Goal: Task Accomplishment & Management: Use online tool/utility

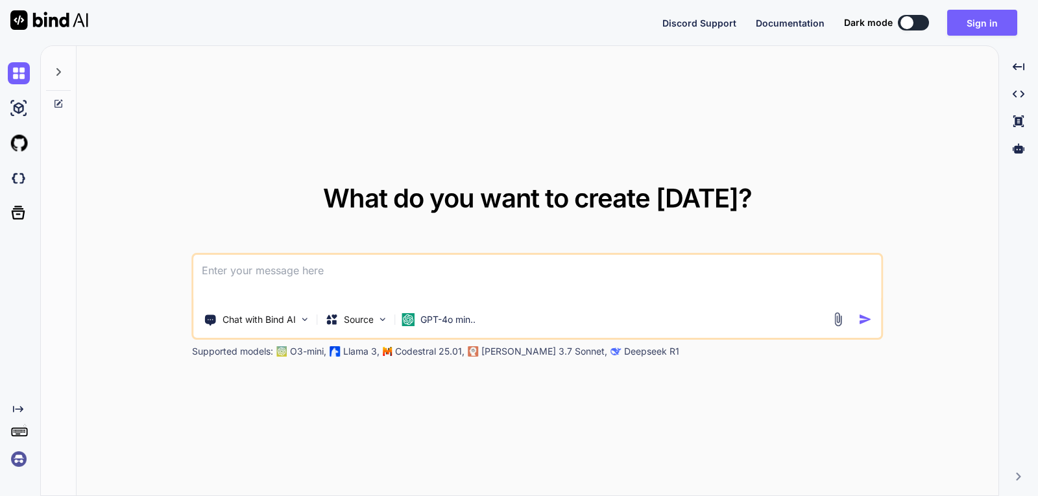
click at [650, 112] on div "What do you want to create [DATE]? Chat with Bind AI Source GPT-4o min.. Suppor…" at bounding box center [538, 271] width 922 height 451
click at [608, 431] on div "What do you want to create [DATE]? Chat with Bind AI Source GPT-4o min.. Suppor…" at bounding box center [538, 271] width 922 height 451
click at [23, 110] on img at bounding box center [19, 108] width 22 height 22
type textarea "x"
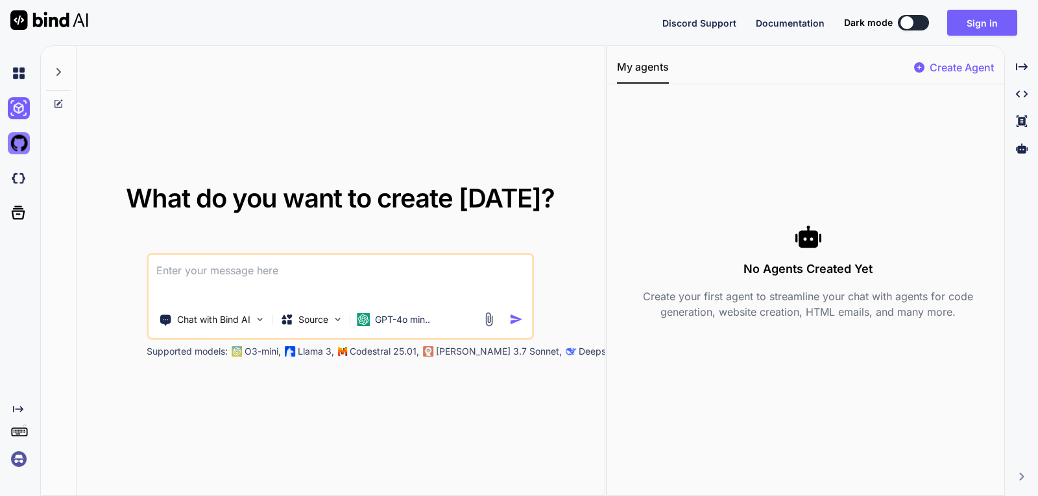
click at [18, 143] on img at bounding box center [19, 143] width 22 height 22
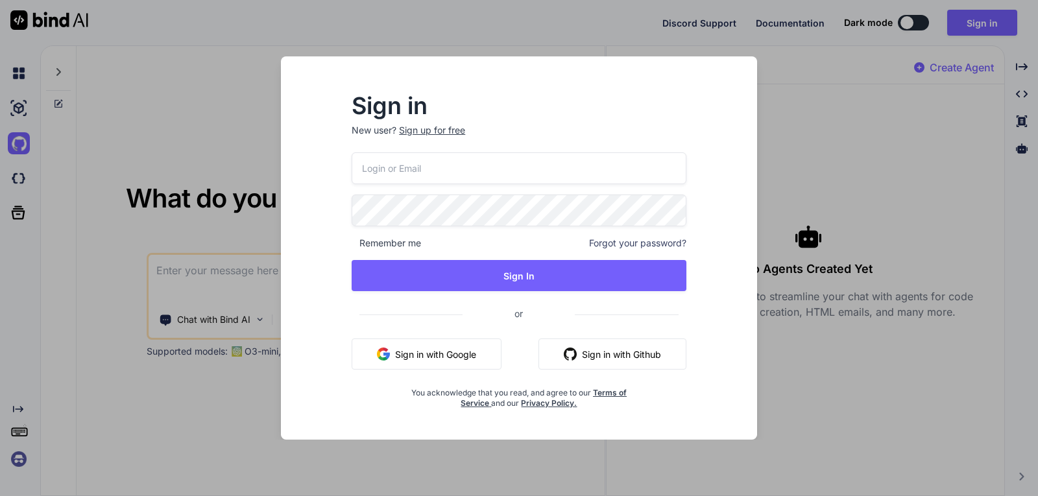
click at [769, 78] on div "Sign in New user? Sign up for free Remember me Forgot your password? Sign In or…" at bounding box center [518, 247] width 519 height 383
click at [864, 86] on div "Sign in New user? Sign up for free Remember me Forgot your password? Sign In or…" at bounding box center [519, 248] width 1038 height 496
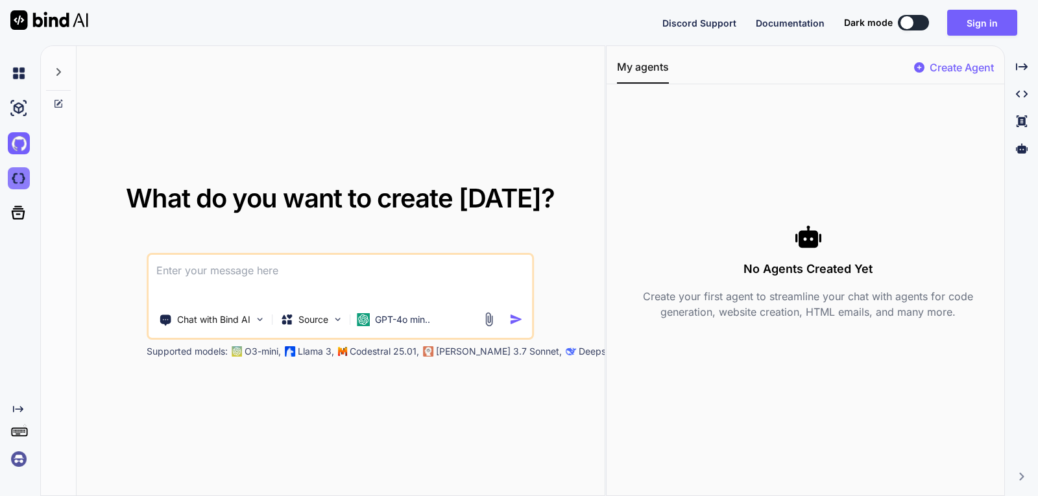
click at [18, 172] on img at bounding box center [19, 178] width 22 height 22
click at [17, 206] on icon at bounding box center [19, 213] width 14 height 14
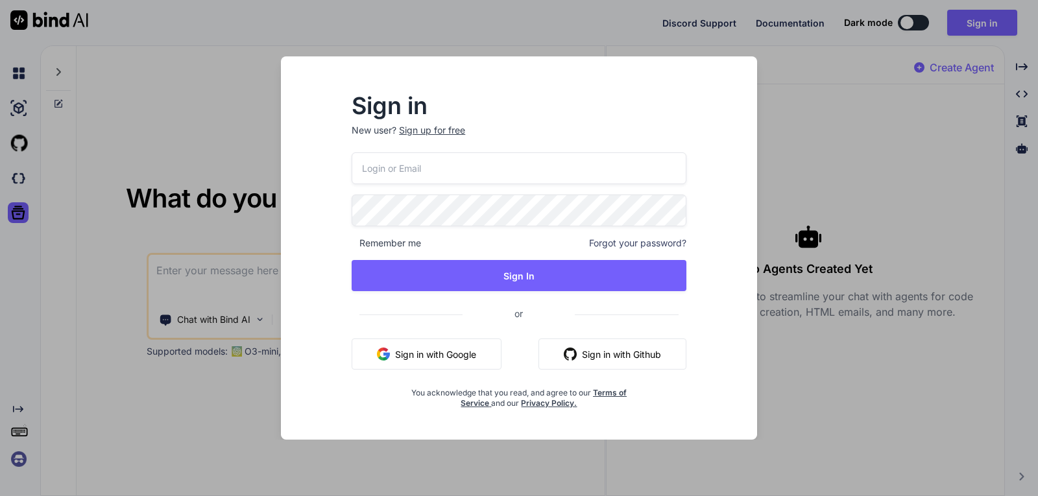
click at [780, 90] on div "Sign in New user? Sign up for free Remember me Forgot your password? Sign In or…" at bounding box center [519, 248] width 1038 height 496
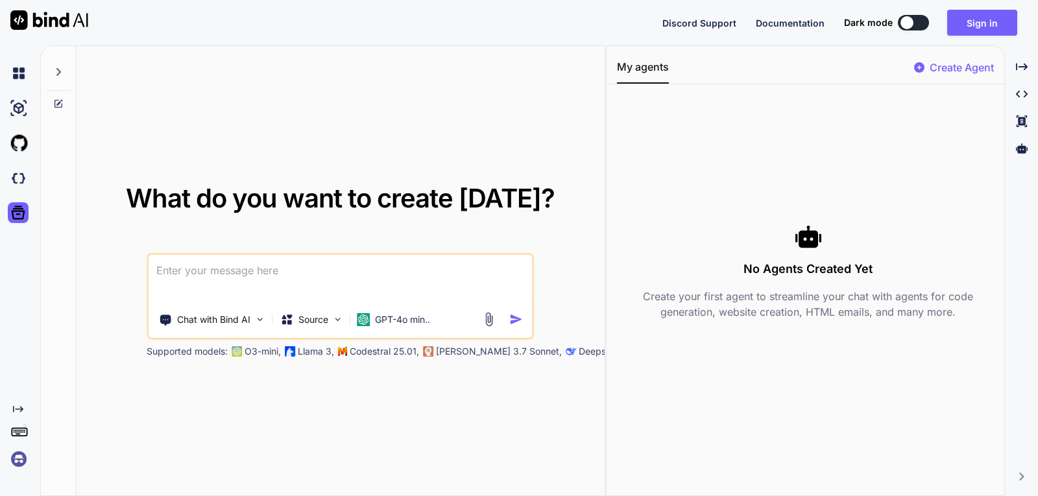
click at [27, 397] on div "Created with Pixso." at bounding box center [17, 263] width 35 height 414
drag, startPoint x: 20, startPoint y: 399, endPoint x: 18, endPoint y: 407, distance: 8.0
click at [18, 407] on div "Created with Pixso." at bounding box center [17, 263] width 35 height 414
click at [10, 438] on icon at bounding box center [19, 431] width 18 height 18
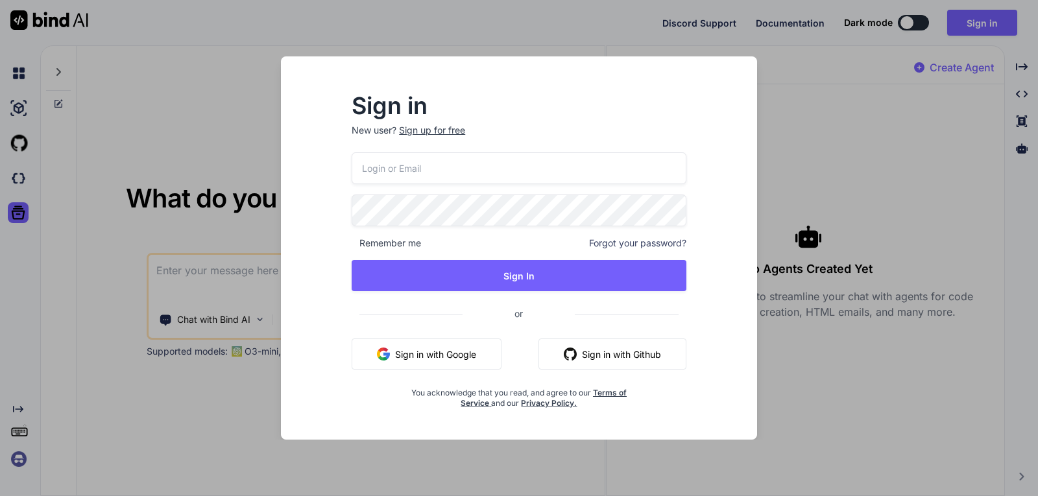
click at [19, 456] on div "Sign in New user? Sign up for free Remember me Forgot your password? Sign In or…" at bounding box center [519, 248] width 1038 height 496
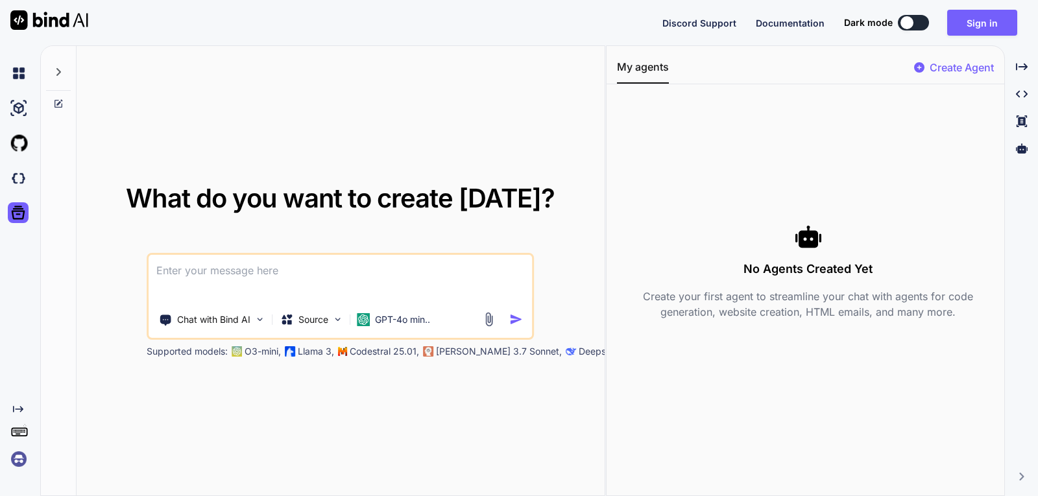
click at [19, 457] on img at bounding box center [19, 459] width 22 height 22
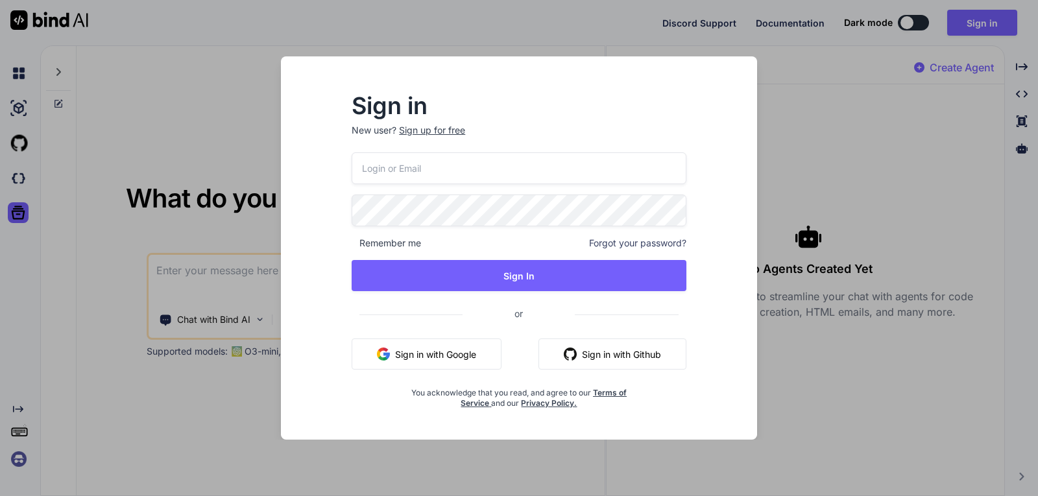
click at [19, 457] on div "Sign in New user? Sign up for free Remember me Forgot your password? Sign In or…" at bounding box center [519, 248] width 1038 height 496
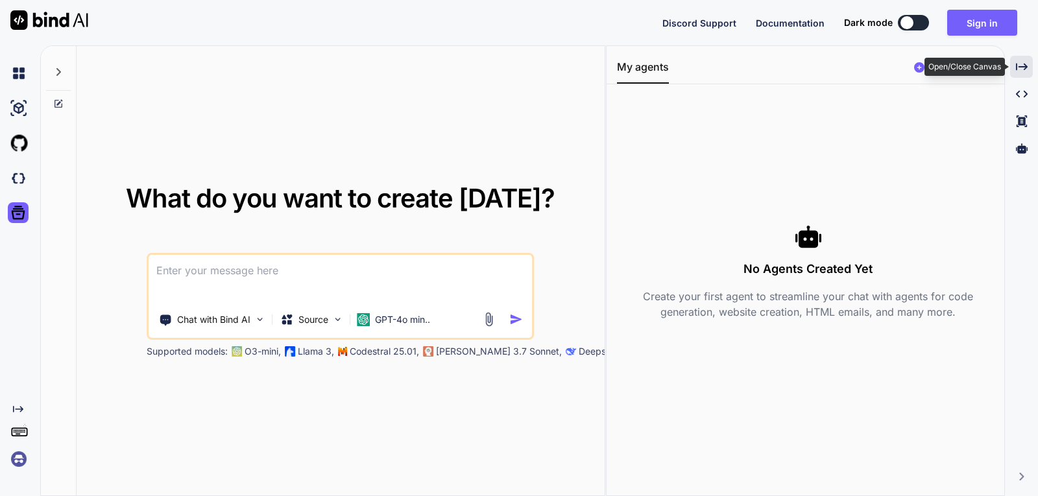
click at [1020, 69] on icon "Created with Pixso." at bounding box center [1022, 67] width 12 height 12
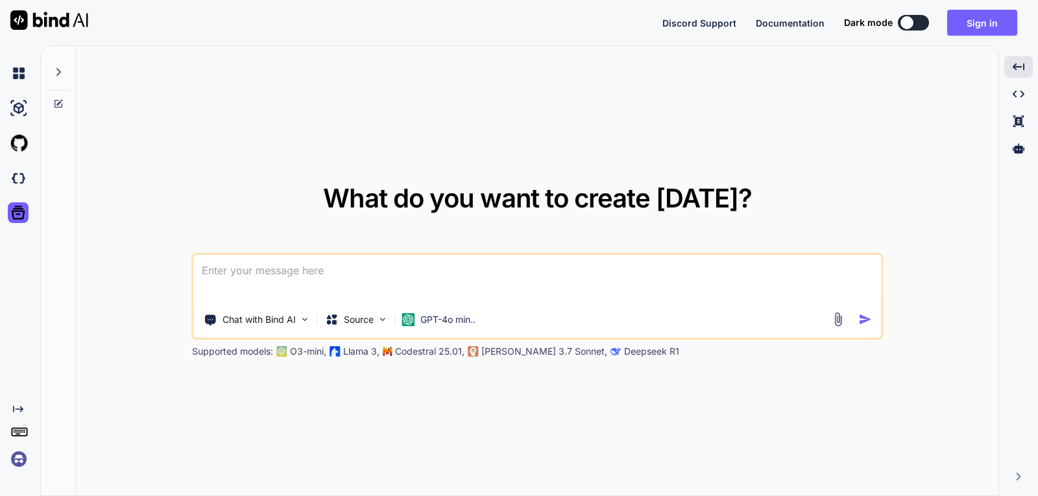
click at [731, 165] on div "What do you want to create today? Chat with Bind AI Source GPT-4o min.. Support…" at bounding box center [538, 271] width 922 height 451
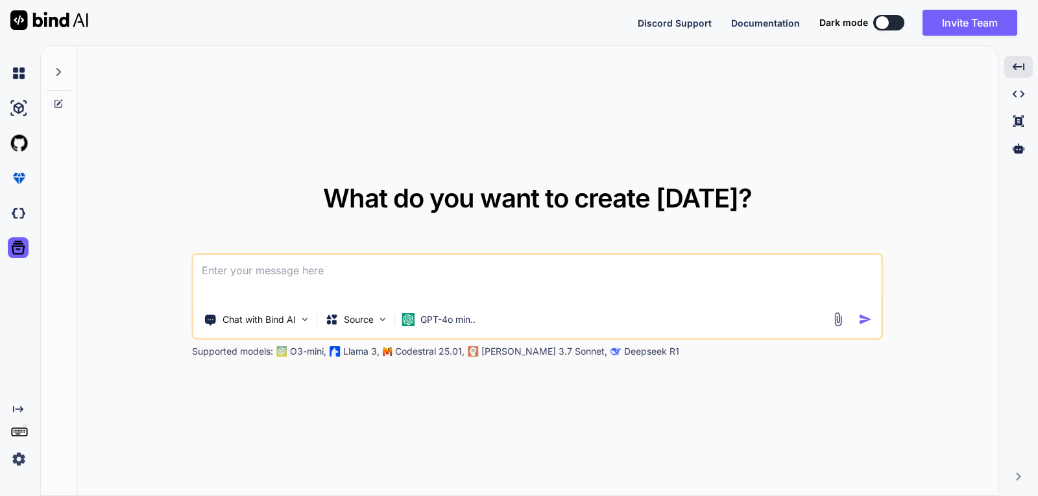
click at [877, 23] on div at bounding box center [882, 22] width 13 height 13
click at [886, 25] on div at bounding box center [882, 22] width 13 height 13
click at [885, 25] on div at bounding box center [882, 22] width 13 height 13
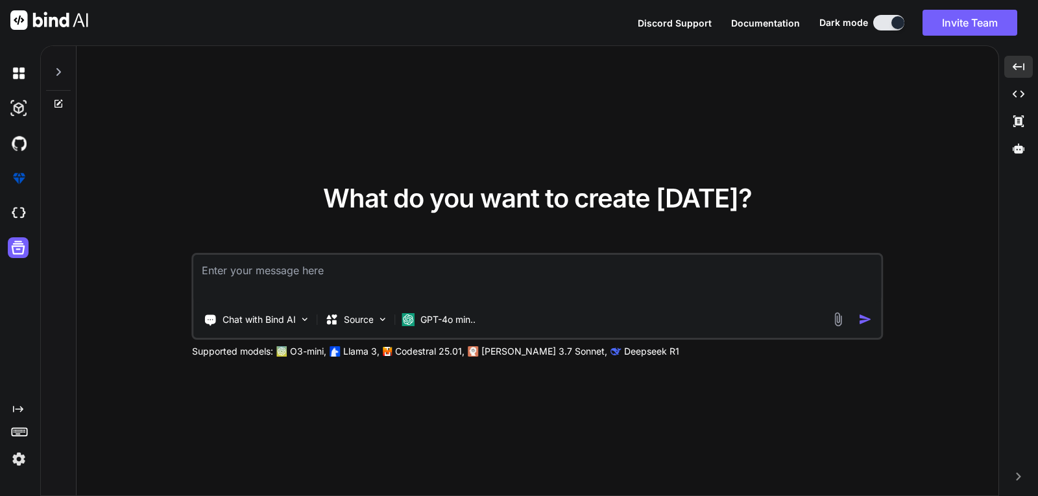
click at [885, 25] on button at bounding box center [888, 23] width 31 height 16
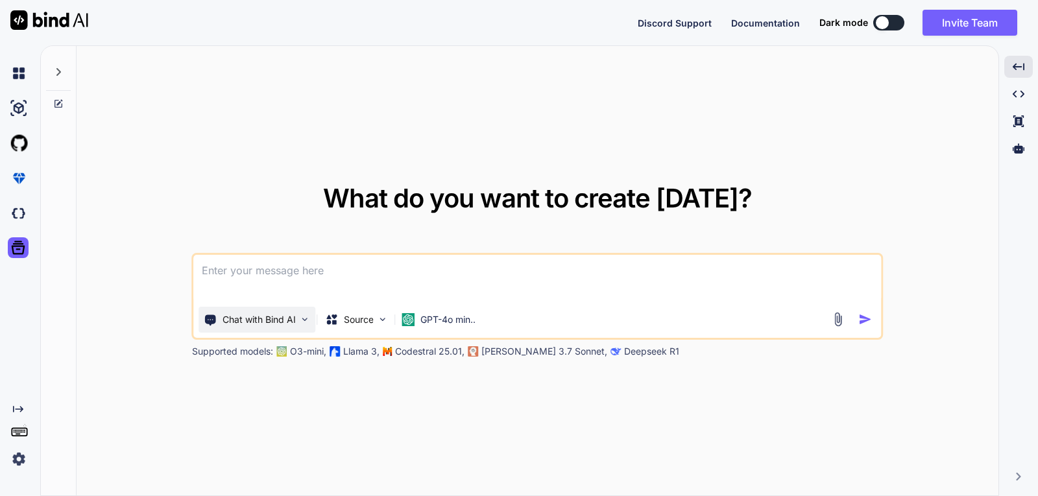
click at [307, 320] on img at bounding box center [305, 319] width 11 height 11
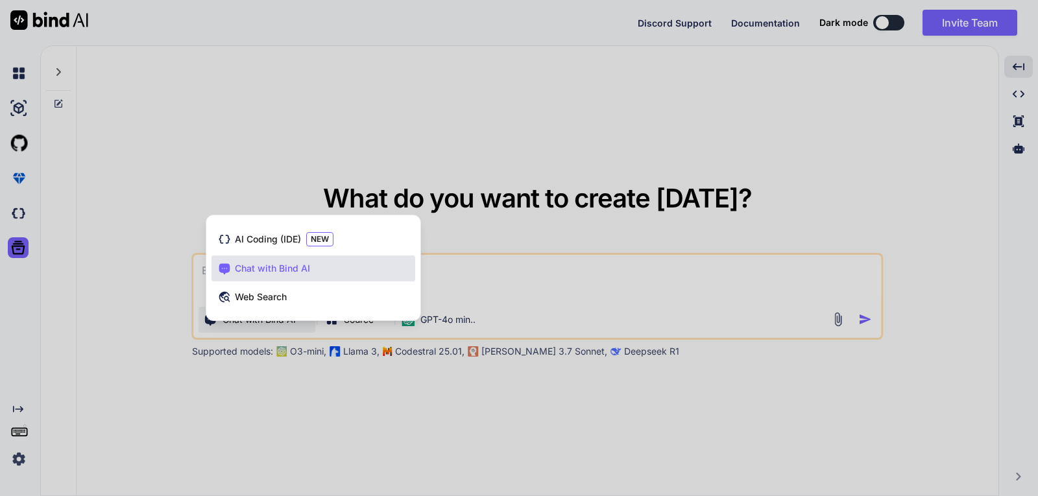
click at [340, 97] on div at bounding box center [519, 248] width 1038 height 496
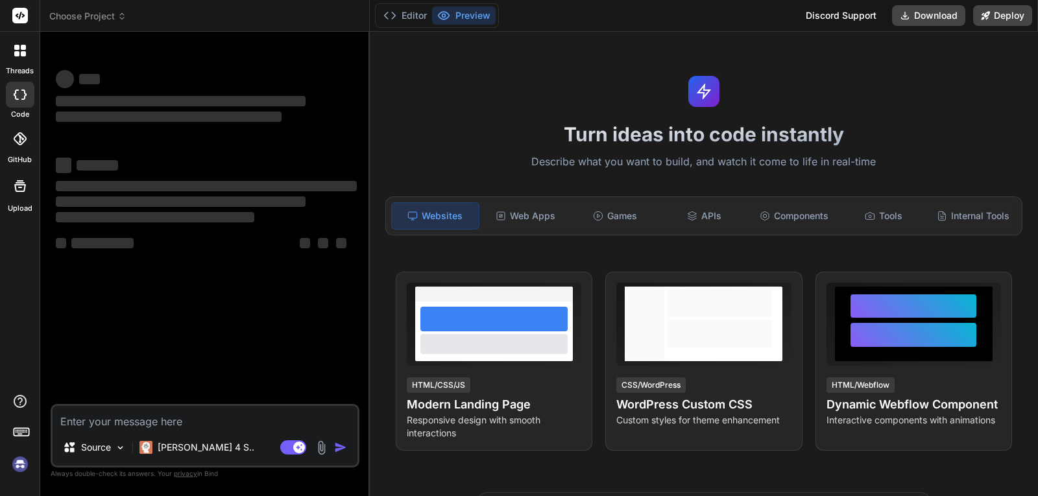
type textarea "x"
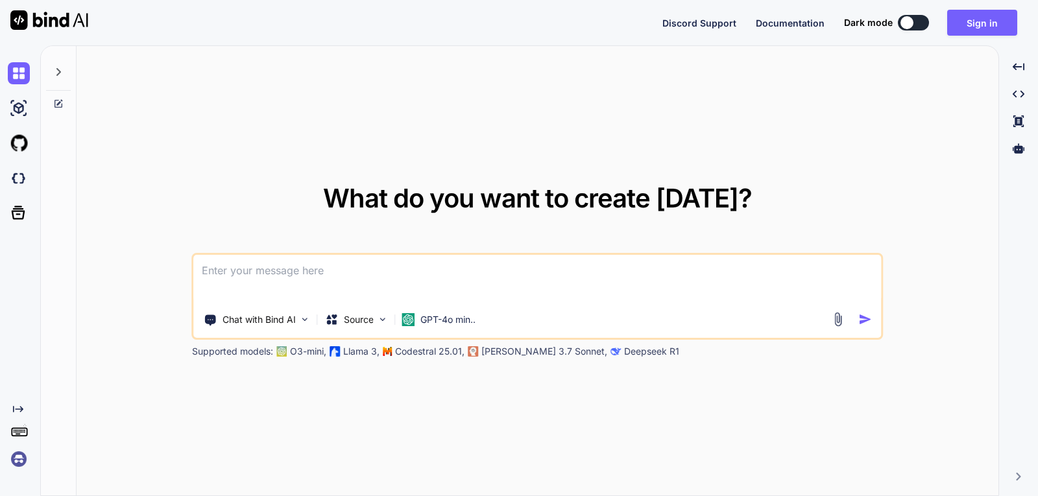
click at [823, 152] on div "What do you want to create today? Chat with Bind AI Source GPT-4o min.. Support…" at bounding box center [538, 271] width 922 height 451
click at [60, 70] on icon at bounding box center [58, 72] width 10 height 10
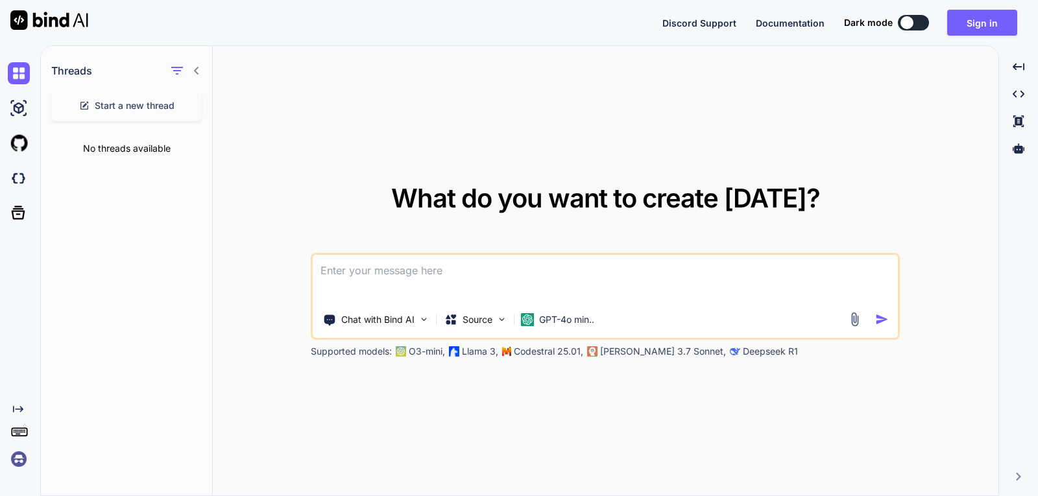
click at [197, 76] on div at bounding box center [185, 71] width 34 height 18
click at [17, 109] on img at bounding box center [19, 108] width 22 height 22
type textarea "x"
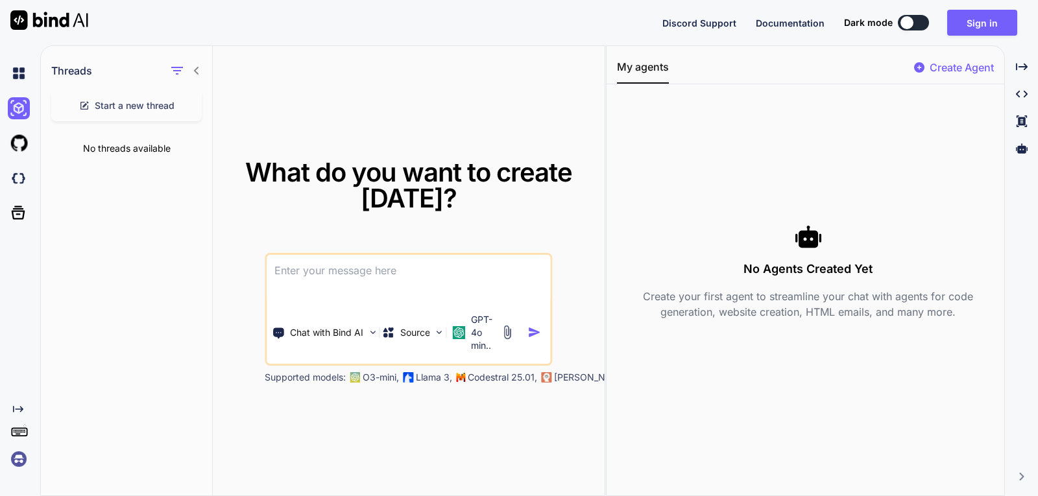
click at [800, 148] on div "No Agents Created Yet Create your first agent to streamline your chat with agen…" at bounding box center [808, 271] width 382 height 353
click at [23, 145] on img at bounding box center [19, 143] width 22 height 22
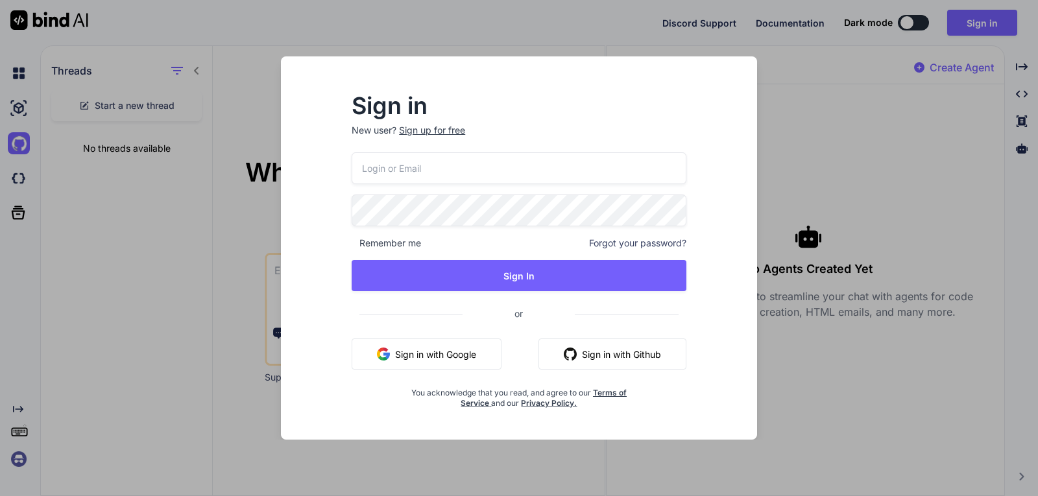
click at [800, 389] on div "Sign in New user? Sign up for free Remember me Forgot your password? Sign In or…" at bounding box center [519, 248] width 1038 height 496
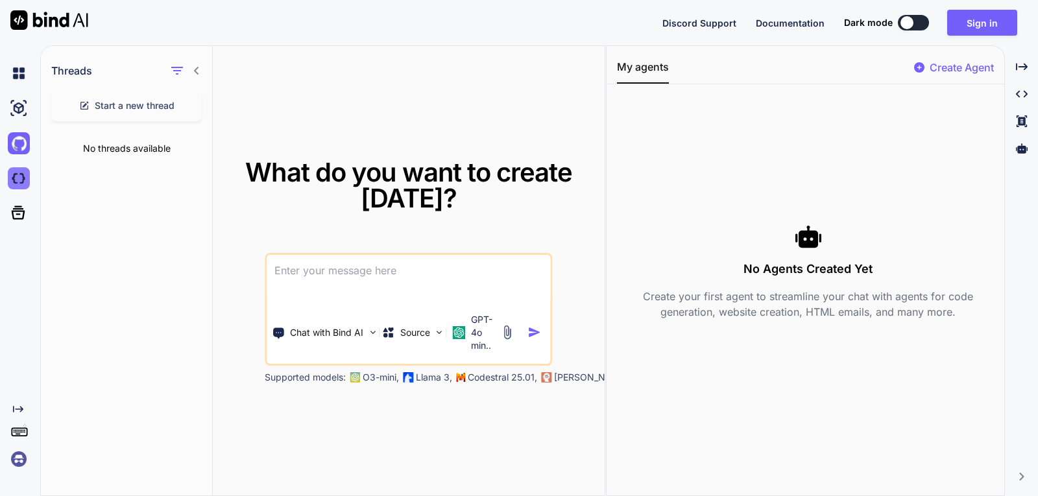
click at [14, 175] on img at bounding box center [19, 178] width 22 height 22
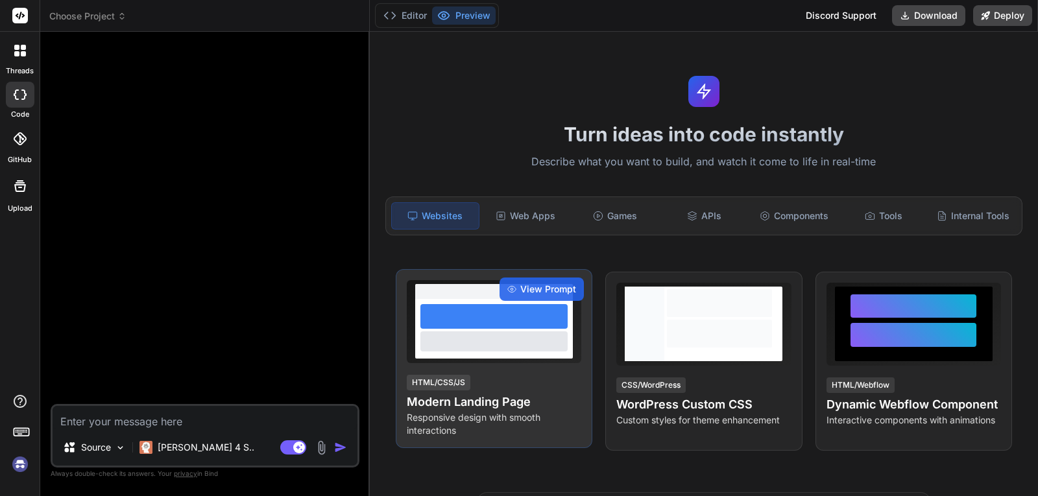
click at [542, 366] on div "View Prompt HTML/CSS/JS Modern Landing Page Responsive design with smooth inter…" at bounding box center [494, 358] width 197 height 179
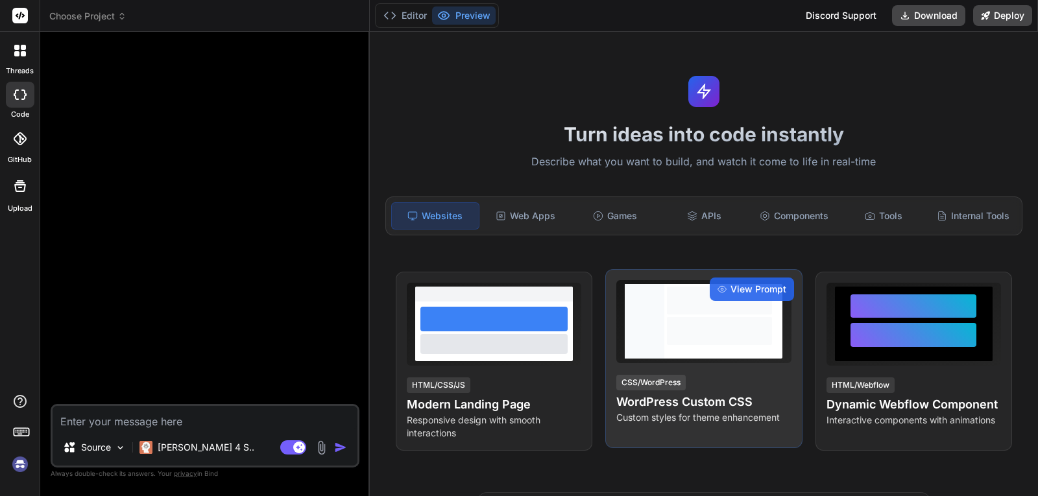
click at [741, 349] on div at bounding box center [719, 321] width 110 height 75
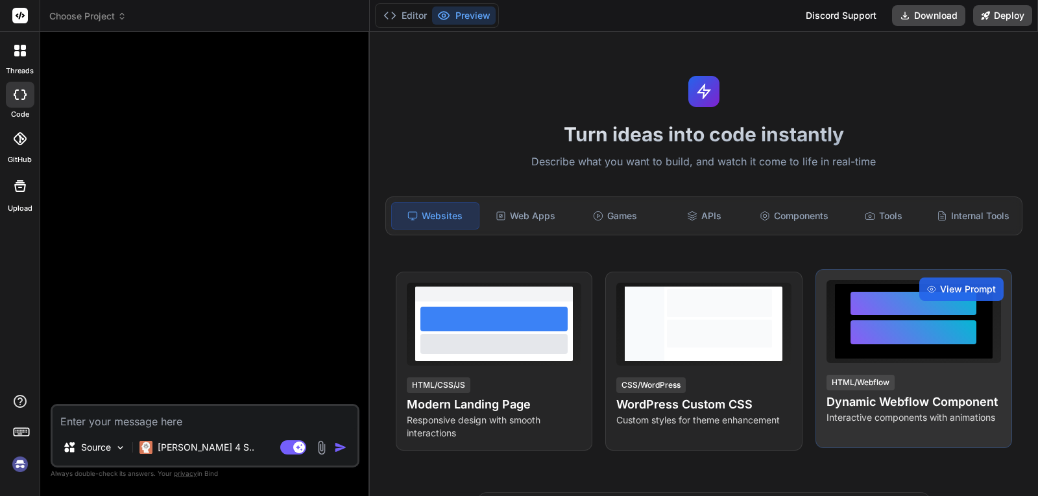
click at [928, 333] on div at bounding box center [913, 332] width 126 height 24
click at [940, 291] on span "View Prompt" at bounding box center [968, 289] width 56 height 13
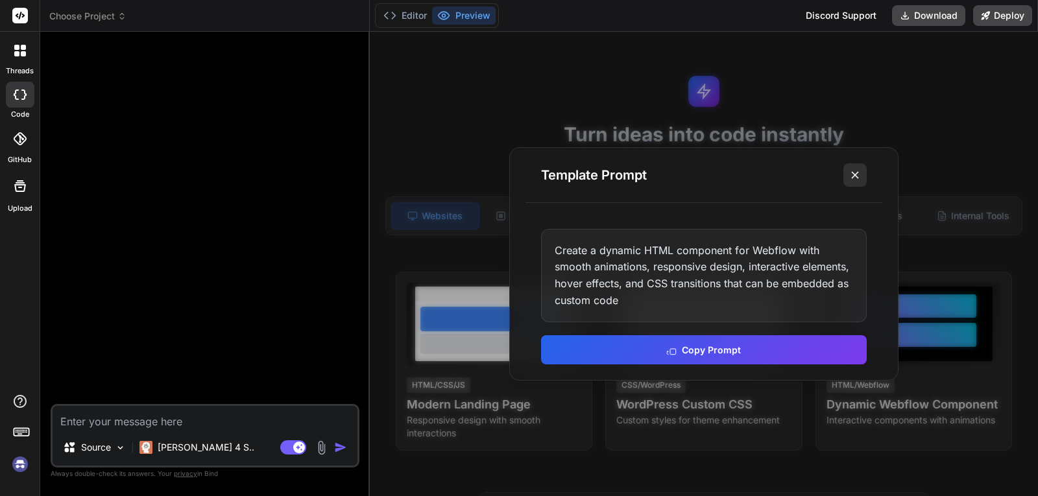
click at [853, 176] on icon at bounding box center [854, 175] width 13 height 13
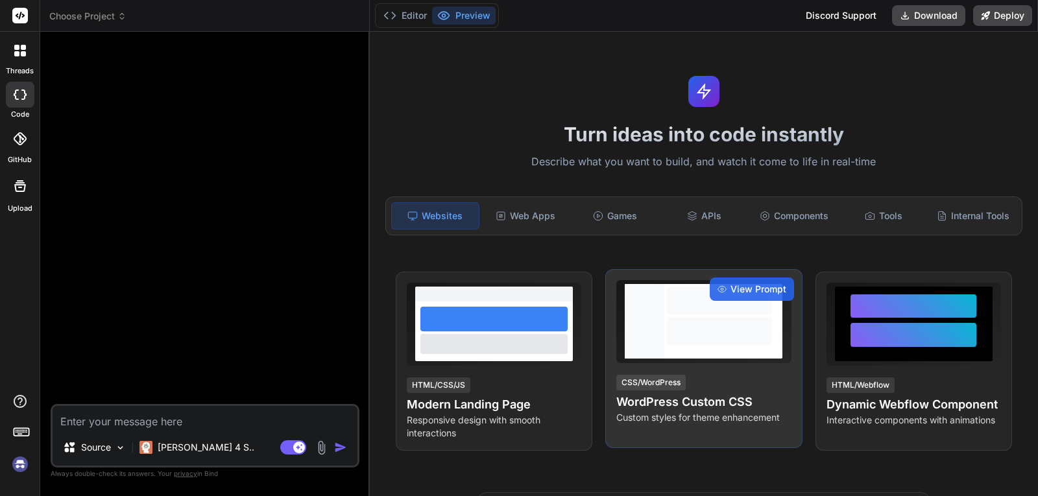
click at [673, 355] on div at bounding box center [719, 321] width 110 height 75
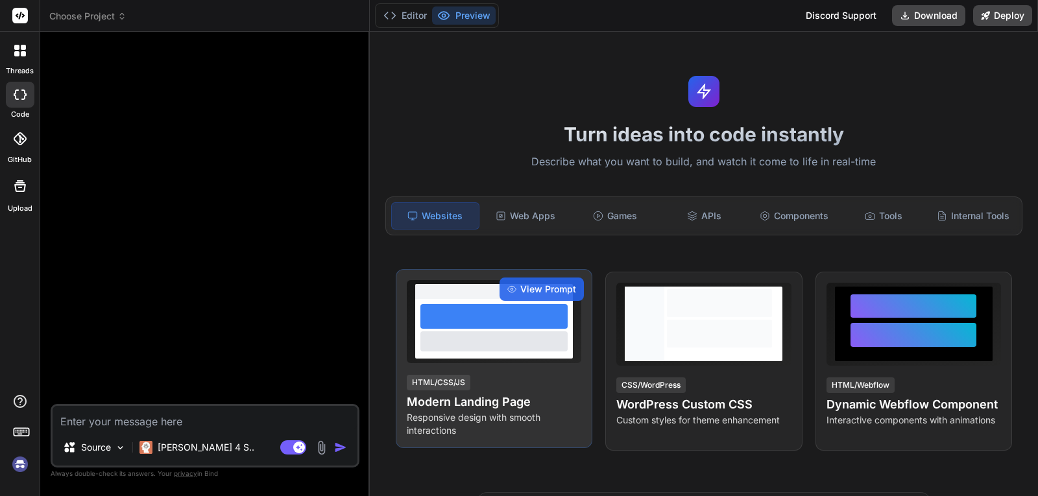
click at [538, 328] on div at bounding box center [493, 316] width 147 height 25
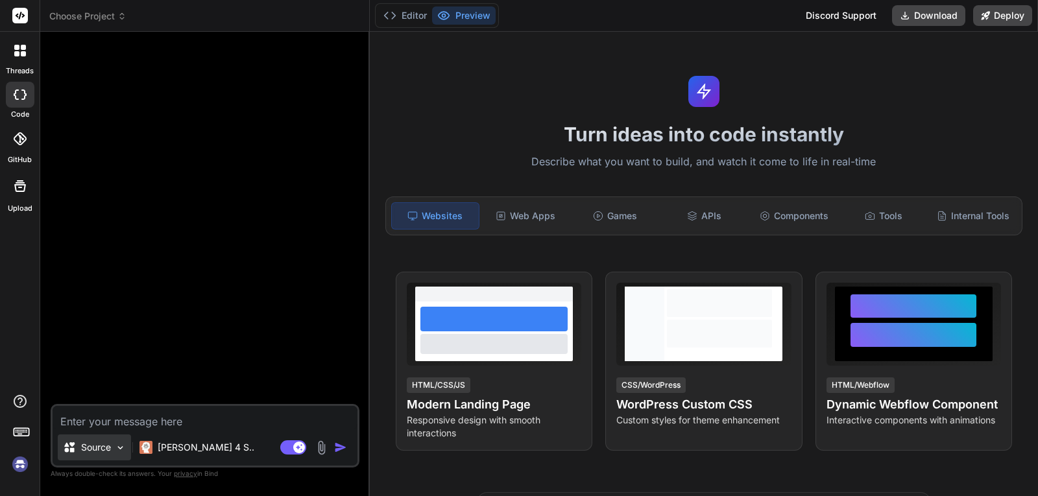
click at [104, 447] on p "Source" at bounding box center [96, 447] width 30 height 13
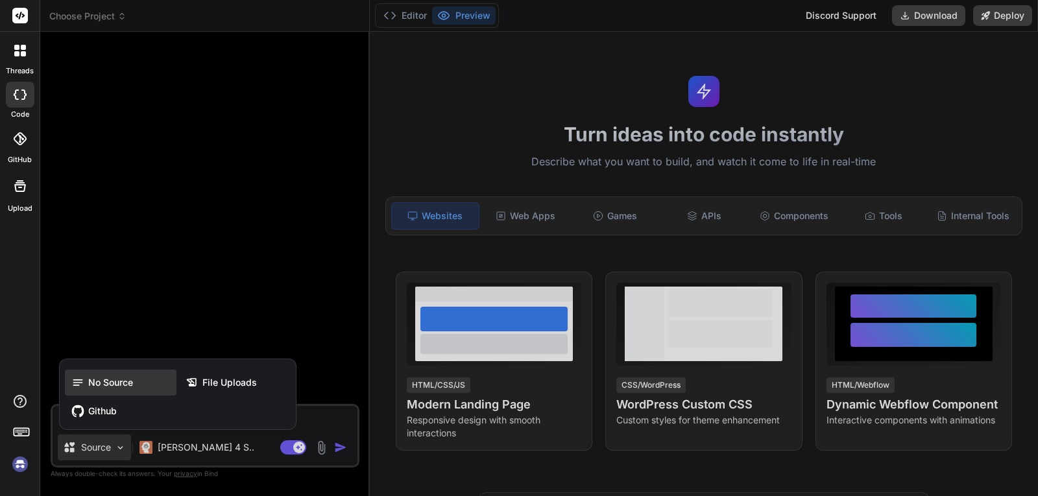
click at [105, 387] on span "No Source" at bounding box center [110, 382] width 45 height 13
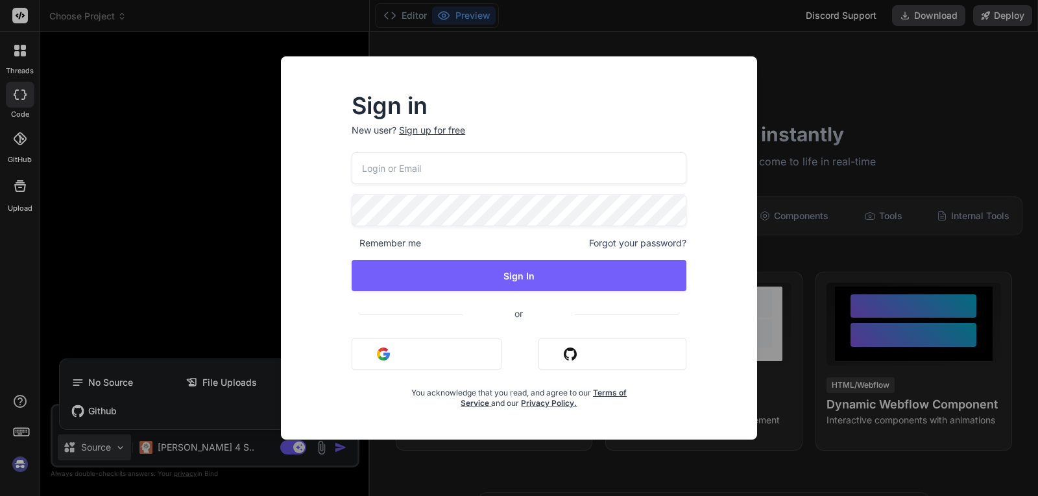
click at [227, 386] on div "Sign in New user? Sign up for free Remember me Forgot your password? Sign In or…" at bounding box center [519, 248] width 1038 height 496
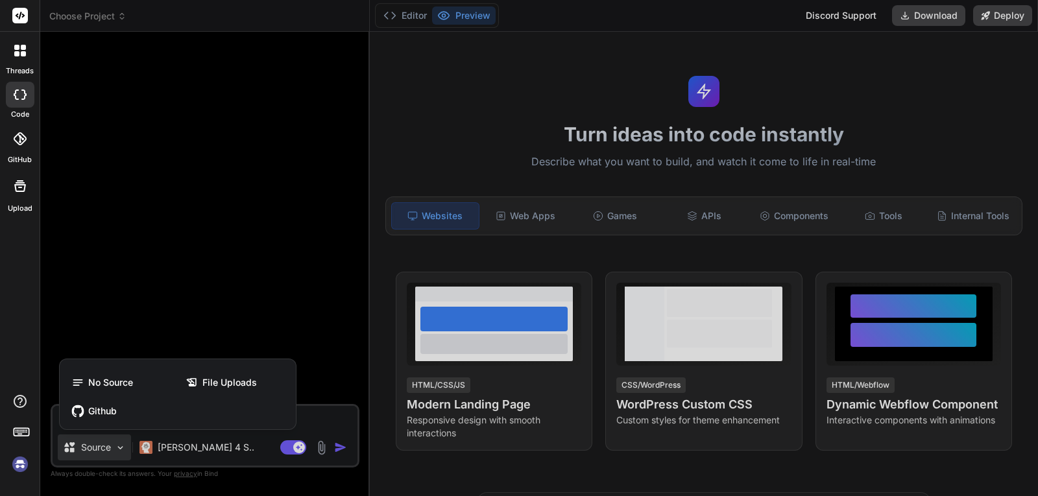
click at [227, 386] on span "File Uploads" at bounding box center [229, 382] width 54 height 13
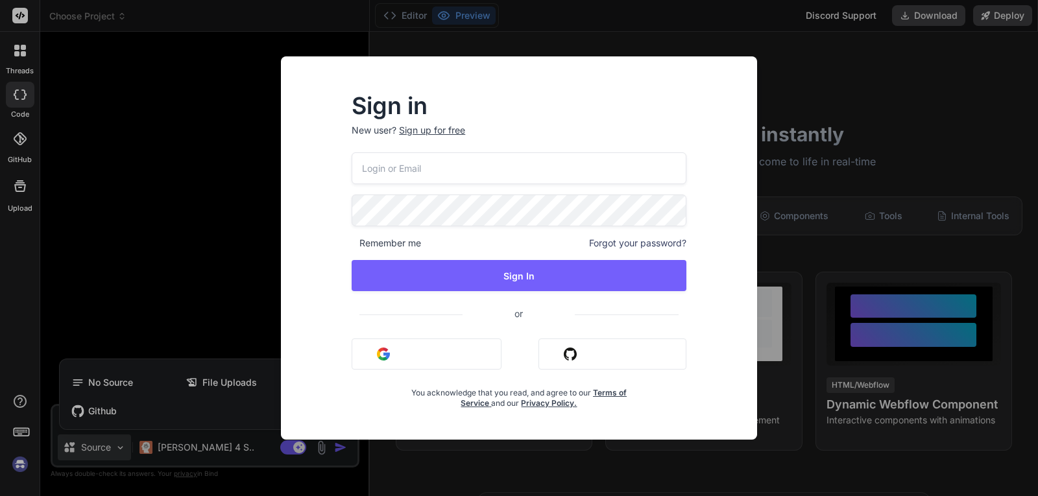
click at [194, 353] on div "Sign in New user? Sign up for free Remember me Forgot your password? Sign In or…" at bounding box center [519, 248] width 1038 height 496
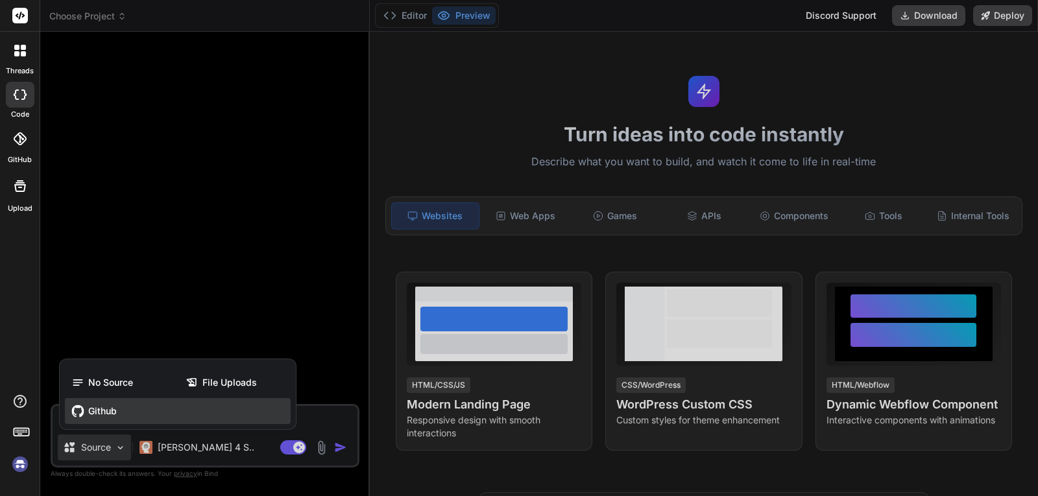
click at [92, 413] on span "Github" at bounding box center [102, 411] width 29 height 13
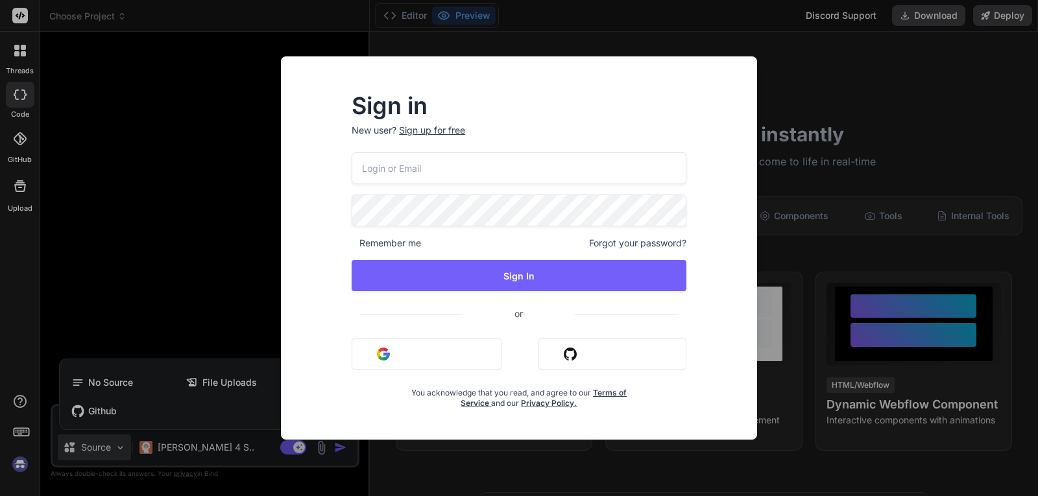
click at [191, 305] on div "Sign in New user? Sign up for free Remember me Forgot your password? Sign In or…" at bounding box center [519, 248] width 1038 height 496
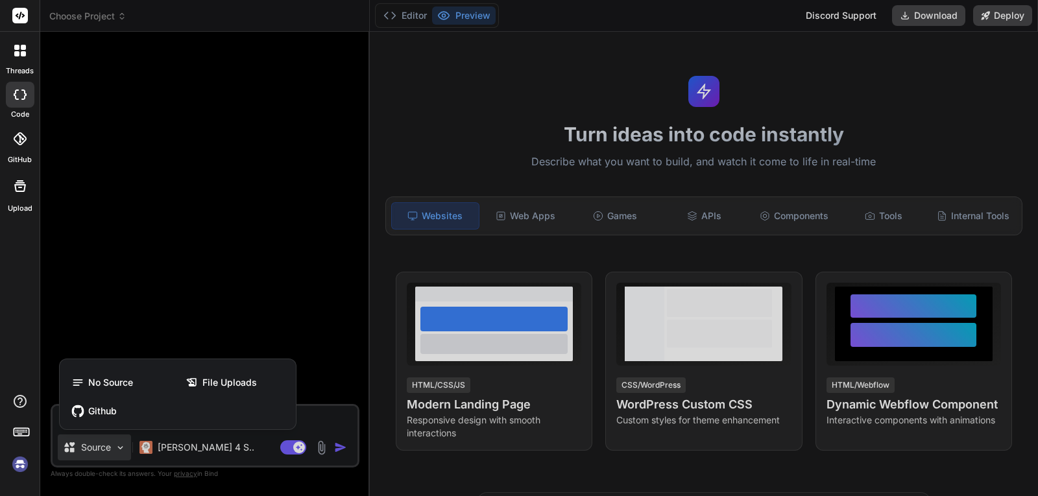
click at [137, 445] on div at bounding box center [519, 248] width 1038 height 496
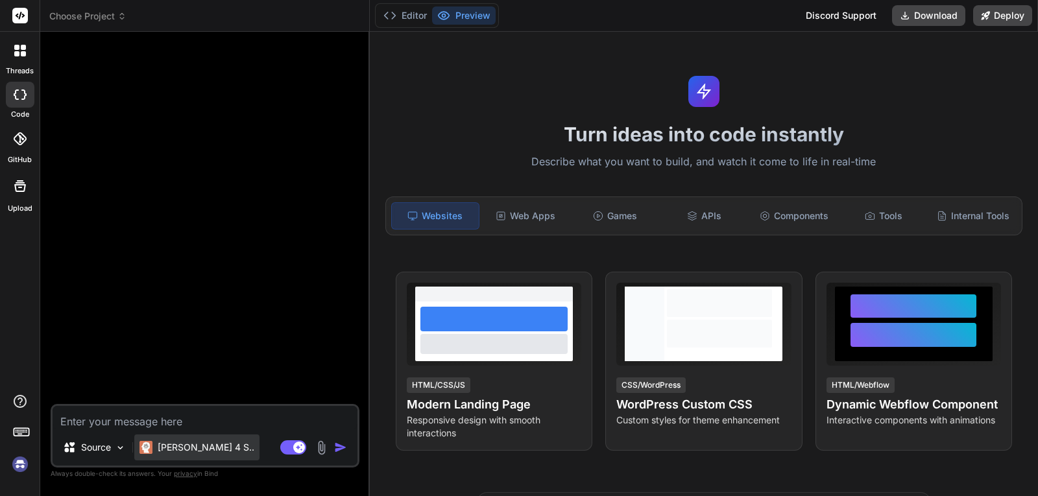
click at [145, 445] on img at bounding box center [145, 447] width 13 height 13
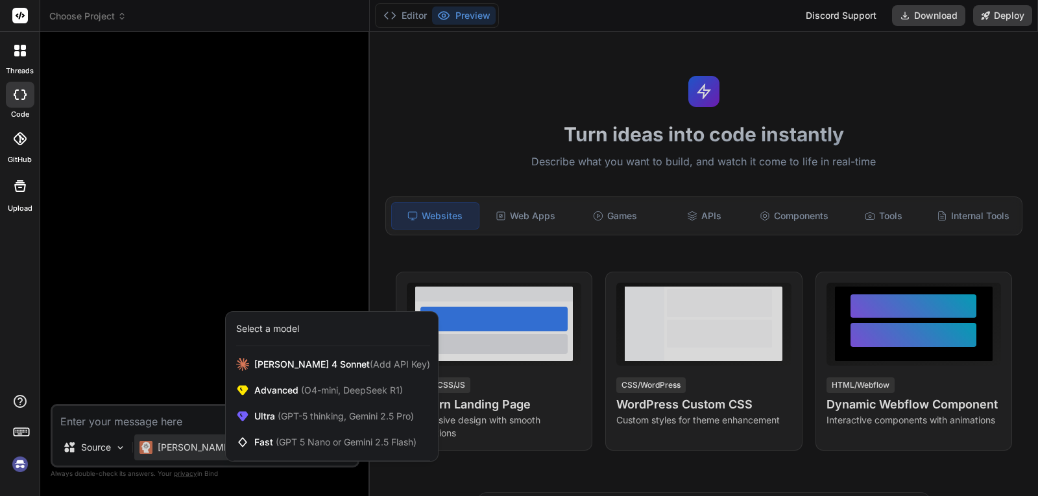
click at [176, 277] on div at bounding box center [519, 248] width 1038 height 496
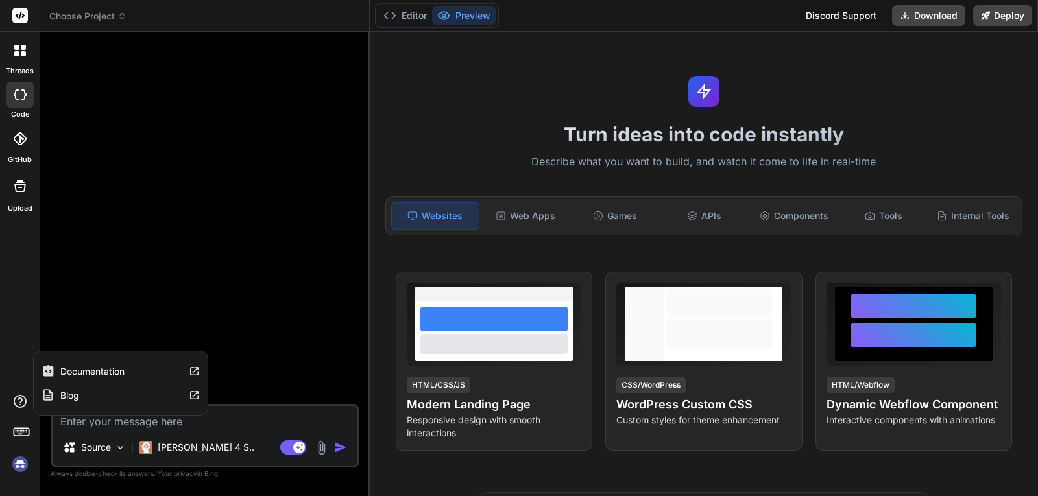
click at [23, 404] on icon at bounding box center [20, 402] width 16 height 16
click at [163, 270] on div at bounding box center [206, 223] width 306 height 362
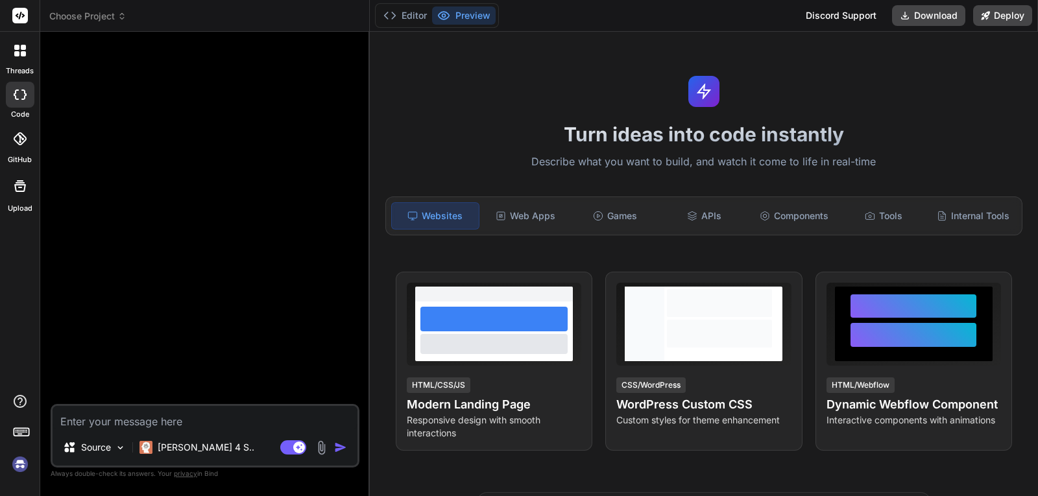
click at [14, 444] on div at bounding box center [20, 435] width 40 height 82
click at [14, 438] on icon at bounding box center [21, 431] width 18 height 18
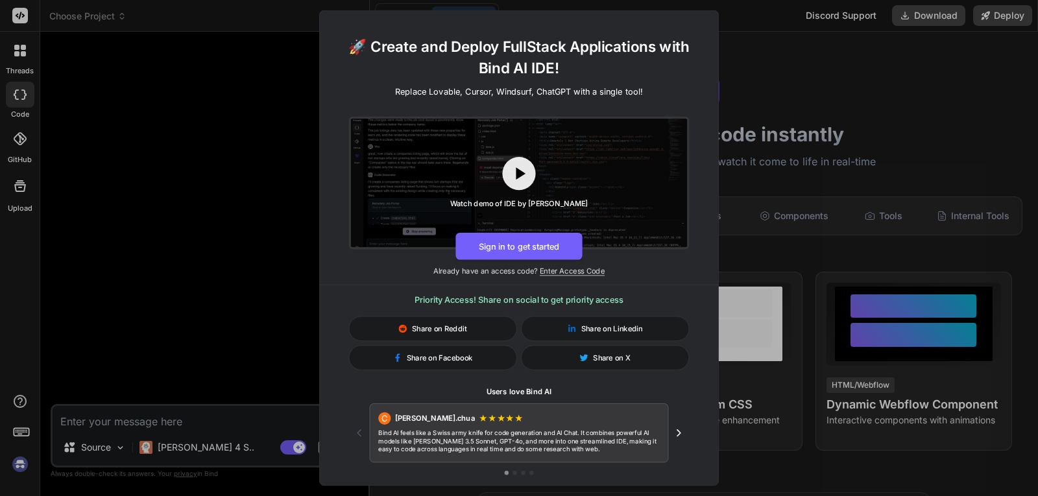
click at [158, 349] on div "🚀 Create and Deploy FullStack Applications with Bind AI IDE! Replace Lovable, C…" at bounding box center [519, 248] width 1038 height 496
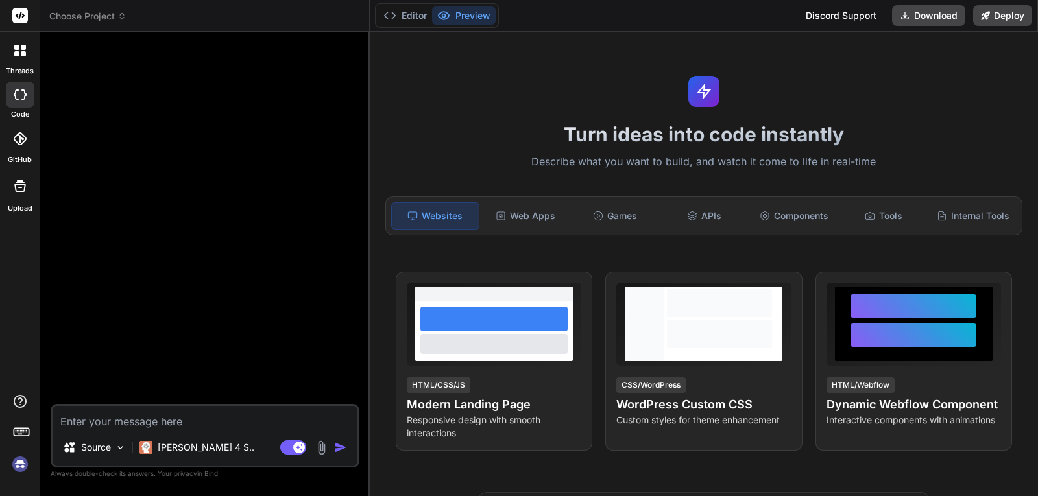
click at [14, 149] on div at bounding box center [20, 139] width 29 height 29
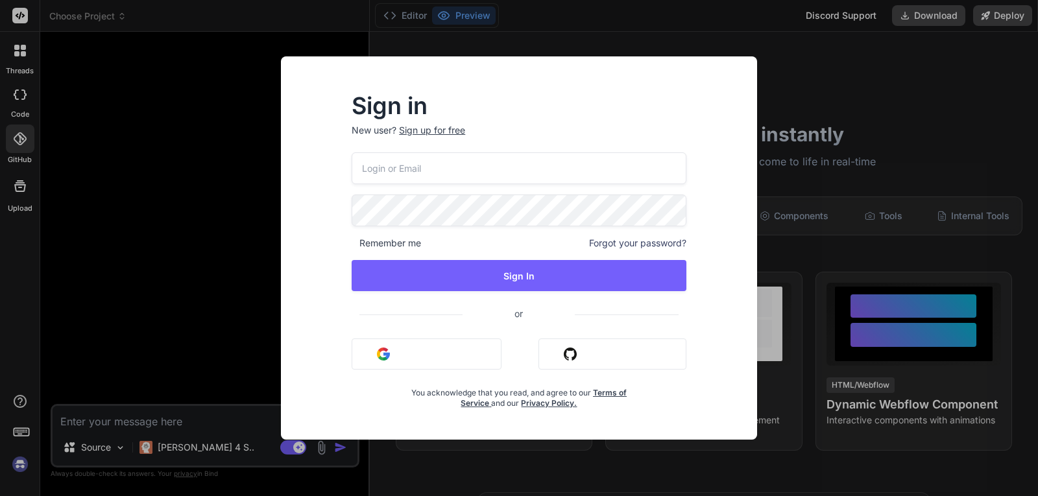
click at [236, 129] on div "Sign in New user? Sign up for free Remember me Forgot your password? Sign In or…" at bounding box center [519, 248] width 1038 height 496
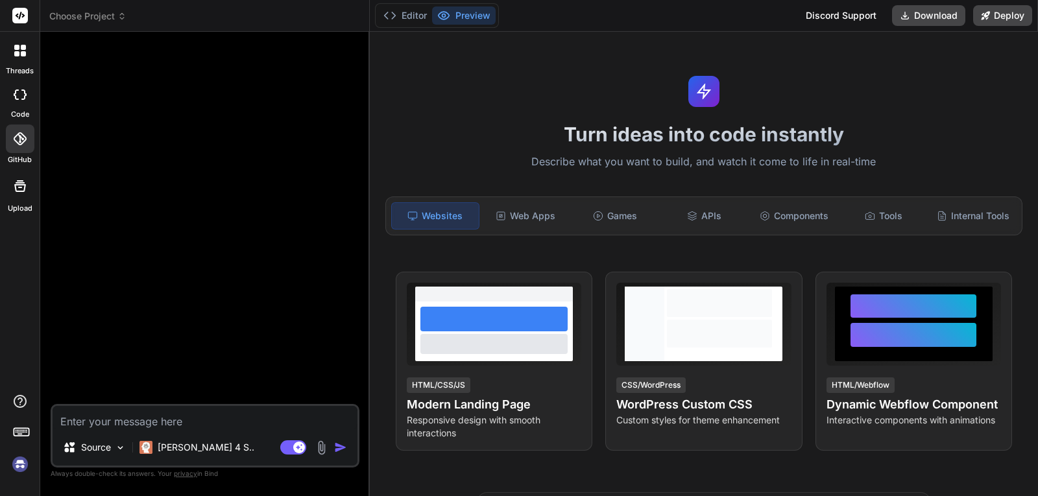
click at [34, 191] on div at bounding box center [20, 186] width 31 height 31
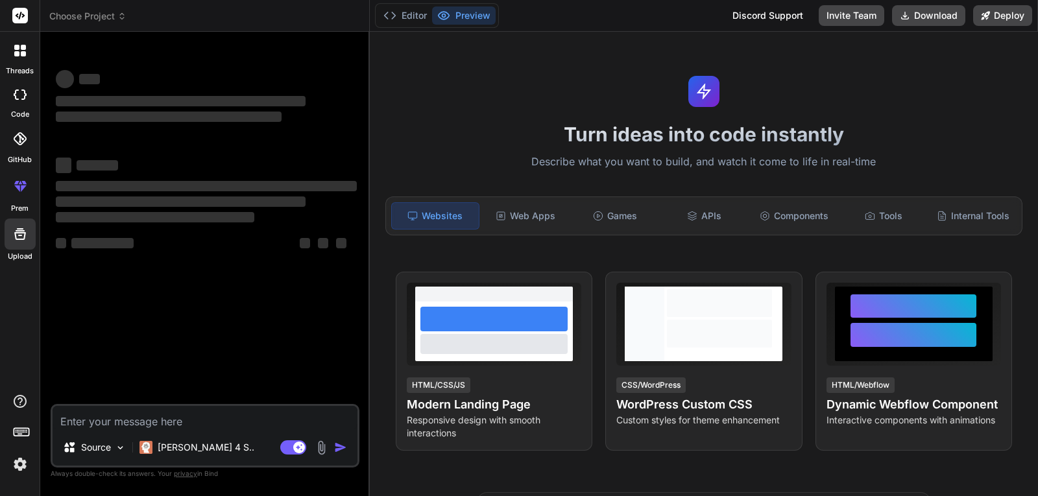
click at [18, 49] on icon at bounding box center [16, 47] width 5 height 5
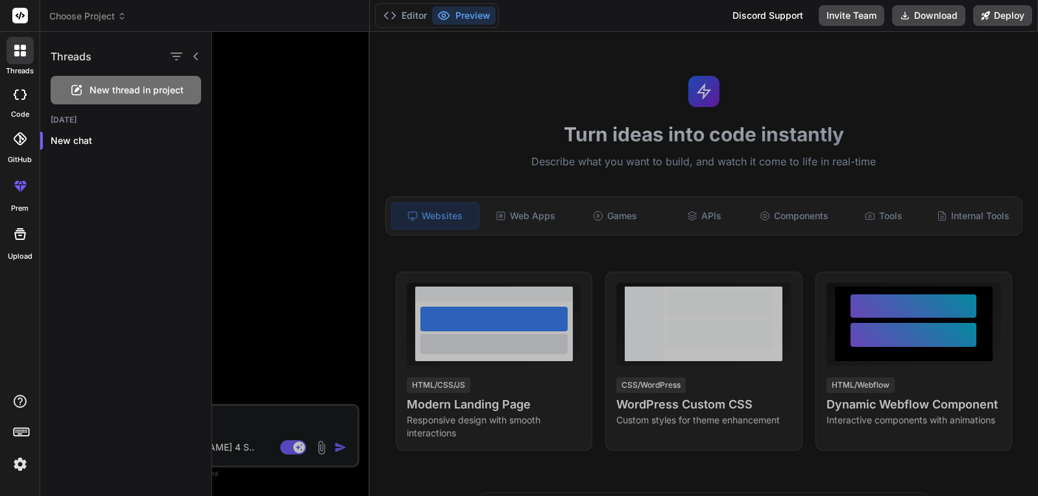
click at [322, 128] on div at bounding box center [625, 264] width 826 height 464
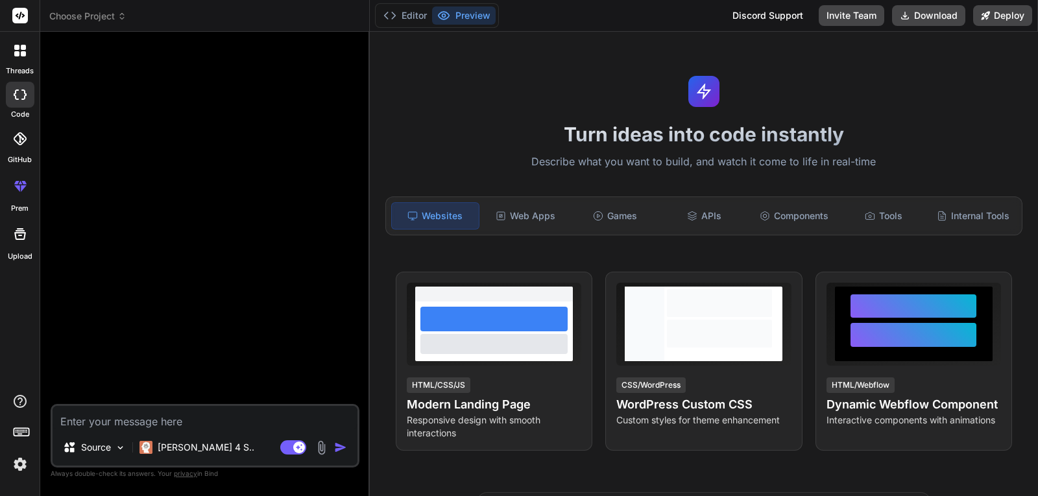
click at [21, 17] on rect at bounding box center [20, 16] width 16 height 16
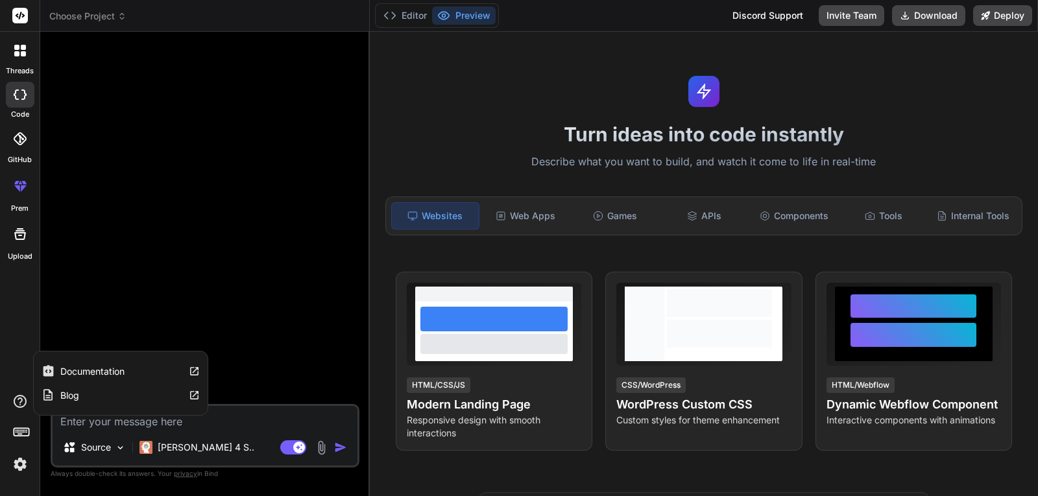
click at [16, 388] on div "threads code GitHub prem Upload Documentation Blog" at bounding box center [20, 248] width 40 height 496
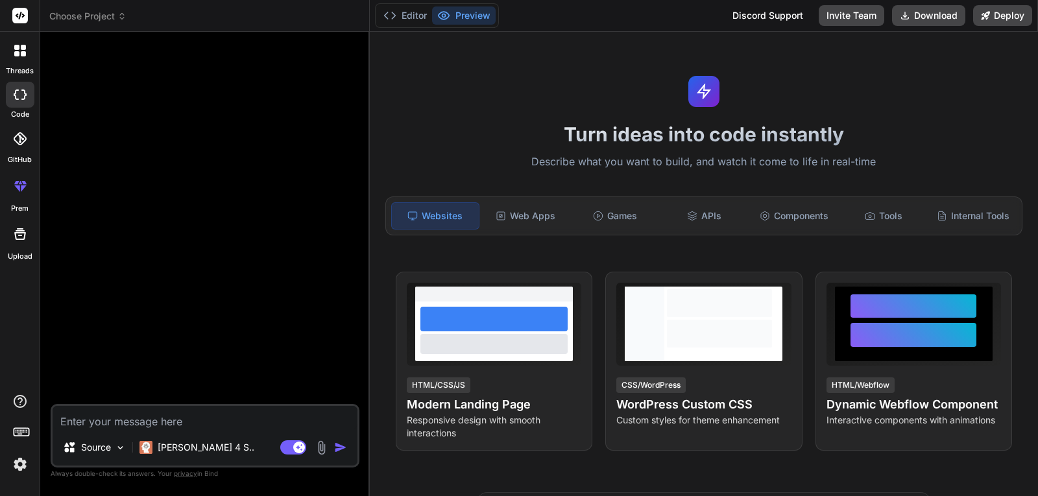
click at [27, 252] on label "Upload" at bounding box center [20, 256] width 25 height 11
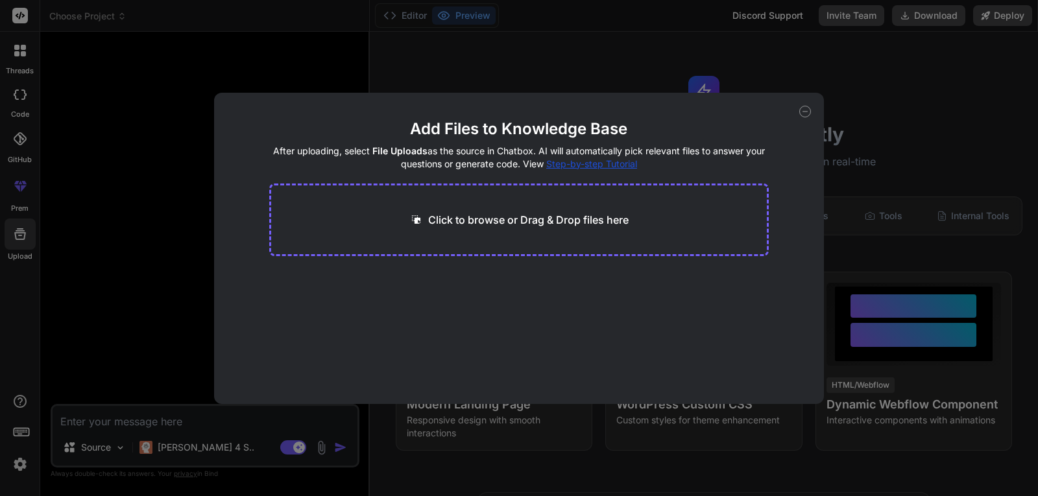
click at [20, 227] on div "Add Files to Knowledge Base After uploading, select File Uploads as the source …" at bounding box center [519, 248] width 1038 height 496
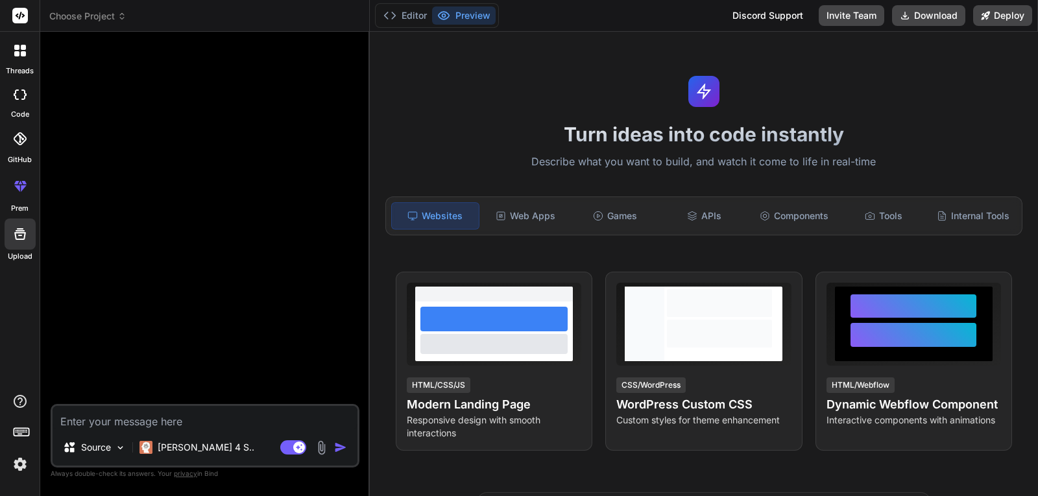
click at [29, 231] on div at bounding box center [20, 234] width 31 height 31
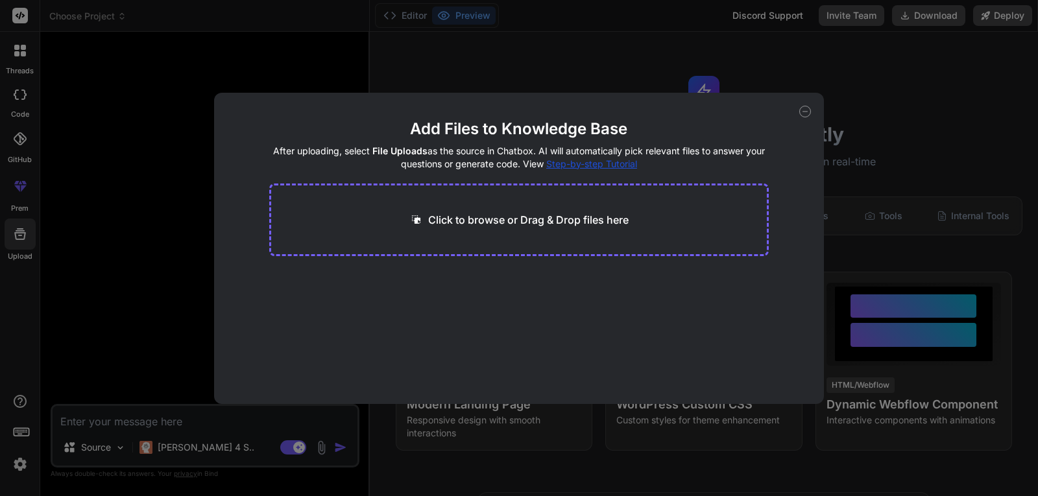
click at [317, 65] on div "Add Files to Knowledge Base After uploading, select File Uploads as the source …" at bounding box center [519, 248] width 1038 height 496
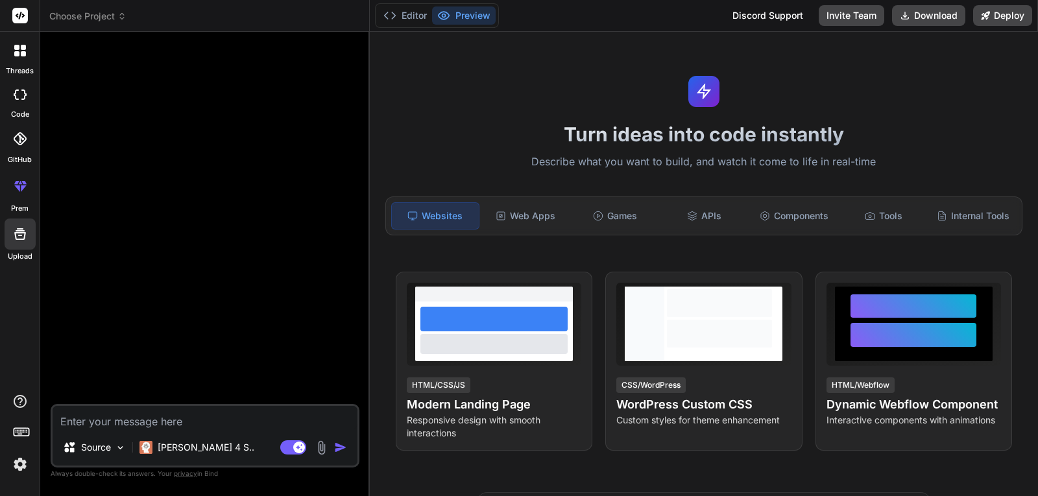
click at [22, 55] on icon at bounding box center [23, 53] width 5 height 5
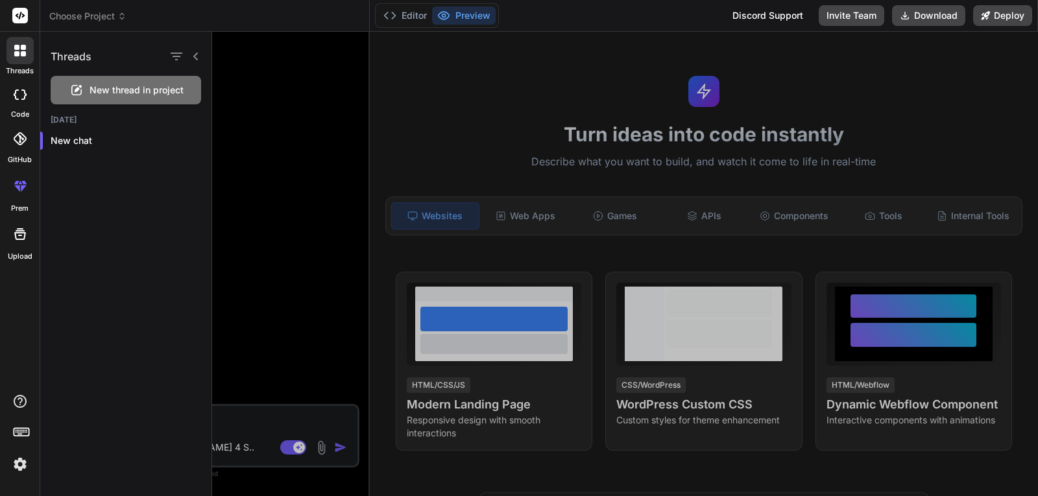
click at [198, 54] on icon at bounding box center [196, 56] width 10 height 10
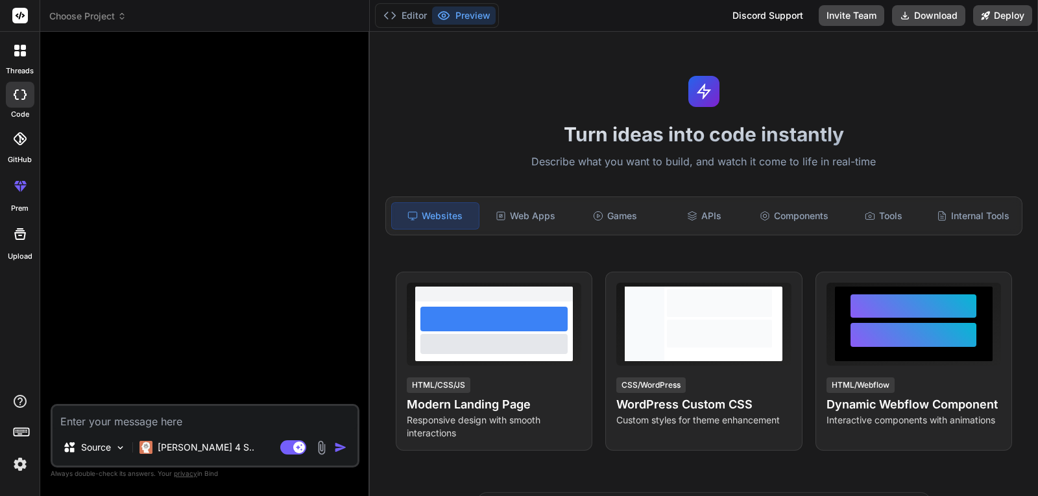
click at [18, 96] on icon at bounding box center [20, 94] width 13 height 10
type textarea "x"
click at [27, 54] on div at bounding box center [19, 50] width 27 height 27
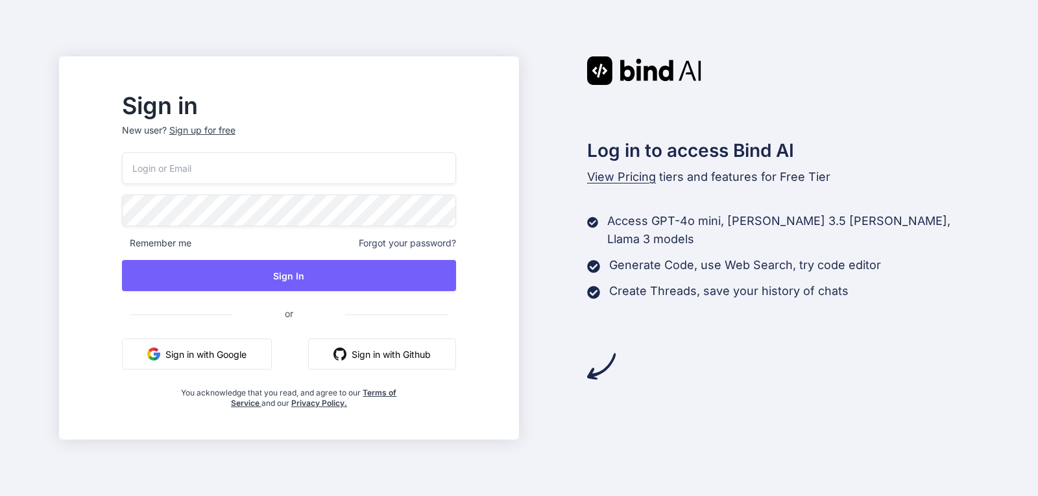
click at [701, 360] on div "Log in to access Bind AI View Pricing tiers and features for Free Tier Access G…" at bounding box center [749, 218] width 460 height 324
click at [245, 174] on input "email" at bounding box center [289, 168] width 334 height 32
click at [268, 167] on input "email" at bounding box center [289, 168] width 334 height 32
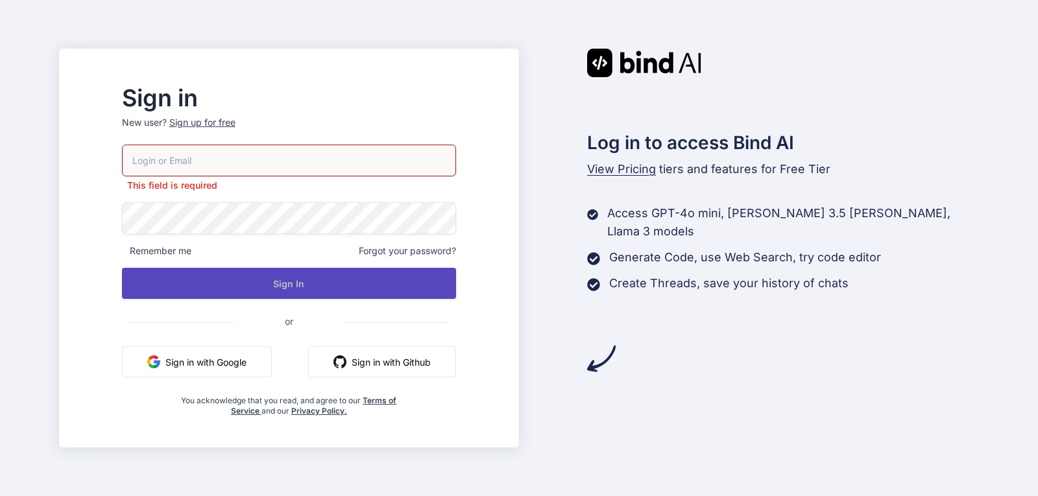
click at [257, 280] on button "Sign In" at bounding box center [289, 283] width 334 height 31
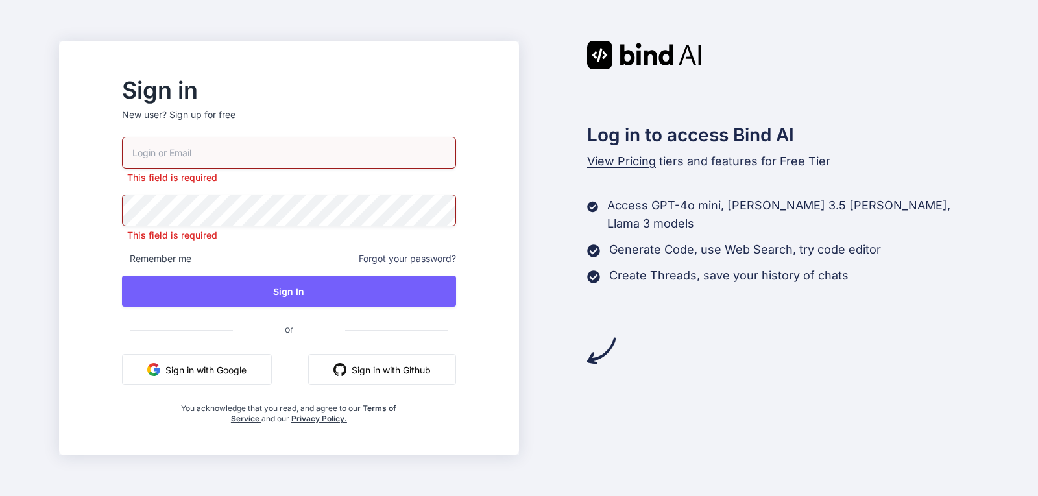
click at [239, 157] on input "email" at bounding box center [289, 153] width 334 height 32
click at [203, 372] on button "Sign in with Google" at bounding box center [197, 369] width 150 height 31
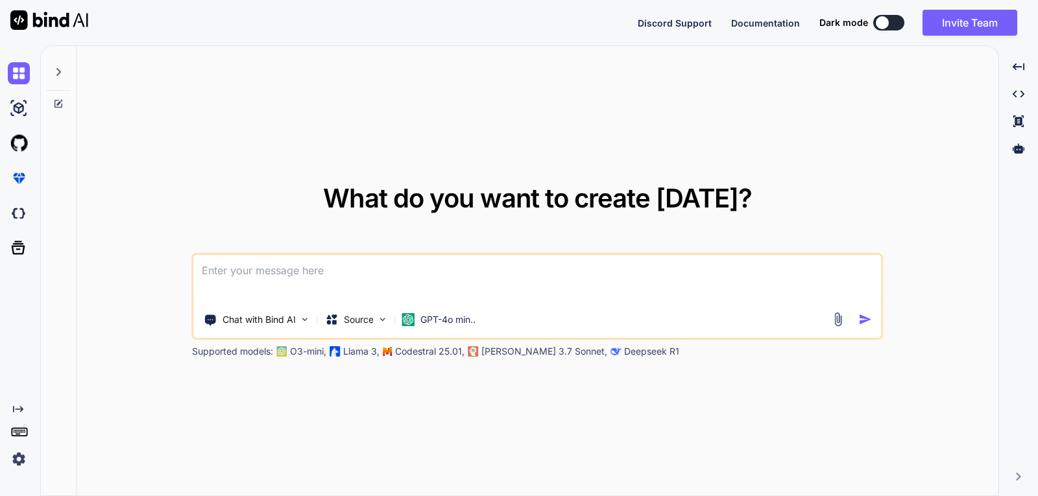
type textarea "x"
click at [7, 106] on div at bounding box center [17, 108] width 35 height 35
type textarea "x"
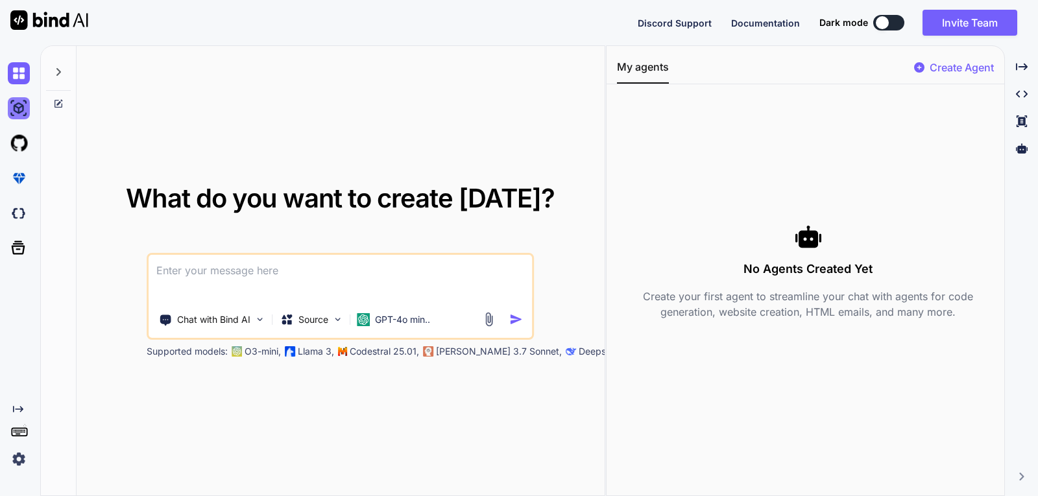
click at [19, 113] on img at bounding box center [19, 108] width 22 height 22
click at [18, 138] on img at bounding box center [19, 143] width 22 height 22
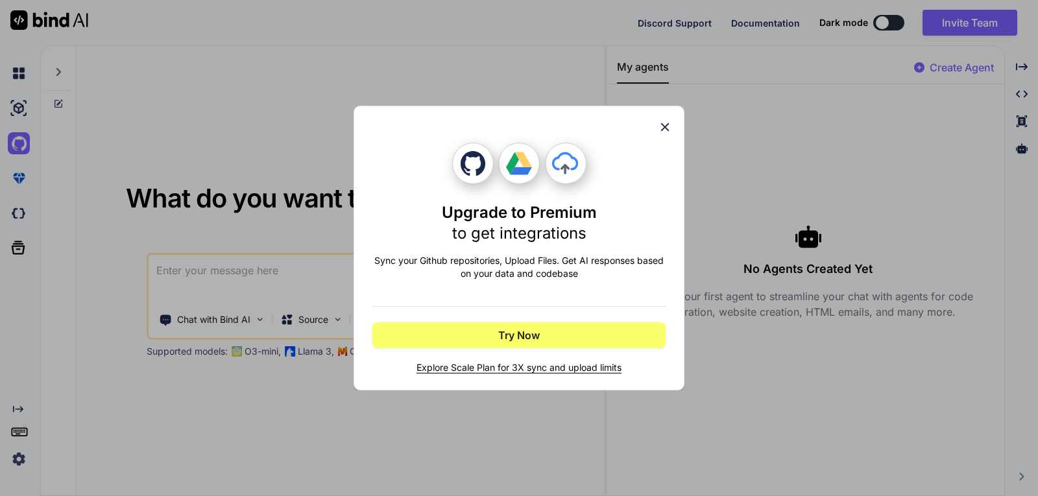
click at [18, 173] on div "Upgrade to Premium to get integrations Sync your Github repositories, Upload Fi…" at bounding box center [519, 248] width 1038 height 496
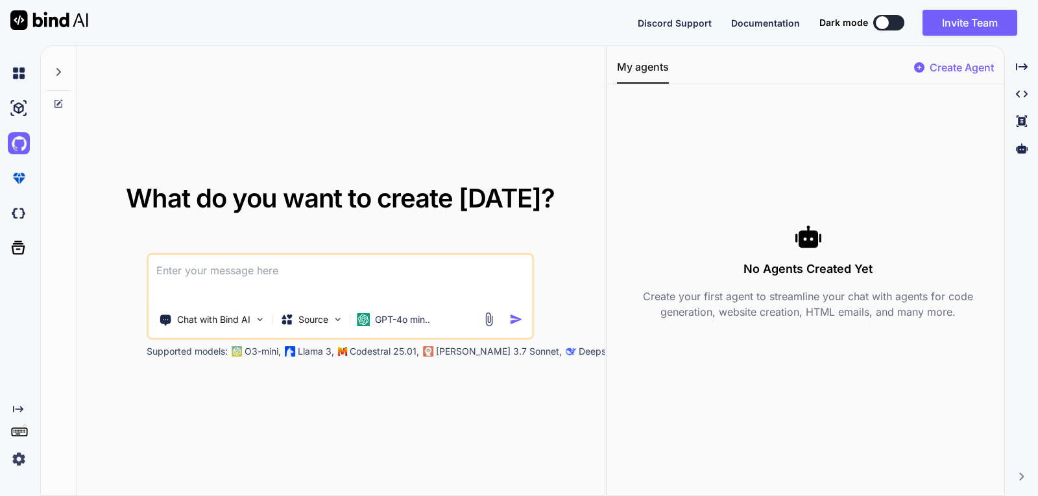
click at [20, 199] on div at bounding box center [21, 213] width 27 height 35
click at [1018, 73] on div "Created with Pixso." at bounding box center [1021, 67] width 23 height 22
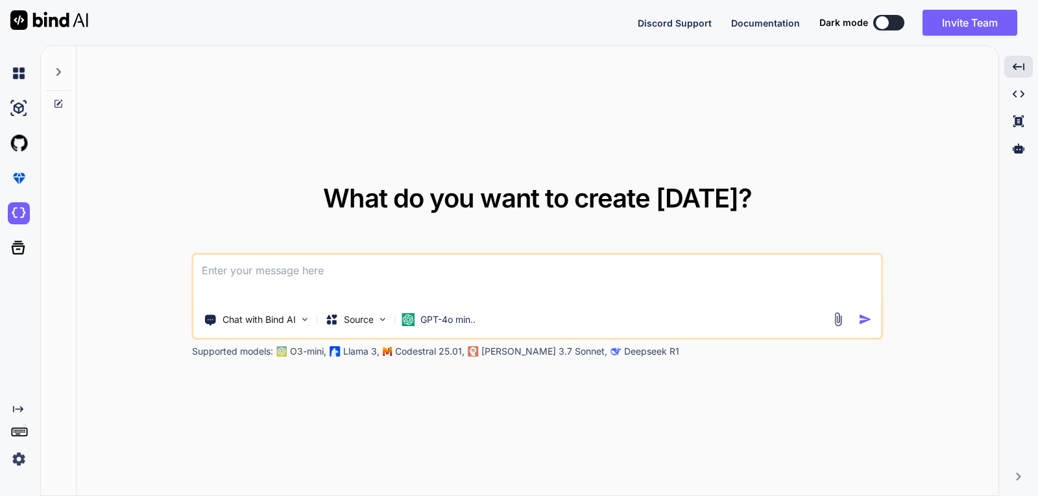
click at [695, 23] on span "Discord Support" at bounding box center [675, 23] width 74 height 11
click at [787, 21] on span "Documentation" at bounding box center [765, 23] width 69 height 11
click at [886, 25] on div at bounding box center [882, 22] width 13 height 13
click at [881, 20] on div at bounding box center [882, 22] width 13 height 13
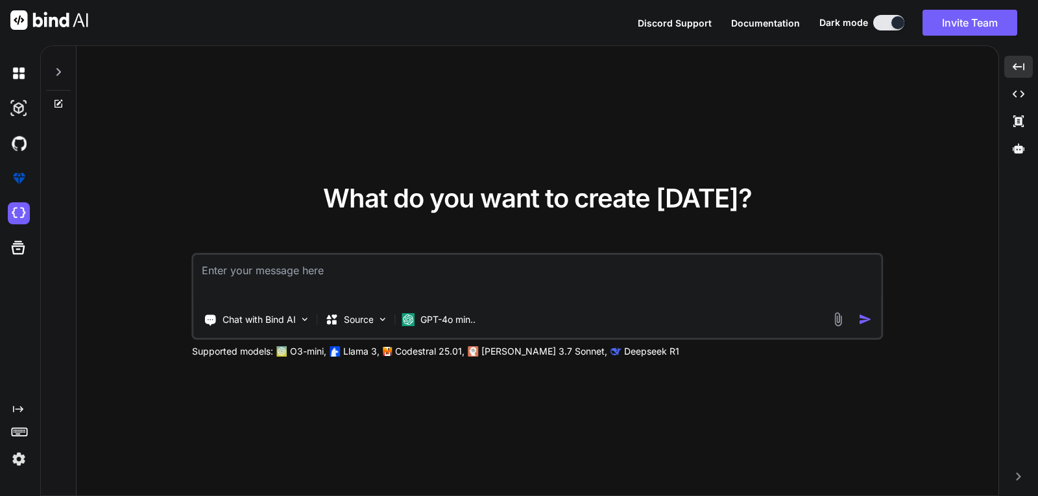
click at [881, 20] on button at bounding box center [888, 23] width 31 height 16
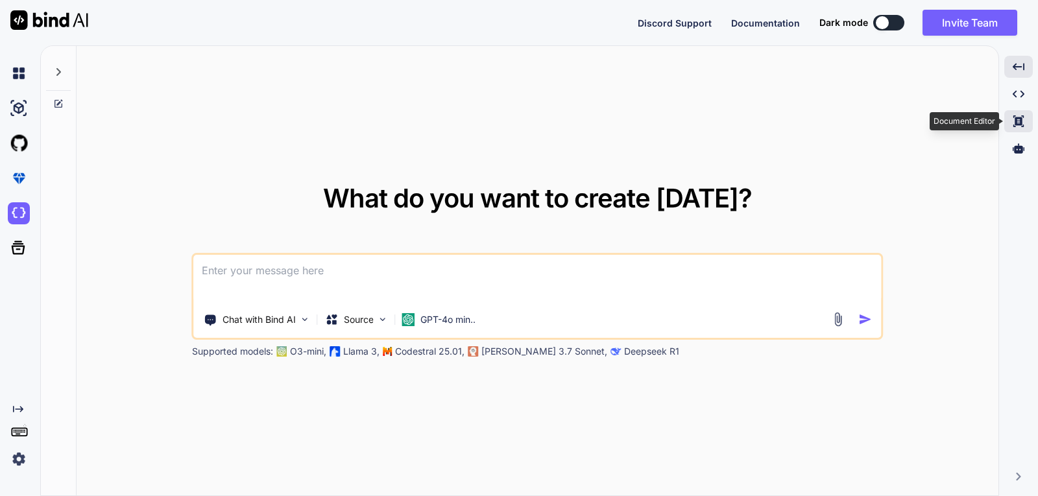
click at [1019, 126] on icon "Created with Pixso." at bounding box center [1018, 121] width 12 height 12
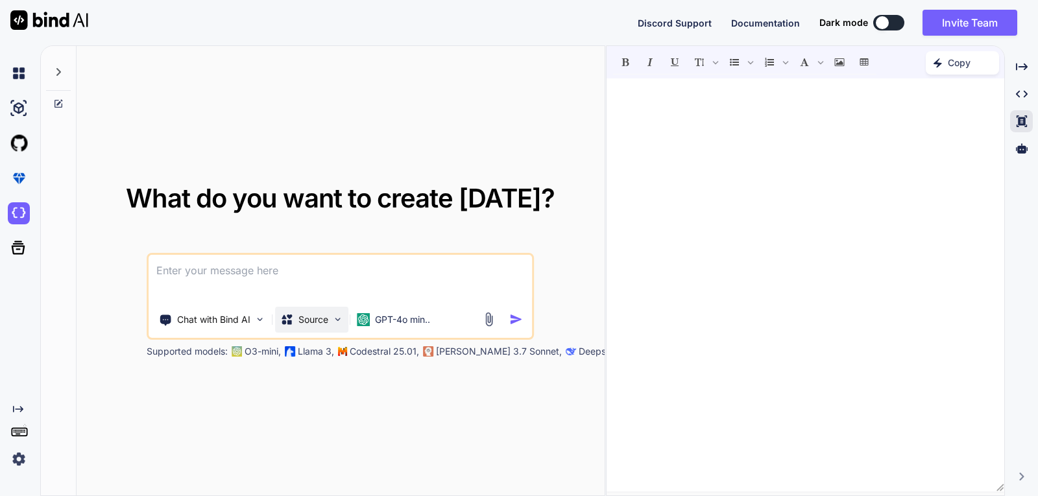
click at [328, 312] on div "Source" at bounding box center [311, 320] width 73 height 26
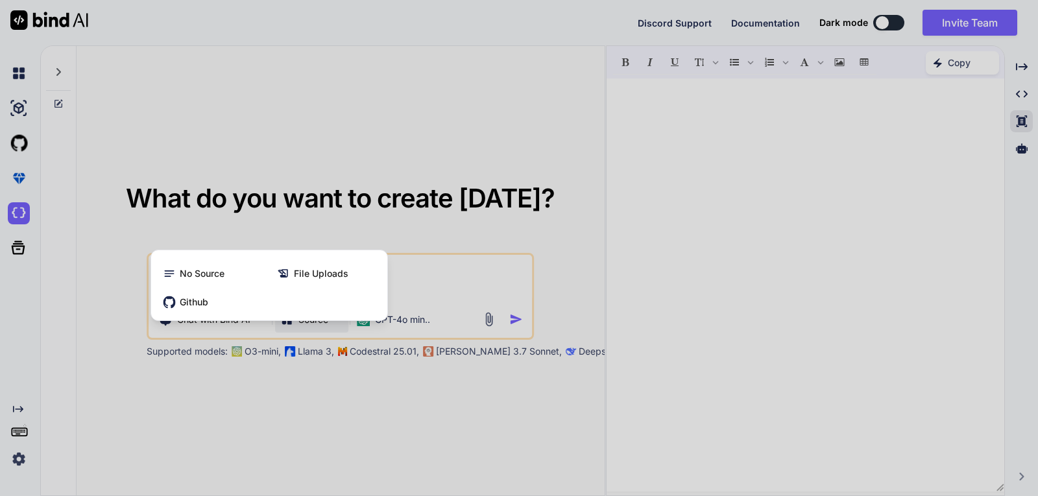
click at [414, 272] on div at bounding box center [519, 248] width 1038 height 496
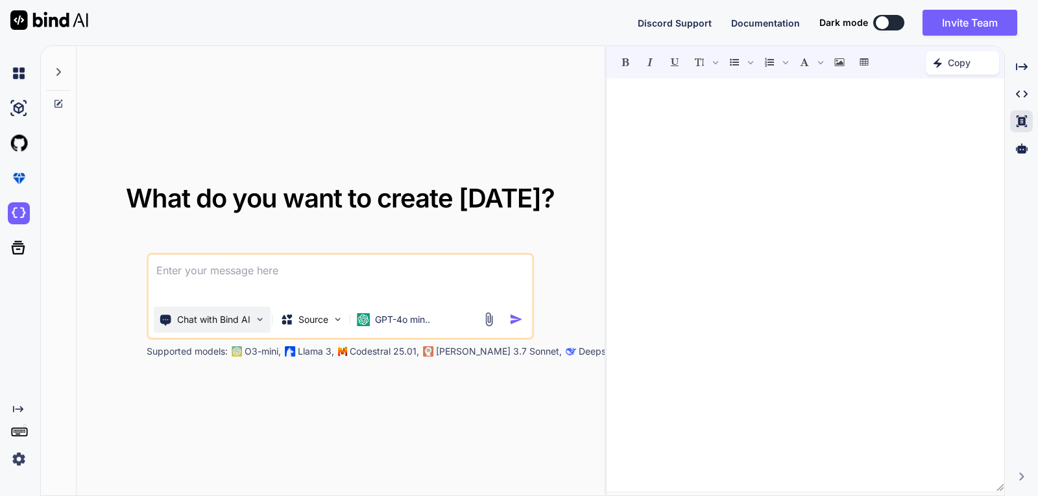
click at [257, 323] on img at bounding box center [259, 319] width 11 height 11
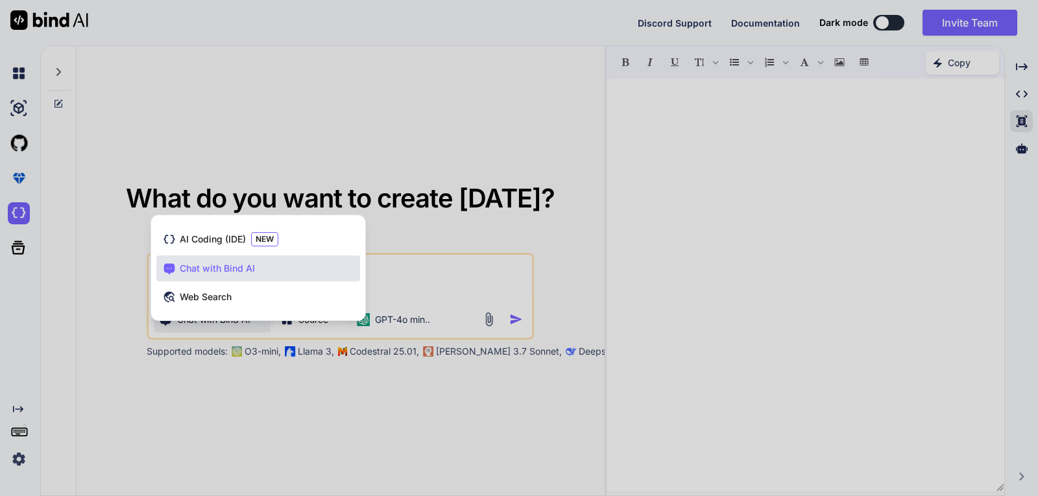
click at [510, 244] on div at bounding box center [519, 248] width 1038 height 496
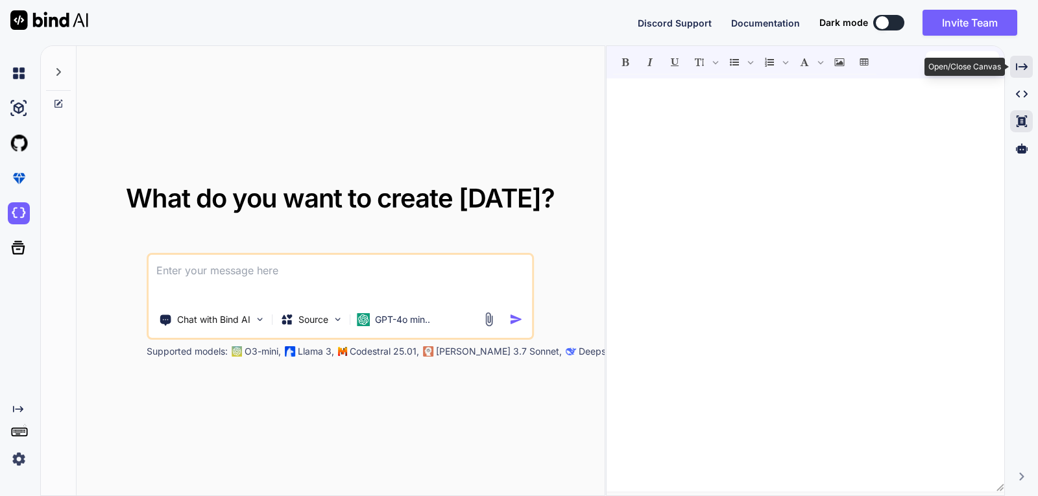
click at [1016, 64] on icon at bounding box center [1022, 66] width 12 height 7
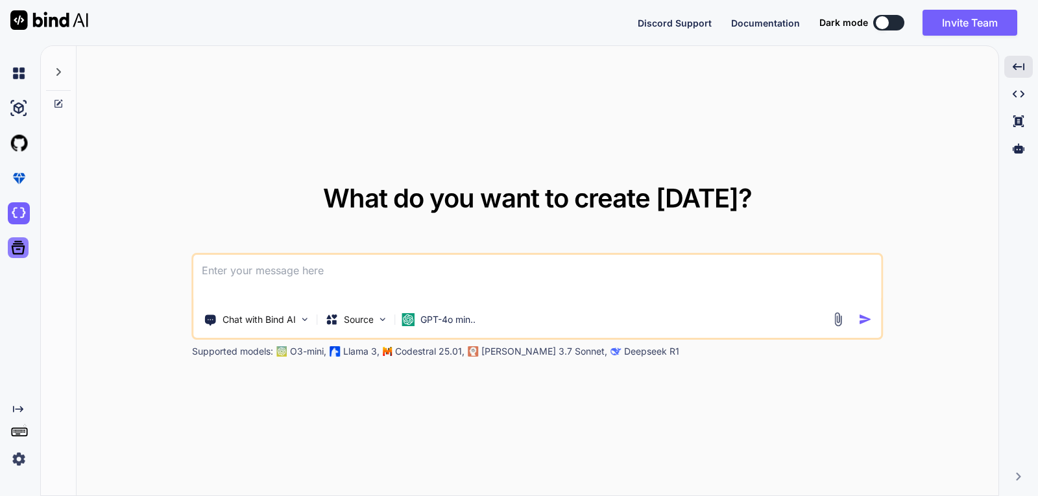
click at [20, 248] on icon at bounding box center [18, 248] width 18 height 18
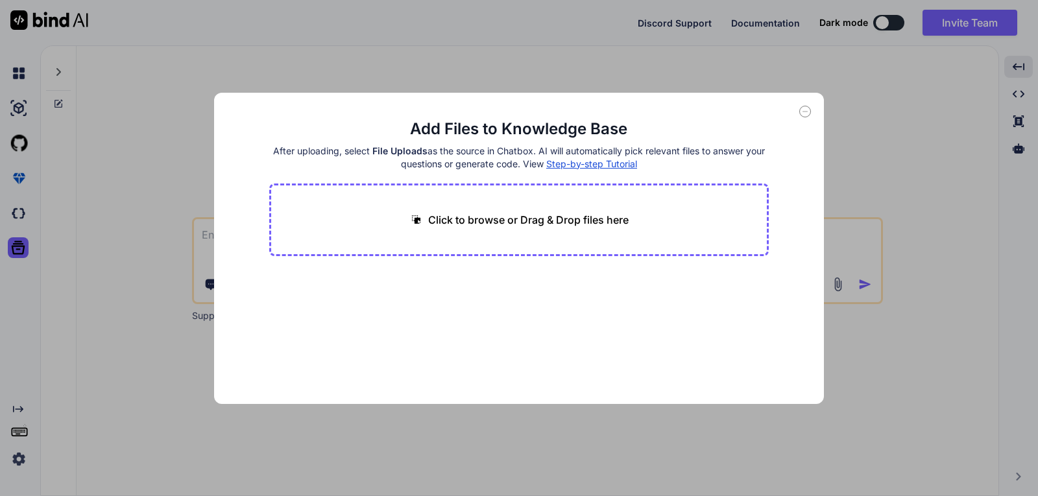
click at [86, 206] on div "Add Files to Knowledge Base After uploading, select File Uploads as the source …" at bounding box center [519, 248] width 1038 height 496
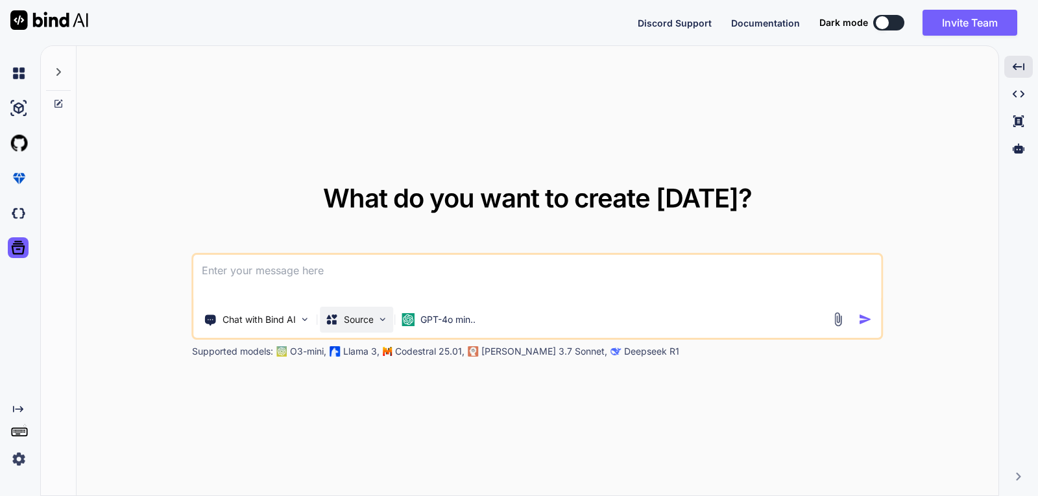
click at [372, 329] on div "Source" at bounding box center [356, 320] width 73 height 26
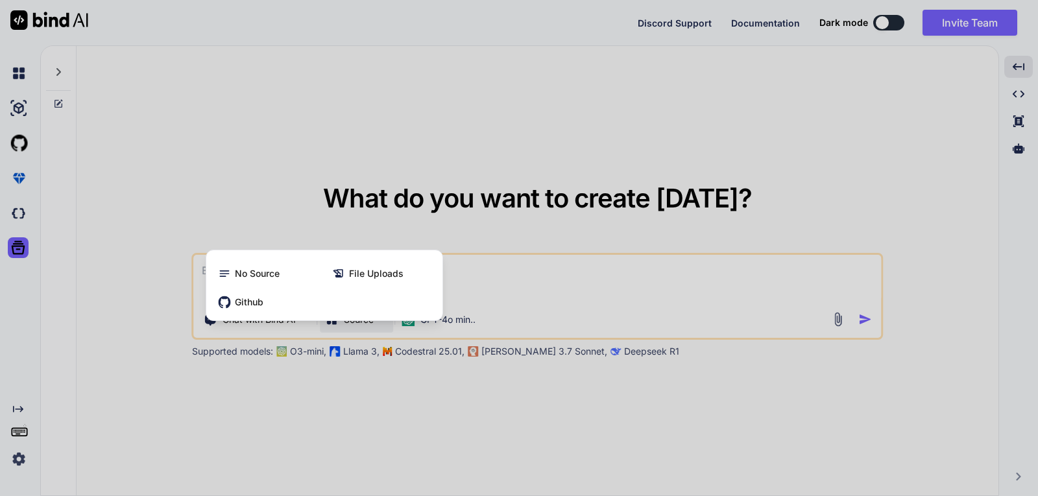
click at [355, 401] on div at bounding box center [519, 248] width 1038 height 496
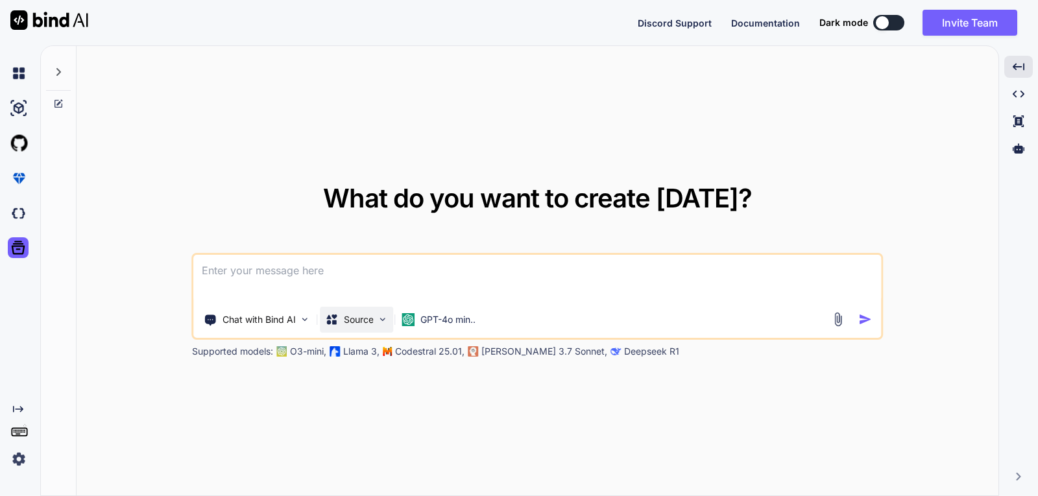
click at [368, 328] on div "Source" at bounding box center [356, 320] width 73 height 26
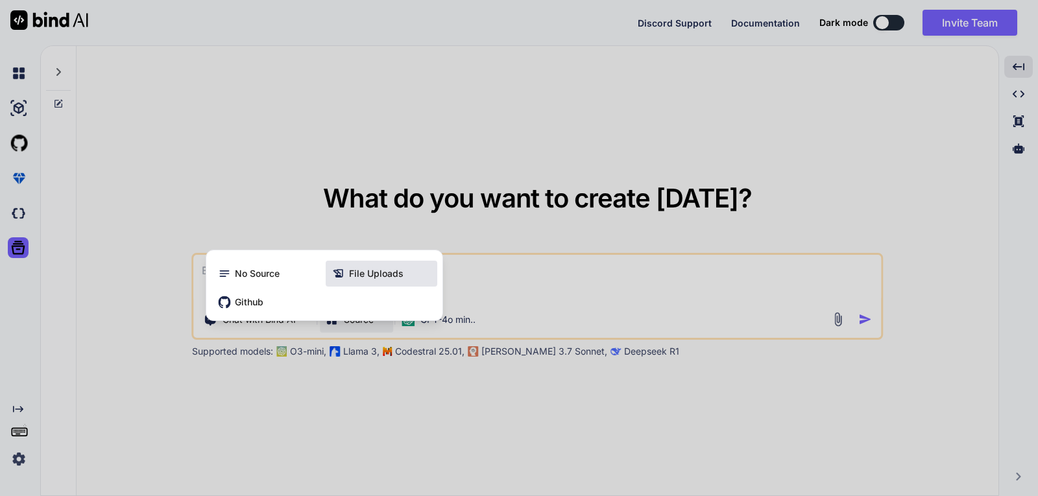
click at [359, 265] on div "File Uploads" at bounding box center [382, 274] width 112 height 26
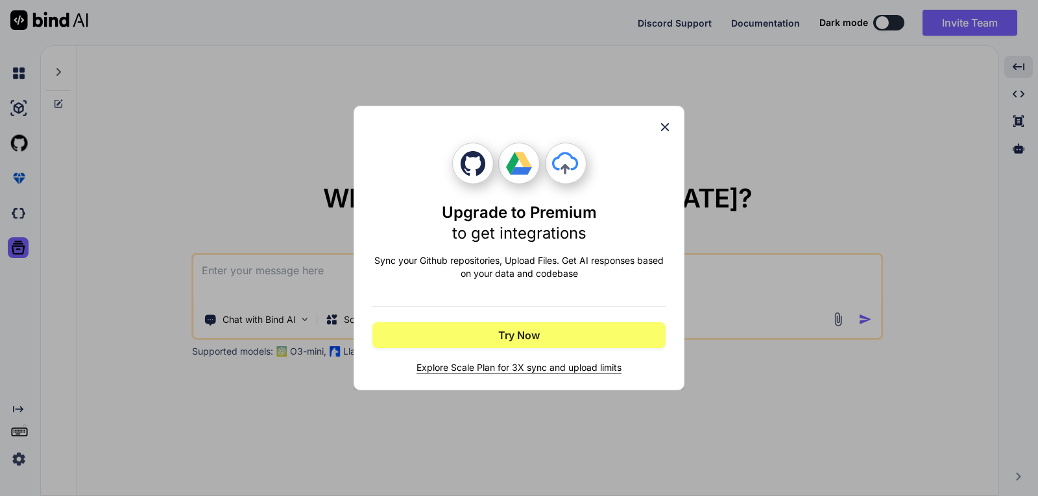
click at [667, 125] on icon at bounding box center [665, 127] width 8 height 8
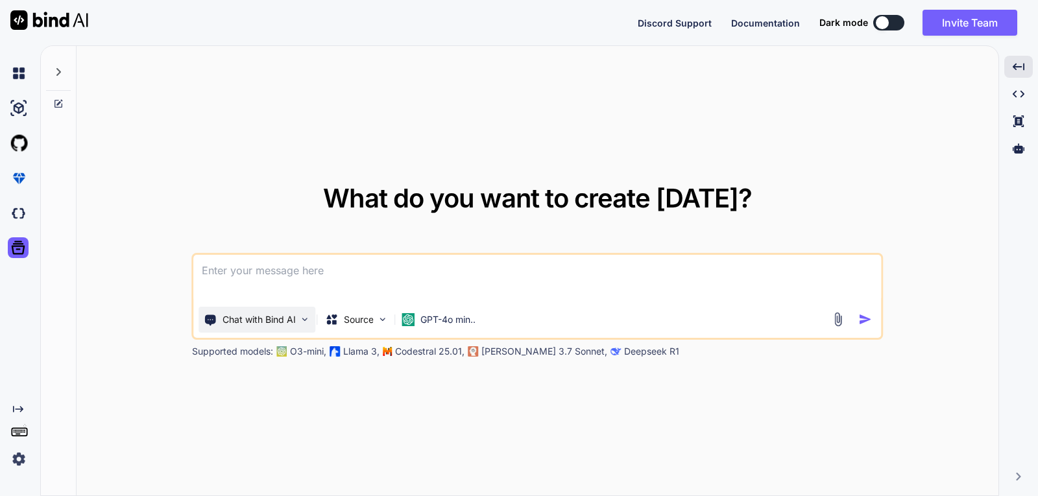
click at [305, 322] on img at bounding box center [305, 319] width 11 height 11
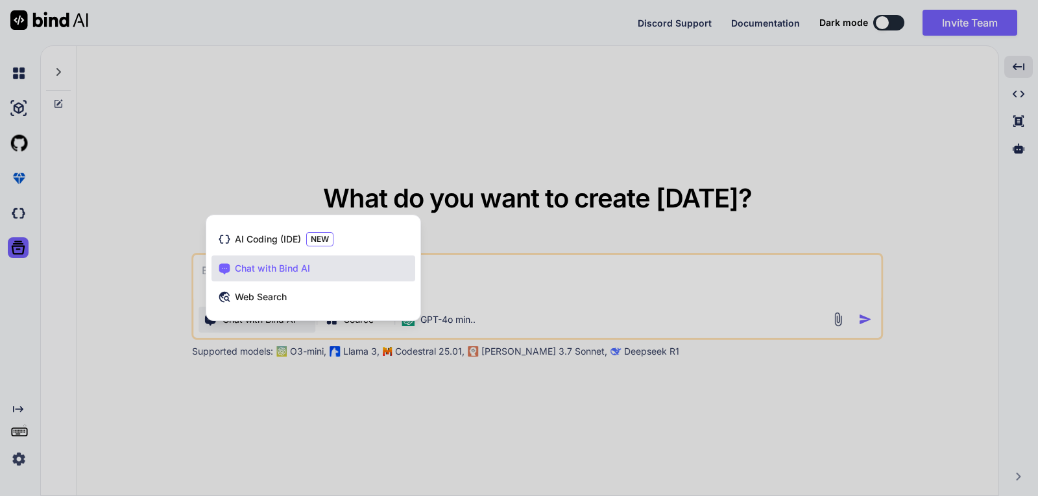
click at [451, 263] on div at bounding box center [519, 248] width 1038 height 496
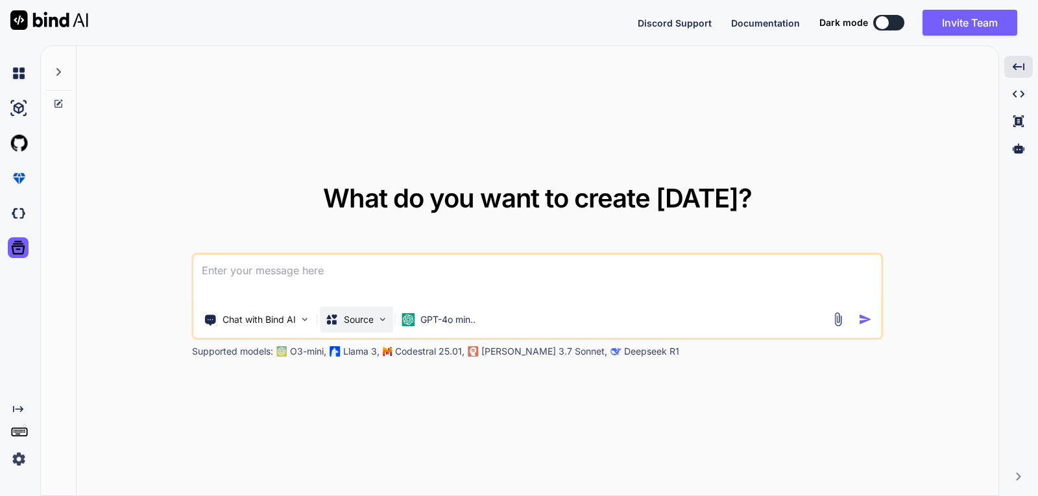
click at [378, 321] on img at bounding box center [382, 319] width 11 height 11
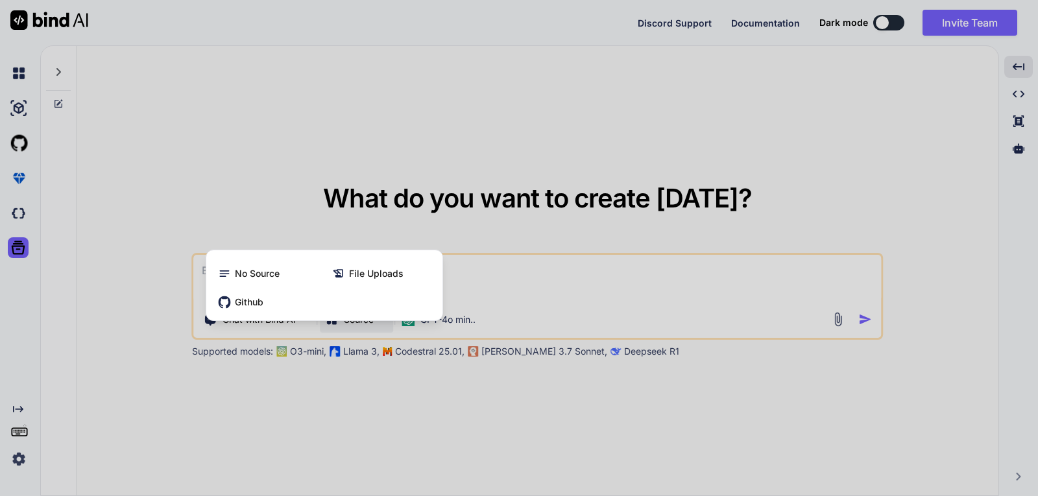
click at [510, 370] on div at bounding box center [519, 248] width 1038 height 496
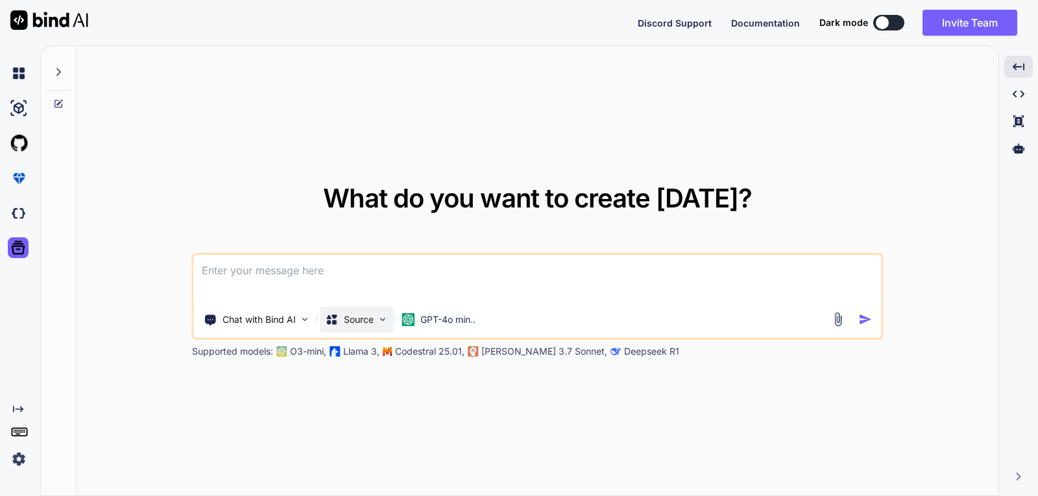
click at [386, 324] on img at bounding box center [382, 319] width 11 height 11
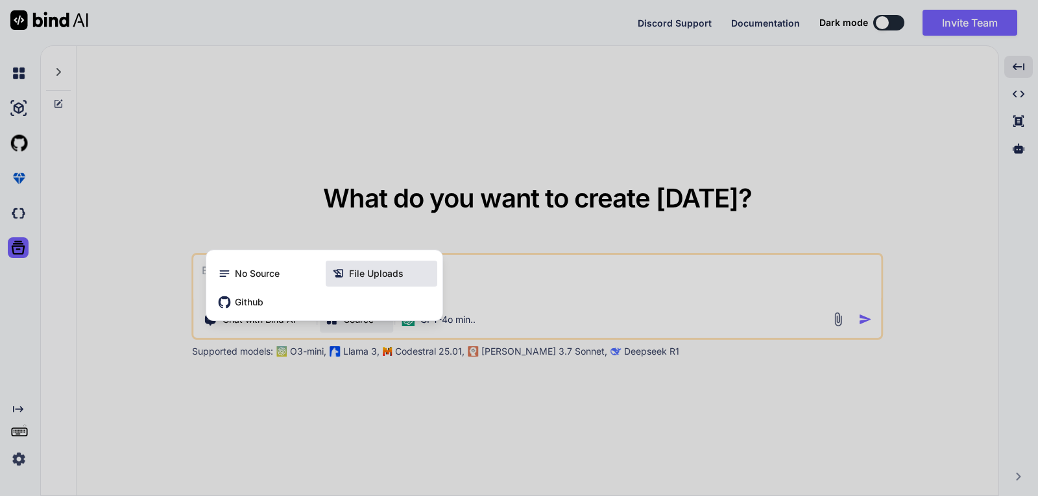
click at [363, 275] on span "File Uploads" at bounding box center [376, 273] width 54 height 13
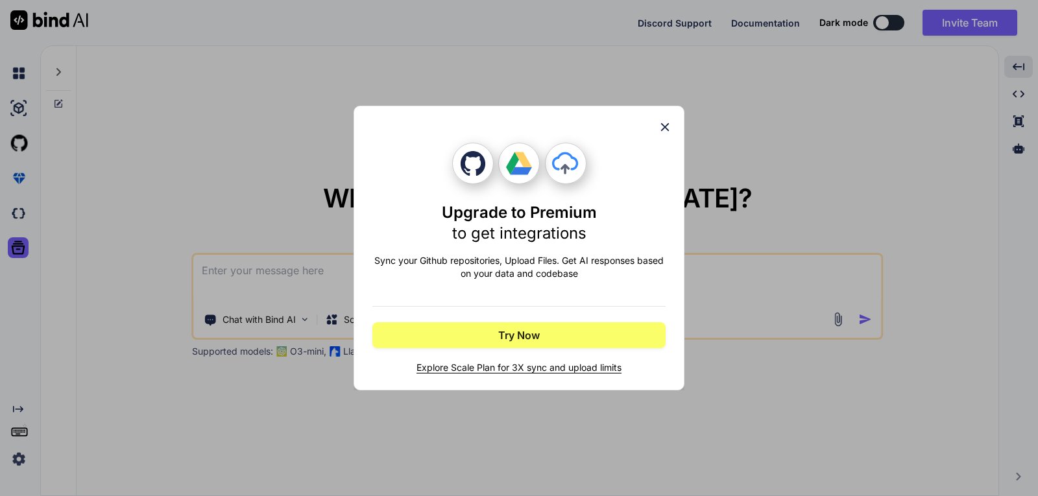
click at [660, 128] on icon at bounding box center [665, 127] width 14 height 14
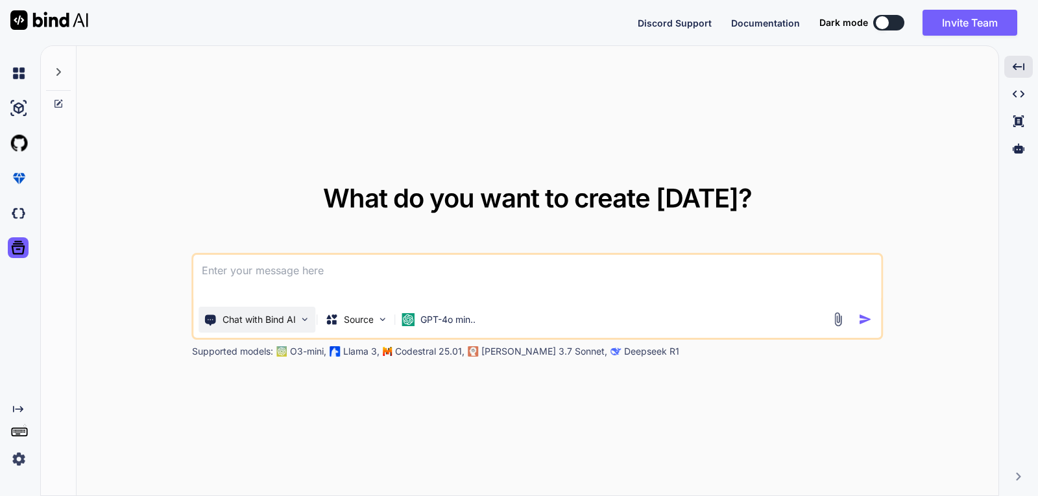
click at [305, 321] on img at bounding box center [305, 319] width 11 height 11
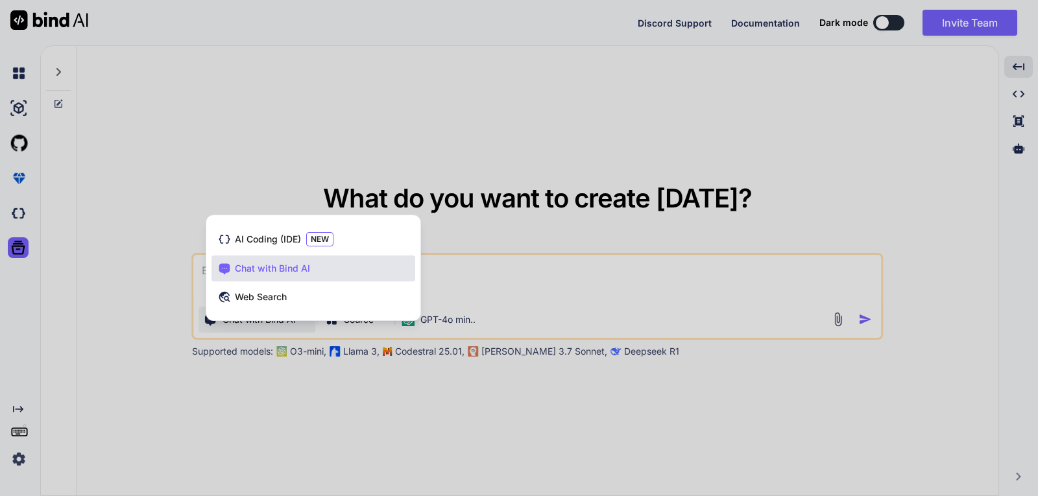
click at [287, 148] on div at bounding box center [519, 248] width 1038 height 496
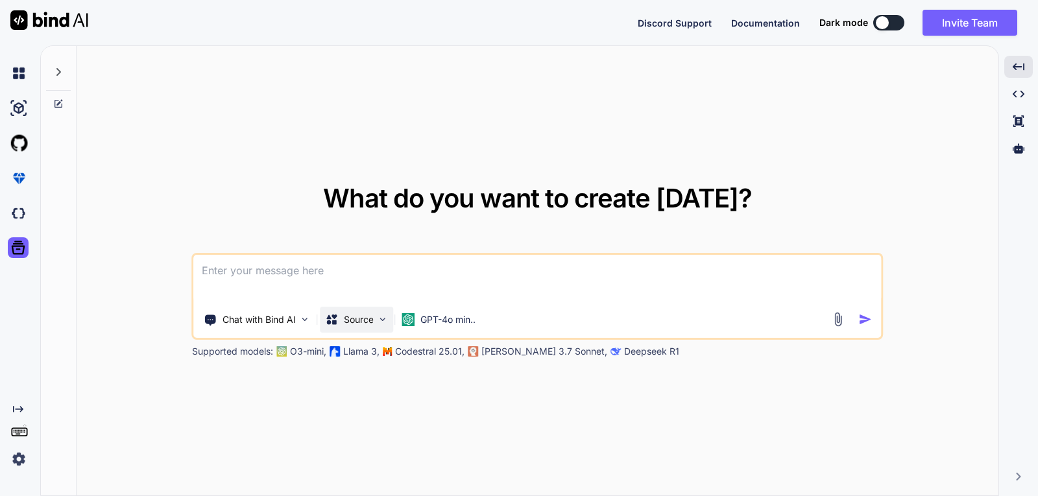
click at [387, 327] on div "Source" at bounding box center [356, 320] width 73 height 26
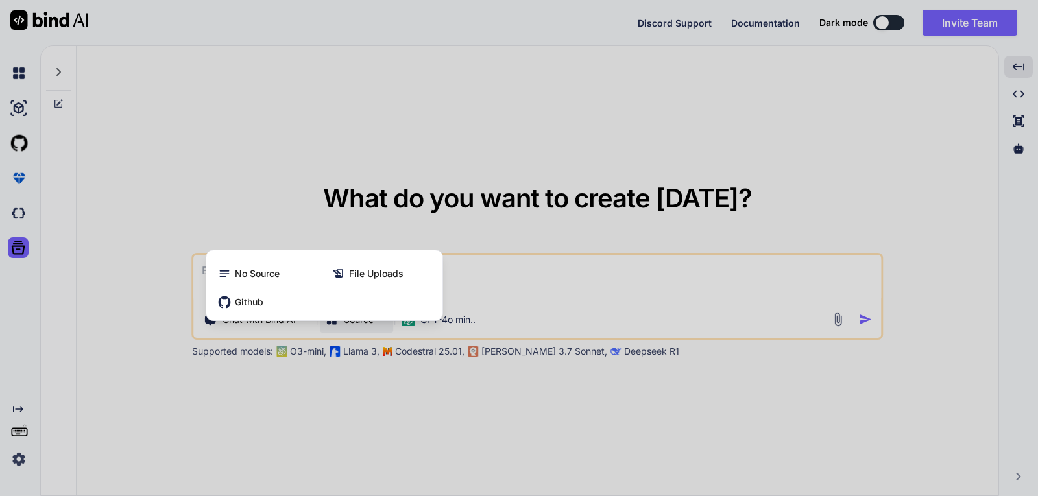
click at [255, 113] on div at bounding box center [519, 248] width 1038 height 496
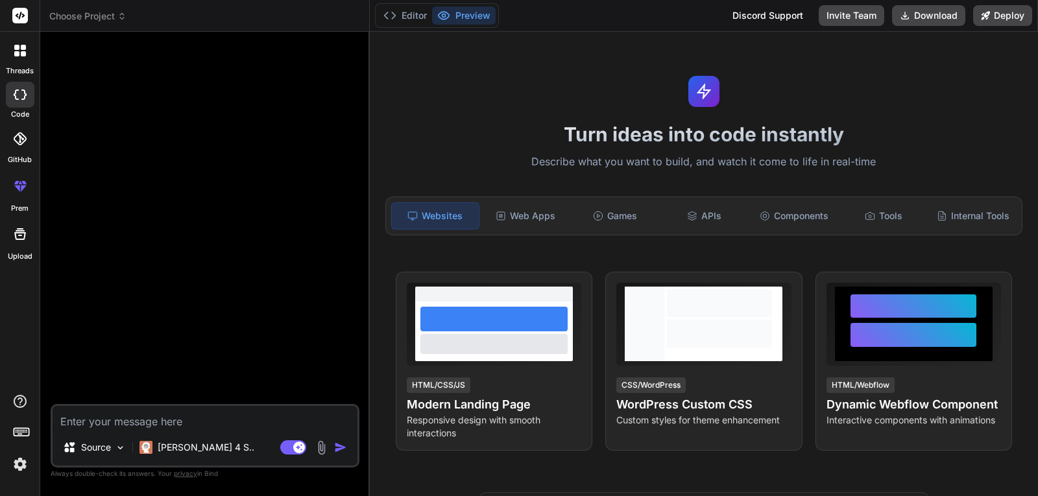
click at [21, 138] on icon at bounding box center [19, 138] width 13 height 13
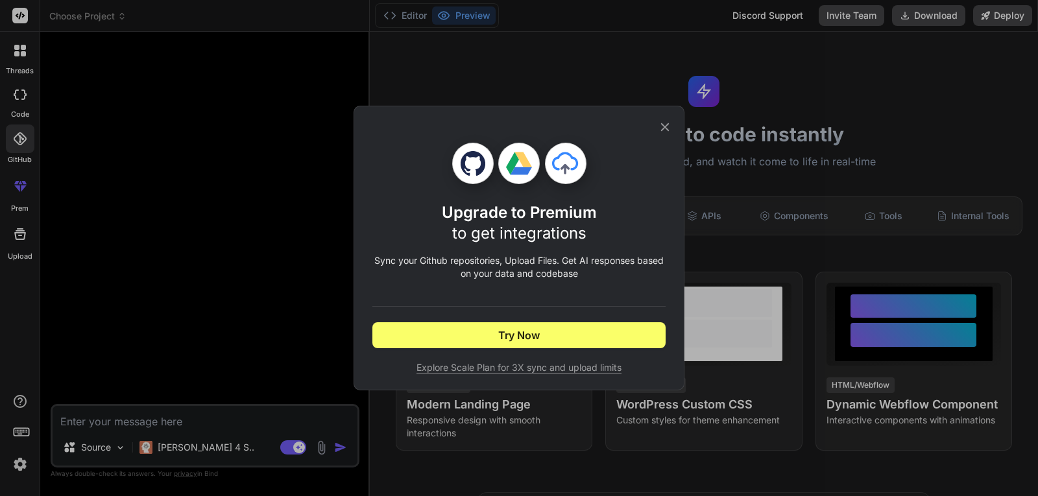
click at [23, 193] on div "Upgrade to Premium to get integrations Sync your Github repositories, Upload Fi…" at bounding box center [519, 248] width 1038 height 496
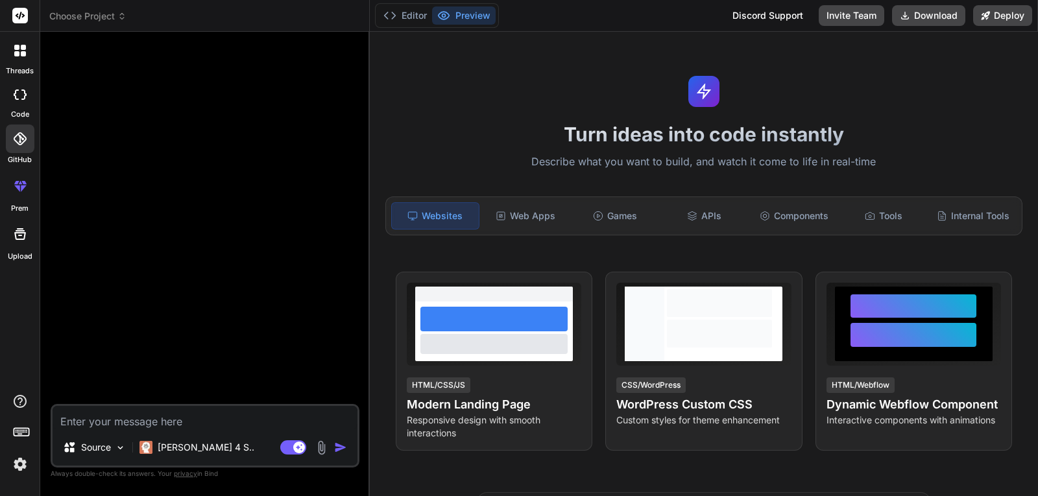
click at [7, 241] on div at bounding box center [20, 234] width 31 height 31
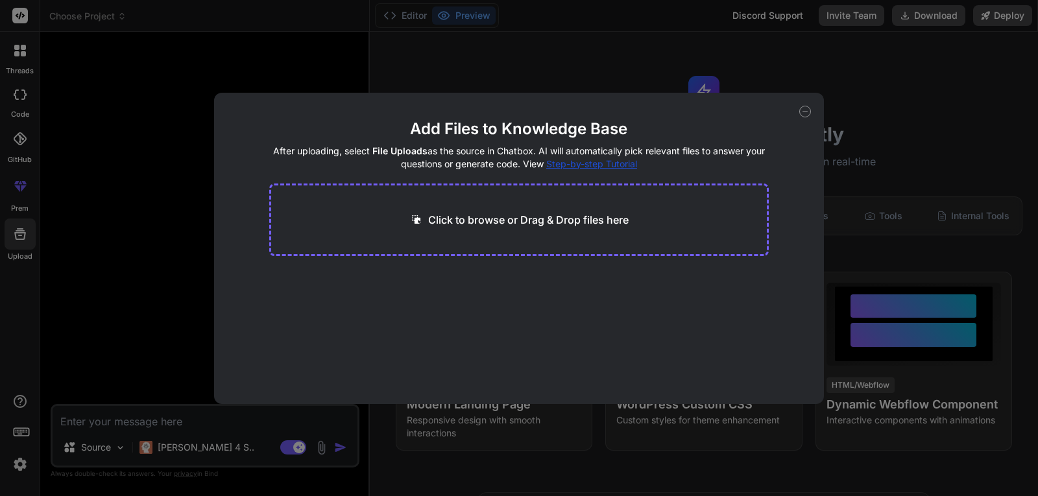
click at [804, 113] on icon at bounding box center [805, 112] width 12 height 12
type textarea "x"
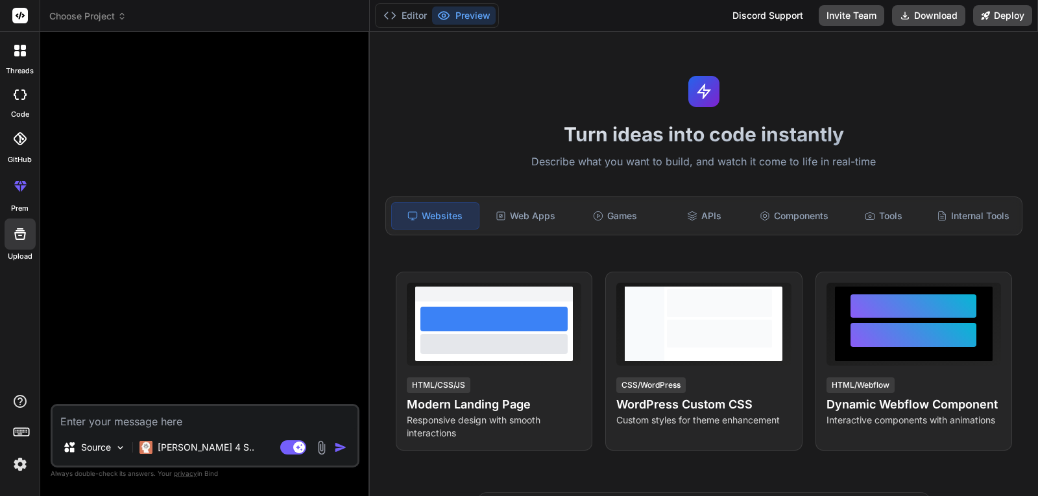
click at [14, 53] on icon at bounding box center [16, 53] width 5 height 5
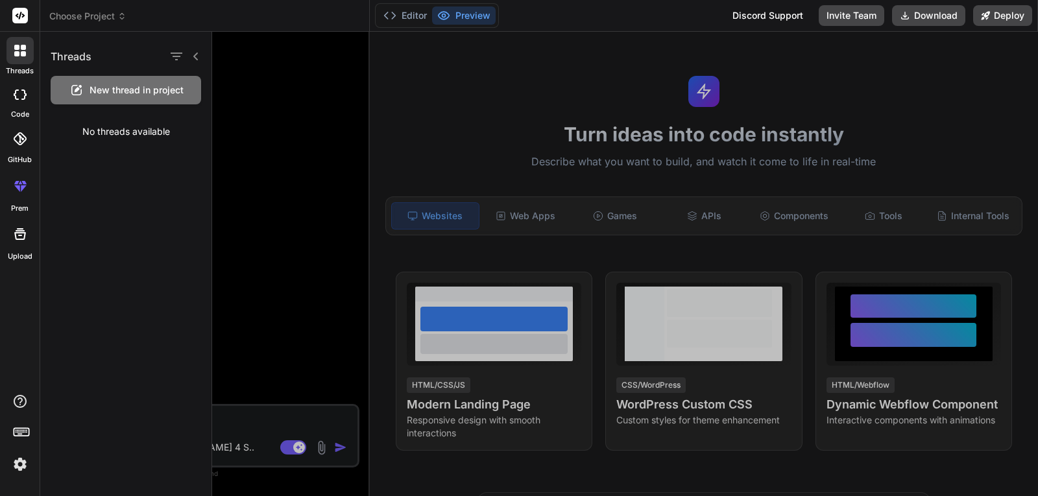
click at [347, 86] on div at bounding box center [625, 264] width 826 height 464
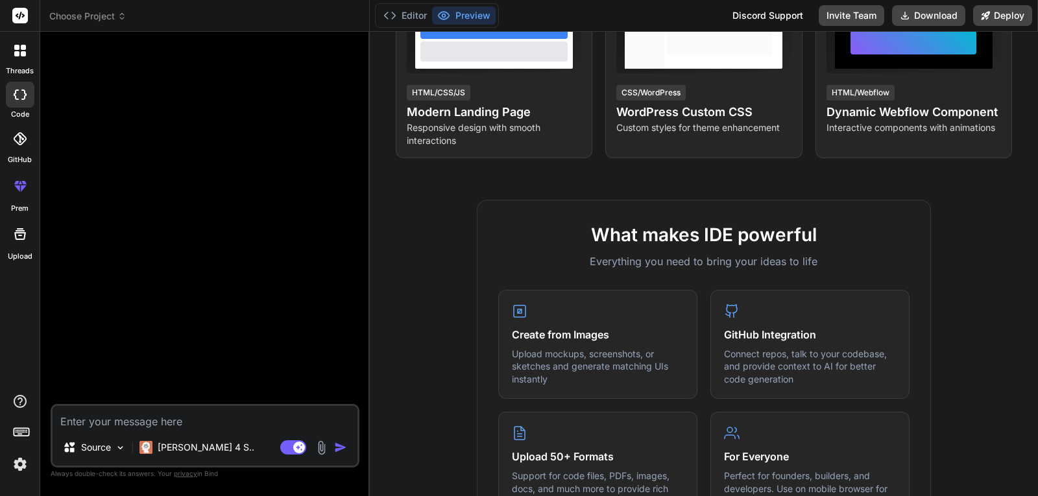
scroll to position [389, 0]
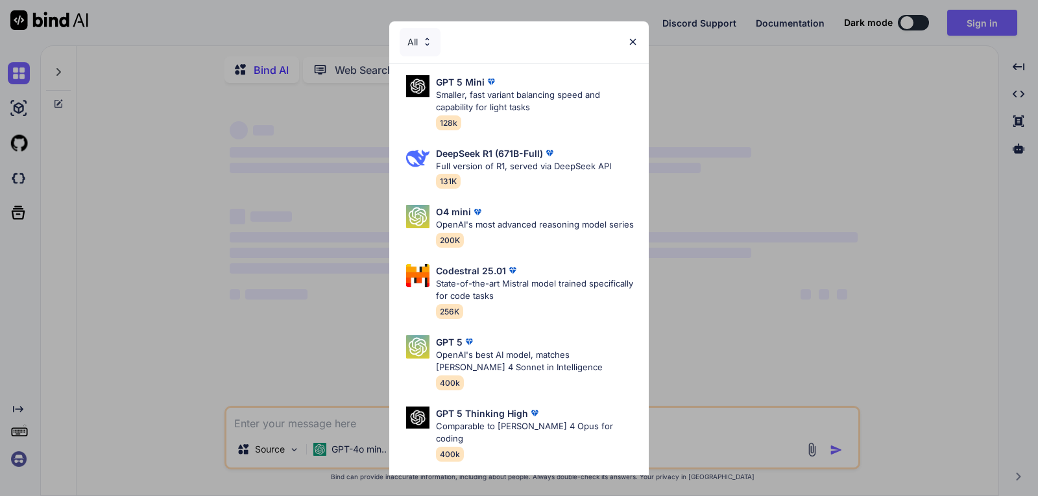
click at [619, 34] on div "All" at bounding box center [518, 42] width 259 height 42
type textarea "x"
click at [630, 40] on img at bounding box center [632, 41] width 11 height 11
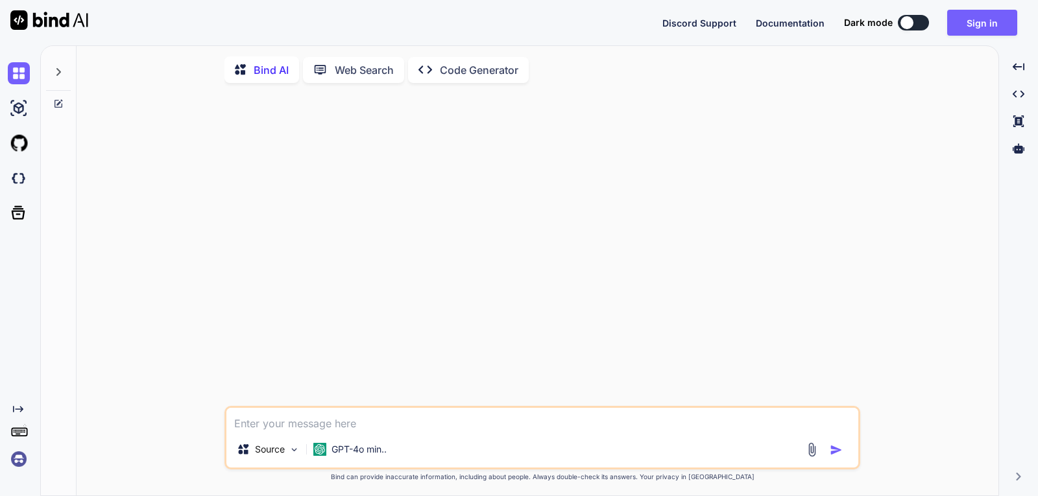
click at [55, 70] on icon at bounding box center [58, 72] width 10 height 10
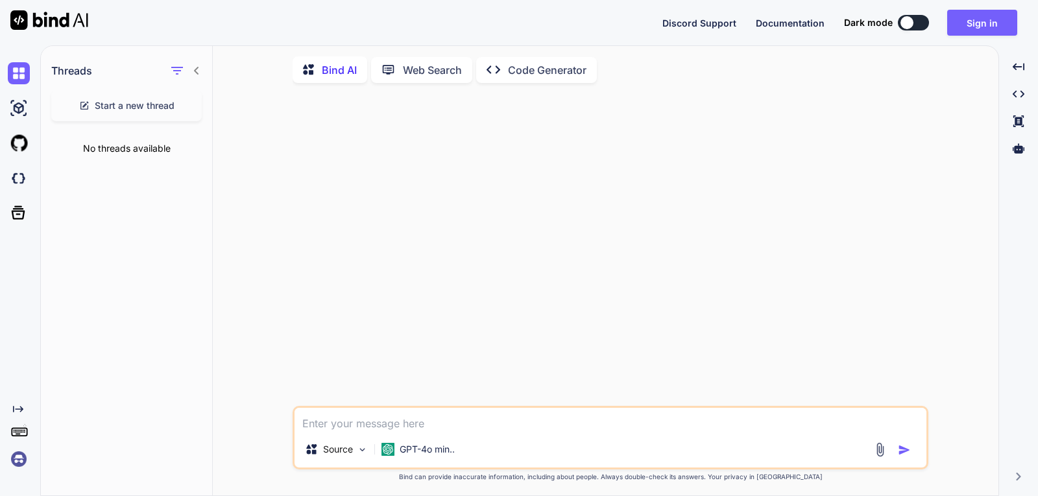
click at [193, 69] on icon at bounding box center [196, 71] width 10 height 10
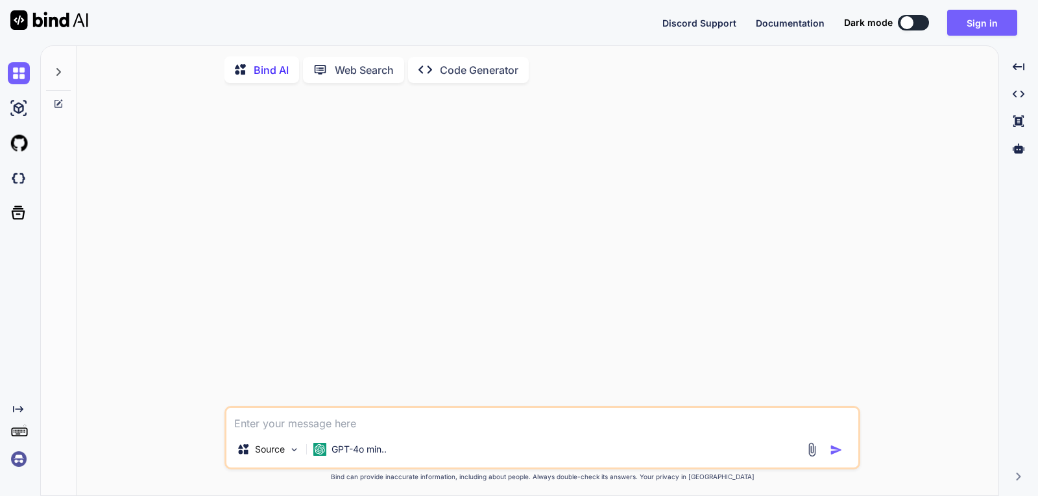
click at [678, 147] on div at bounding box center [543, 249] width 633 height 313
click at [401, 429] on textarea at bounding box center [542, 419] width 632 height 23
click at [386, 451] on p "GPT-4o min.." at bounding box center [358, 449] width 55 height 13
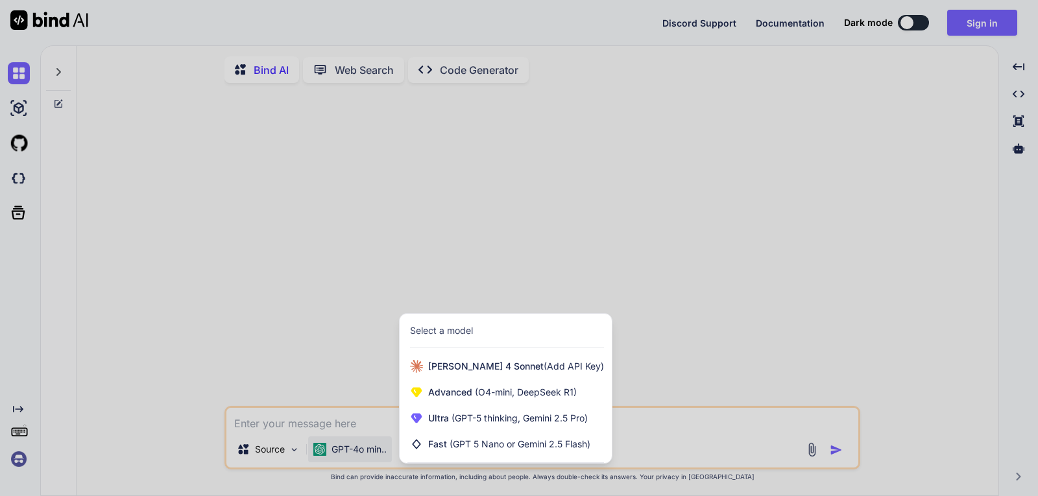
click at [588, 297] on div at bounding box center [519, 248] width 1038 height 496
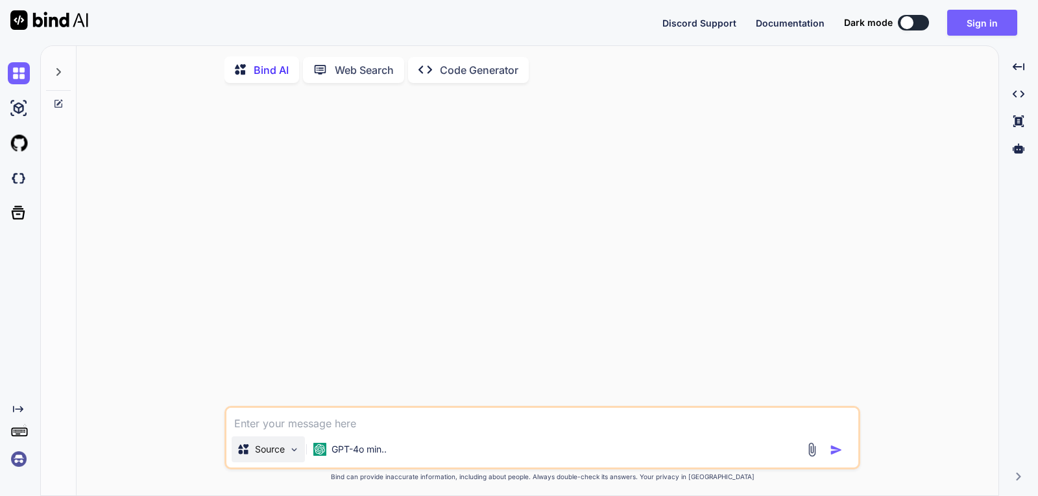
click at [295, 447] on img at bounding box center [294, 449] width 11 height 11
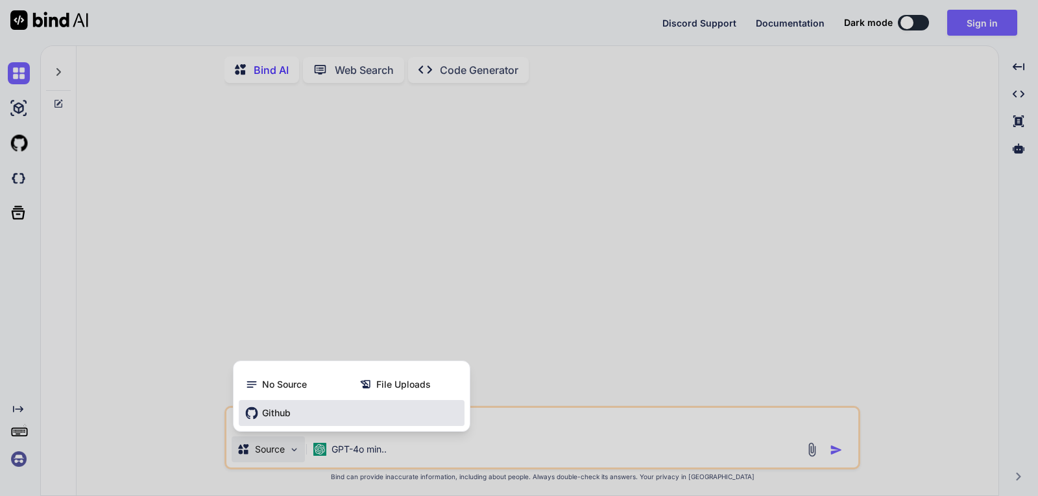
click at [291, 415] on span "Github" at bounding box center [276, 413] width 29 height 13
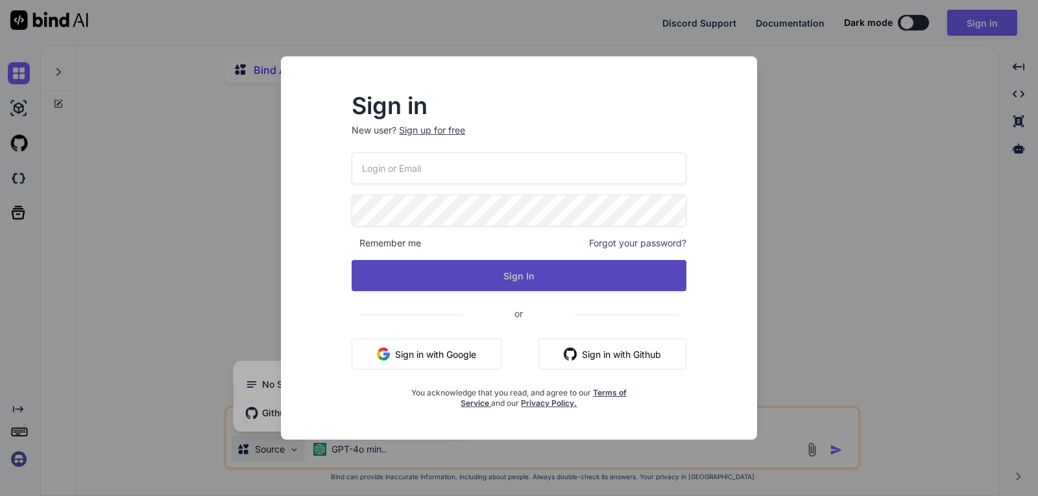
click at [576, 280] on button "Sign In" at bounding box center [519, 275] width 335 height 31
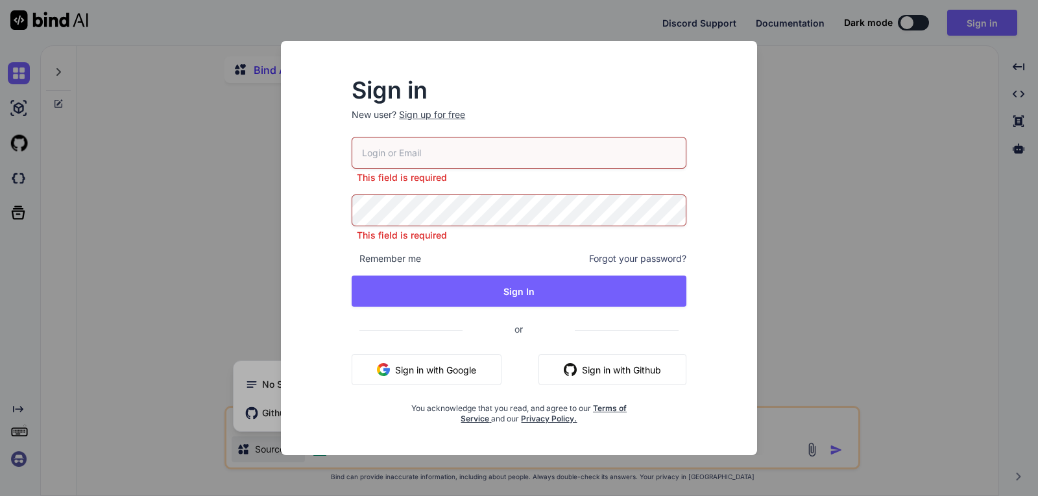
click at [912, 212] on div "Sign in New user? Sign up for free This field is required This field is require…" at bounding box center [519, 248] width 1038 height 496
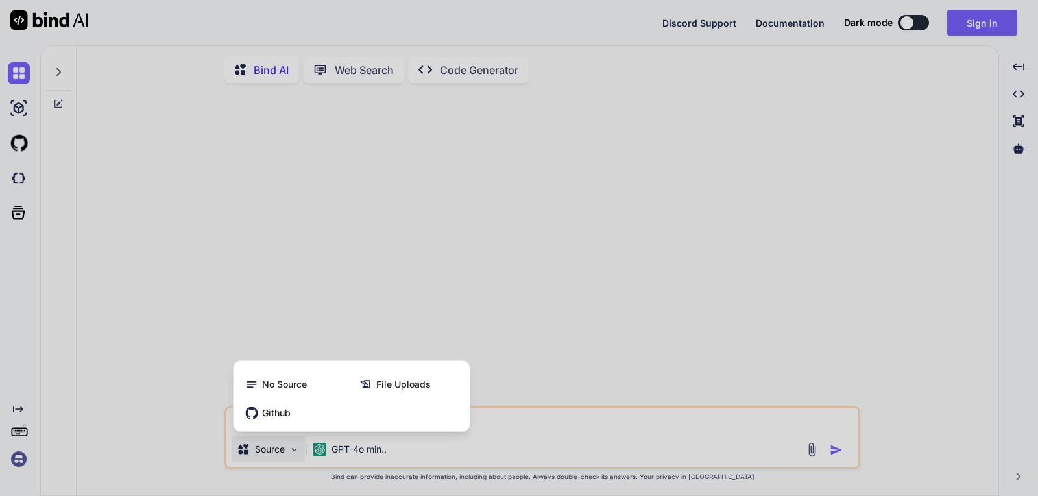
click at [228, 338] on div at bounding box center [519, 248] width 1038 height 496
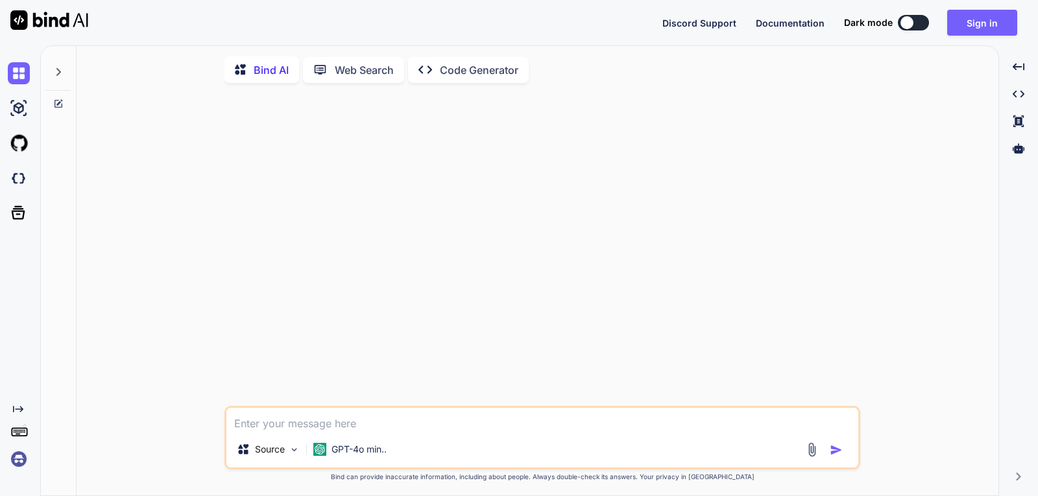
click at [287, 431] on textarea at bounding box center [542, 419] width 632 height 23
type textarea "h"
click at [805, 449] on img at bounding box center [811, 449] width 15 height 15
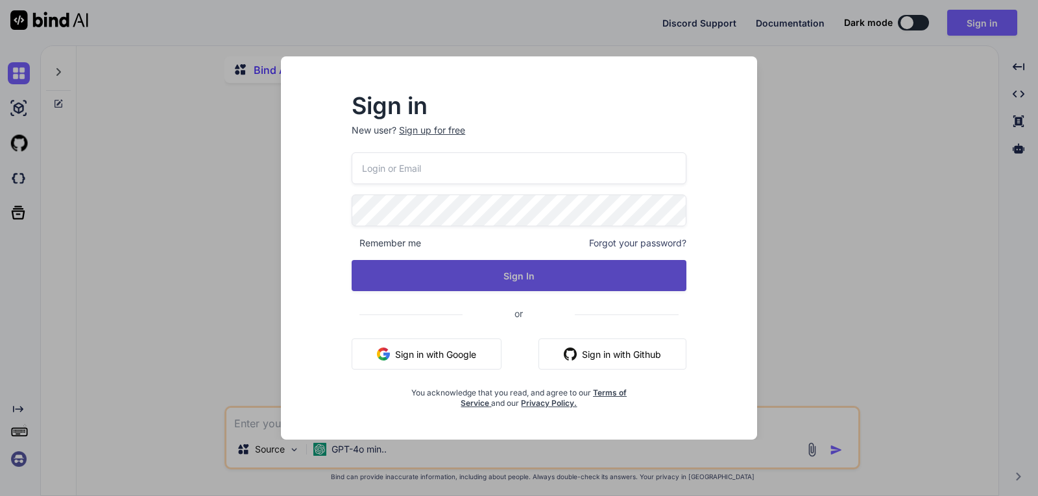
click at [488, 275] on button "Sign In" at bounding box center [519, 275] width 335 height 31
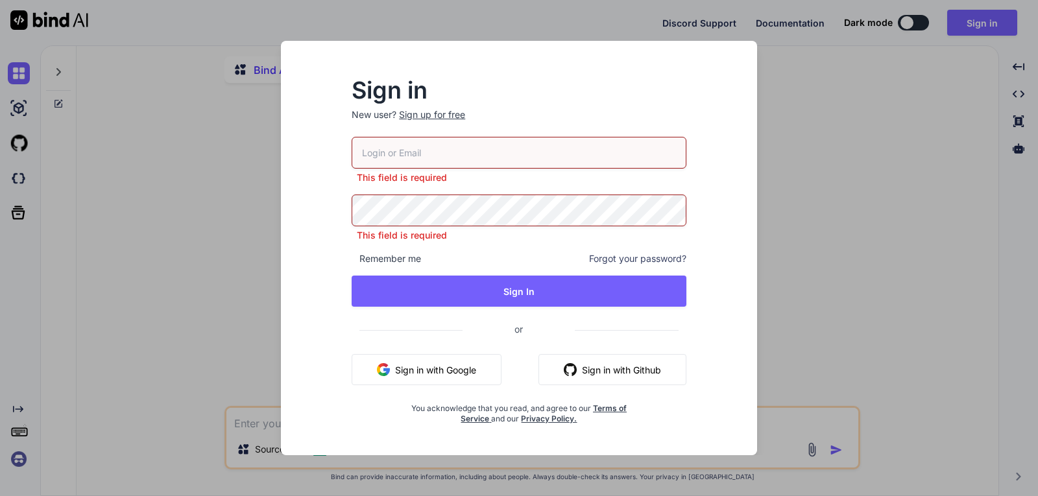
click at [457, 149] on input "email" at bounding box center [519, 153] width 335 height 32
click at [423, 370] on button "Sign in with Google" at bounding box center [427, 369] width 150 height 31
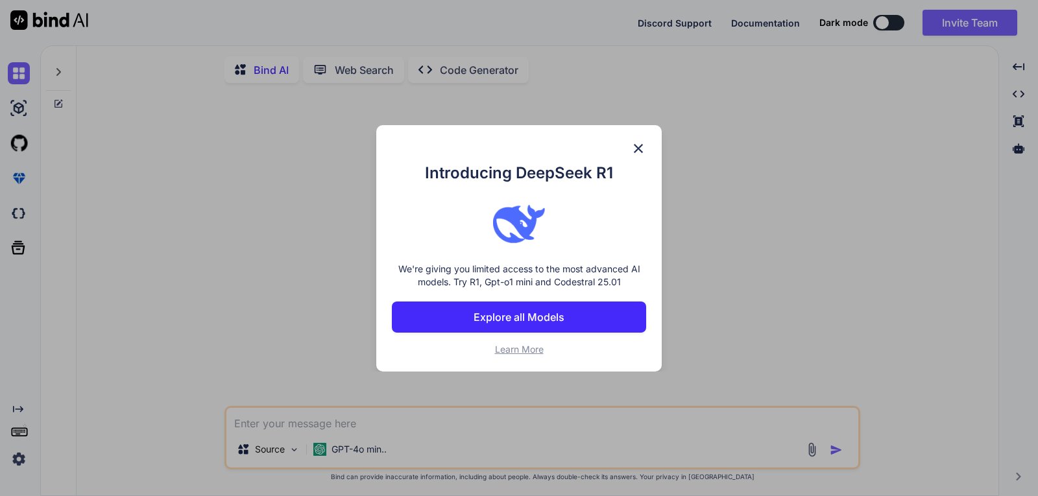
click at [637, 145] on img at bounding box center [638, 149] width 16 height 16
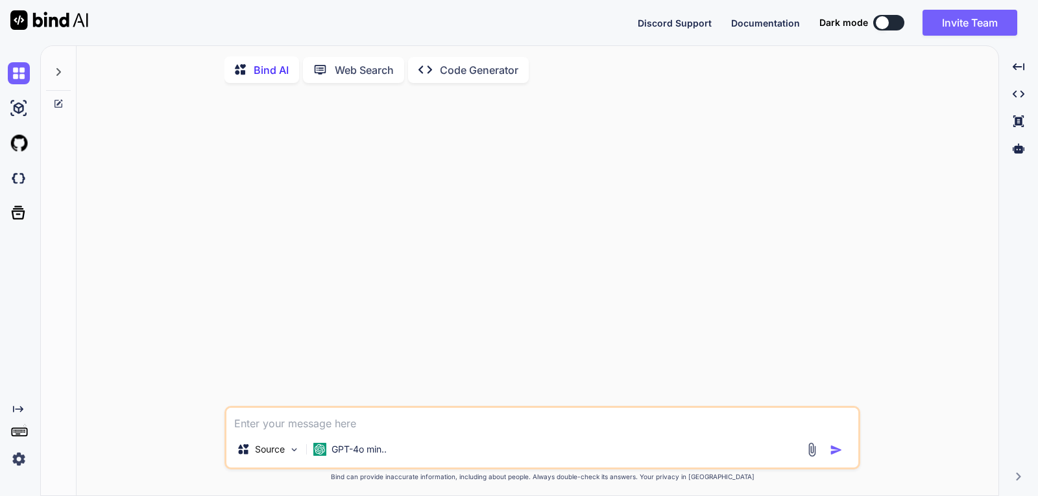
click at [624, 422] on textarea at bounding box center [542, 419] width 632 height 23
click at [399, 419] on textarea at bounding box center [542, 419] width 632 height 23
click at [287, 452] on div "Source" at bounding box center [268, 449] width 73 height 26
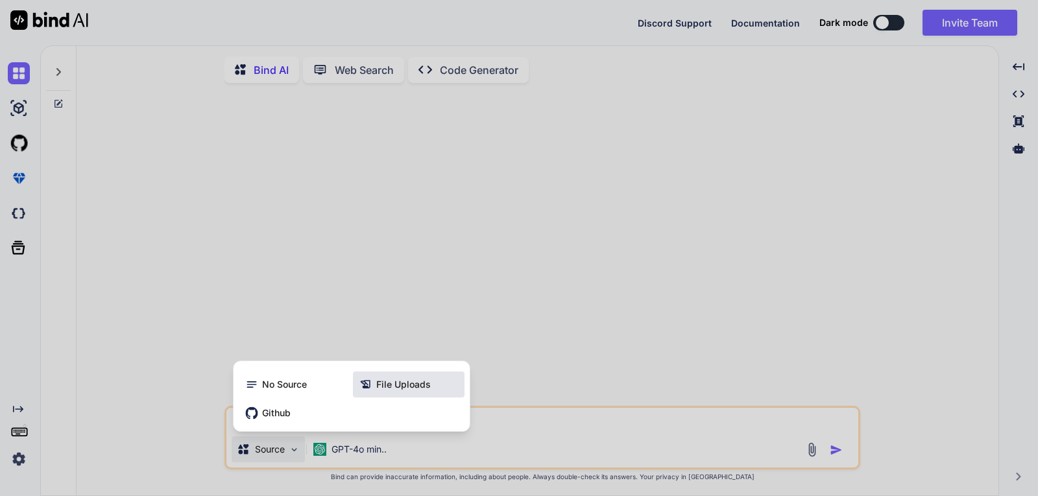
click at [401, 384] on span "File Uploads" at bounding box center [403, 384] width 54 height 13
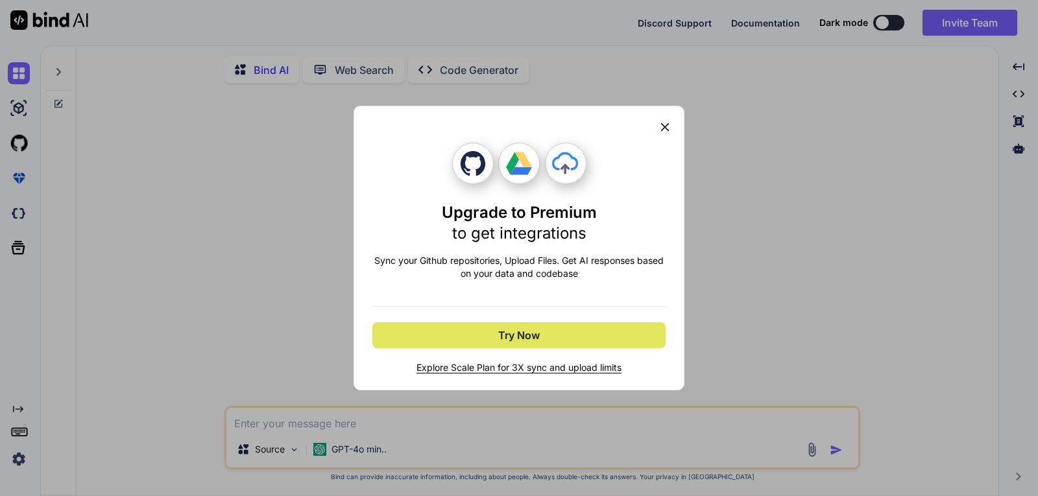
click at [529, 342] on span "Try Now" at bounding box center [519, 336] width 42 height 16
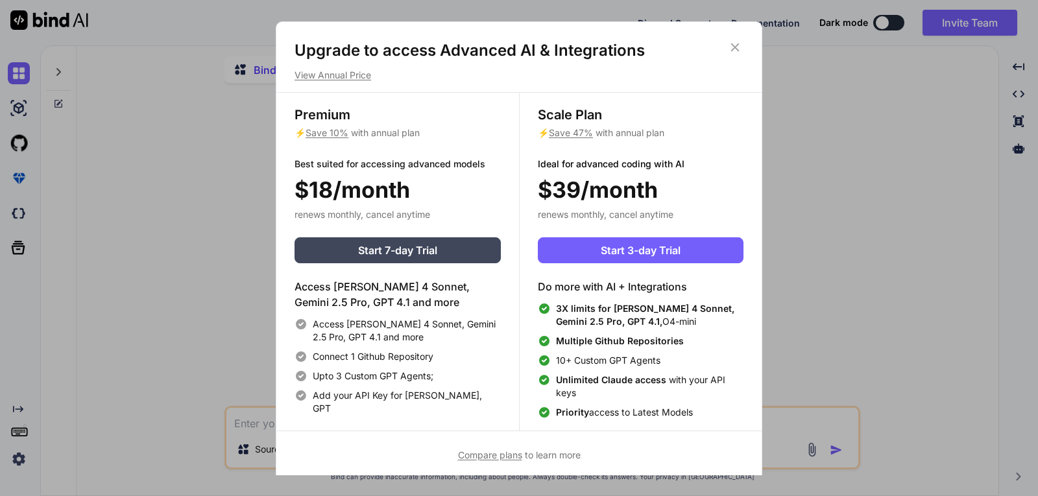
click at [736, 47] on icon at bounding box center [735, 47] width 14 height 14
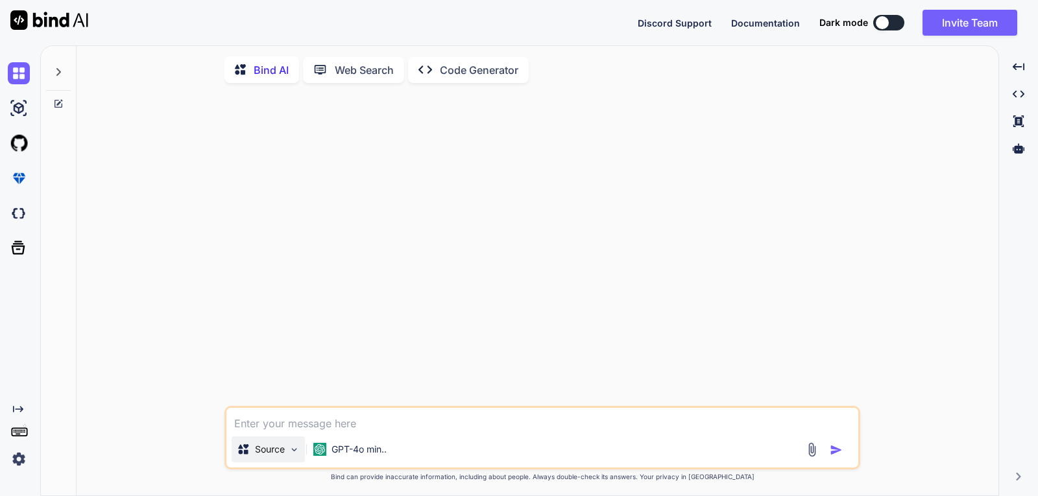
click at [263, 444] on div "Source" at bounding box center [268, 449] width 73 height 26
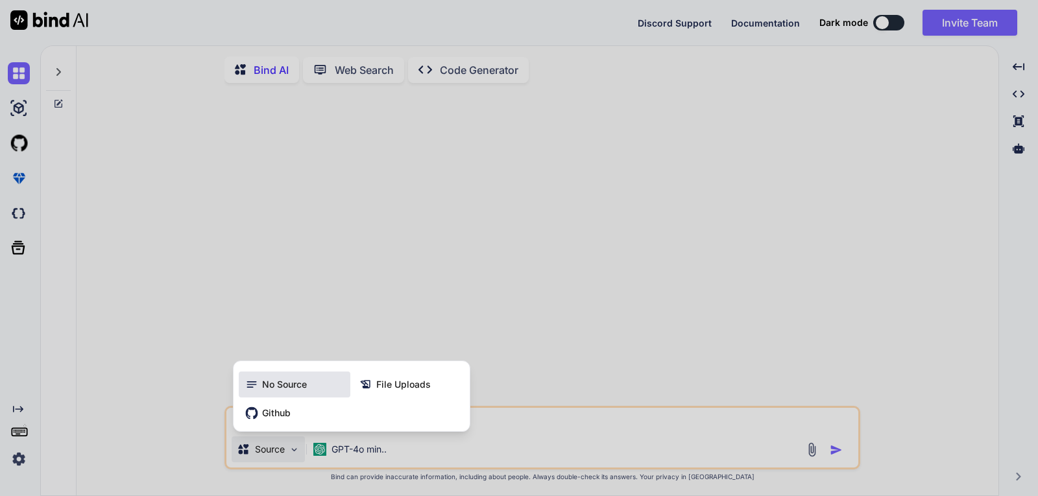
click at [304, 387] on span "No Source" at bounding box center [284, 384] width 45 height 13
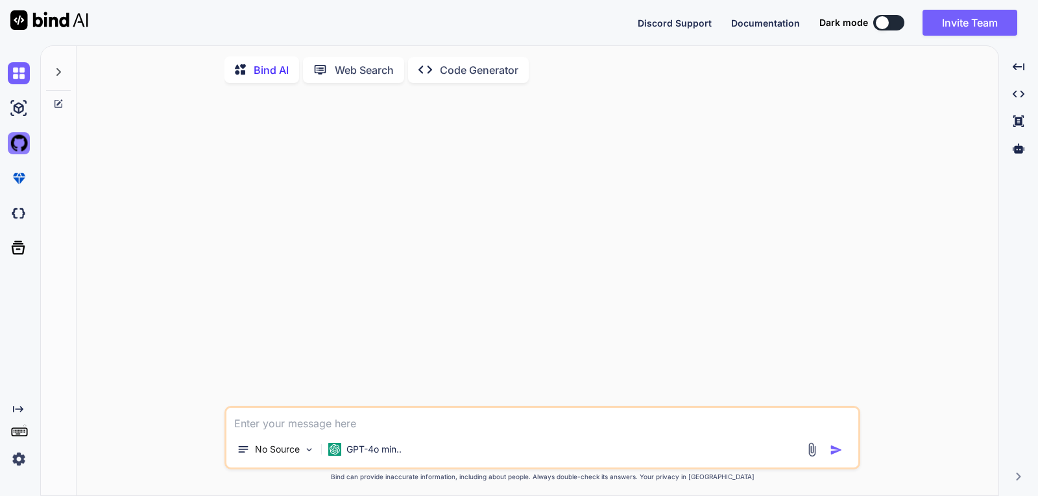
click at [18, 137] on img at bounding box center [19, 143] width 22 height 22
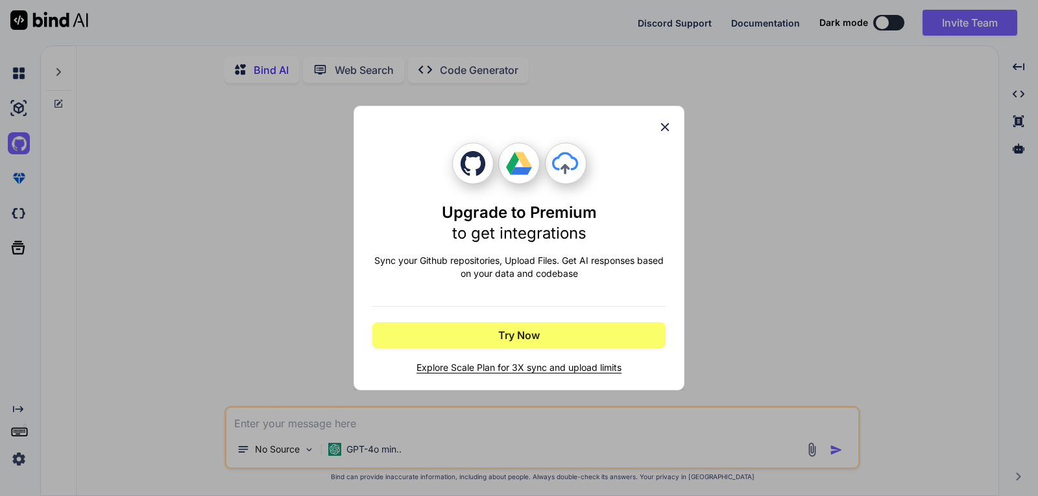
click at [16, 176] on div "Upgrade to Premium to get integrations Sync your Github repositories, Upload Fi…" at bounding box center [519, 248] width 1038 height 496
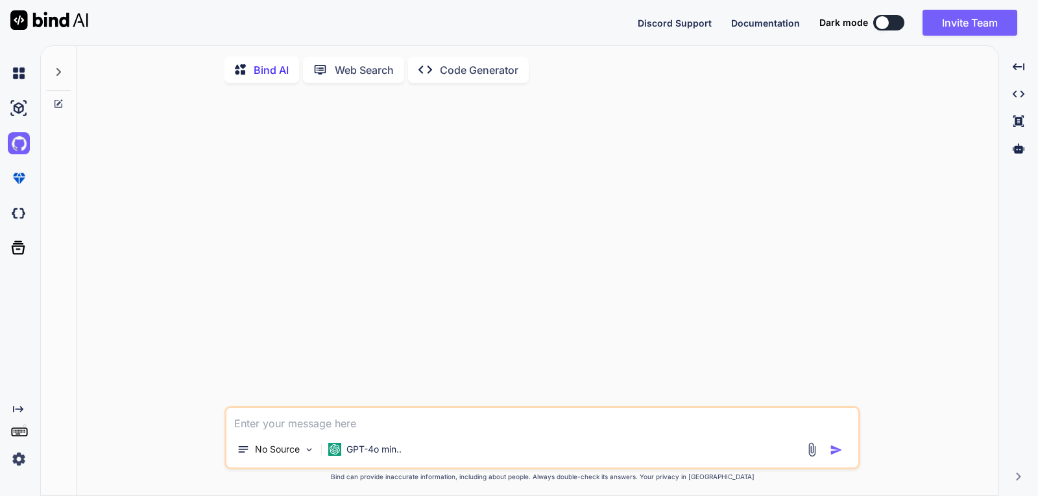
click at [10, 198] on div at bounding box center [21, 213] width 27 height 35
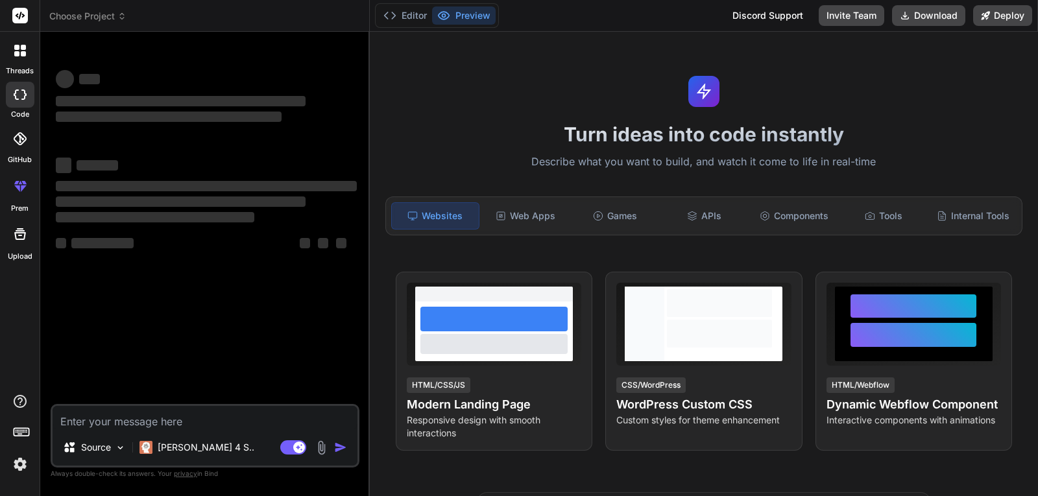
type textarea "x"
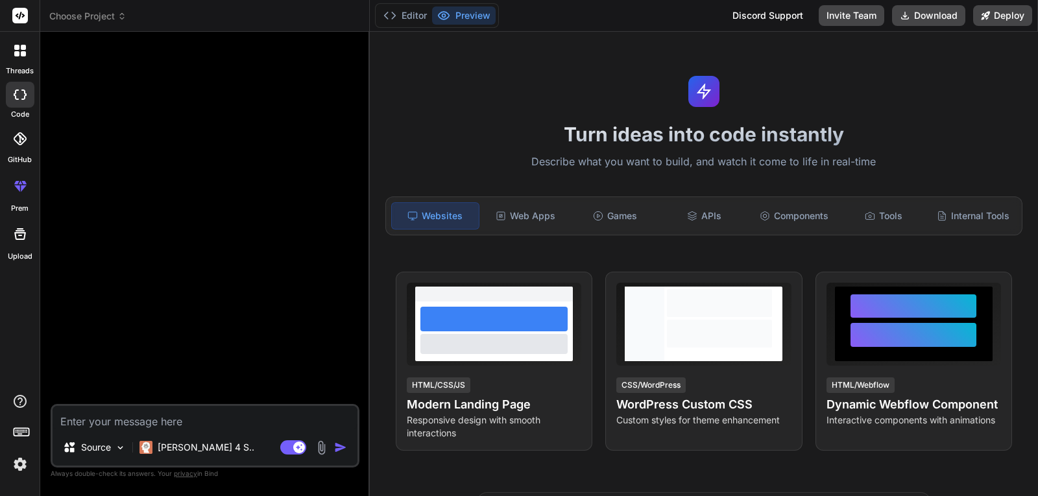
click at [19, 23] on div at bounding box center [20, 16] width 40 height 32
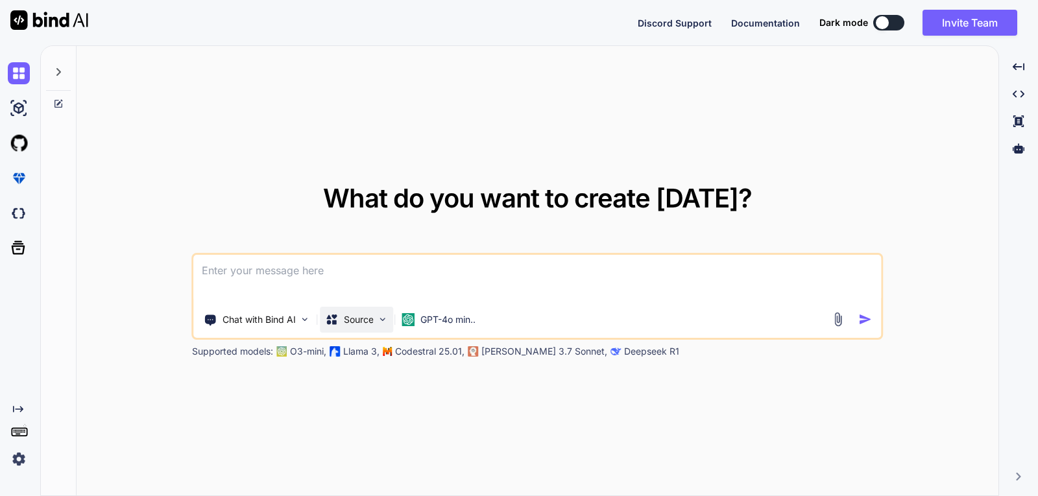
click at [390, 316] on div "Source" at bounding box center [356, 320] width 73 height 26
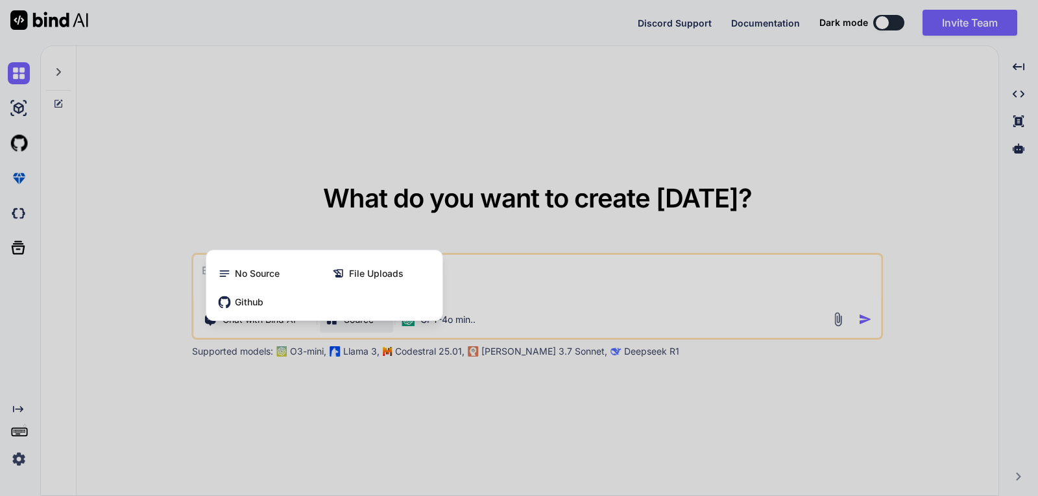
click at [548, 259] on div at bounding box center [519, 248] width 1038 height 496
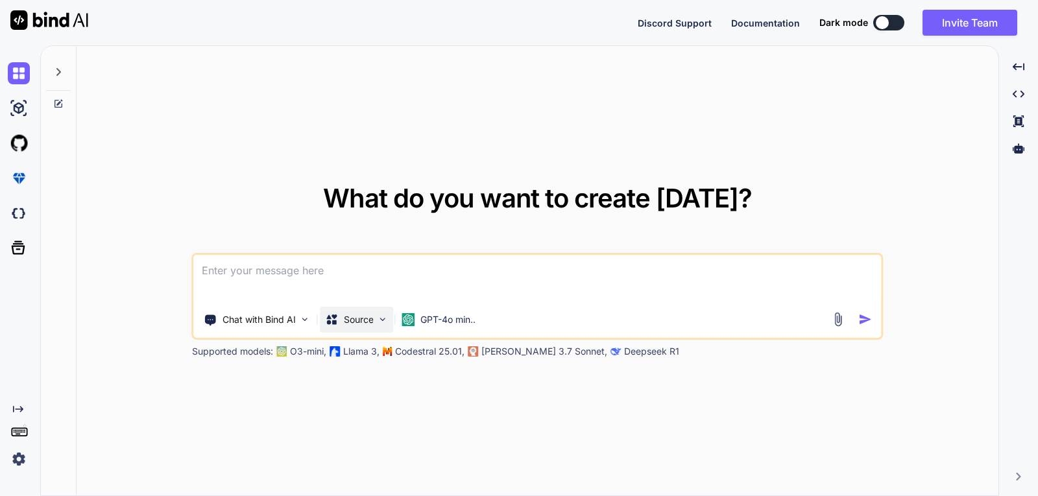
click at [376, 320] on div "Source" at bounding box center [356, 320] width 73 height 26
type textarea "x"
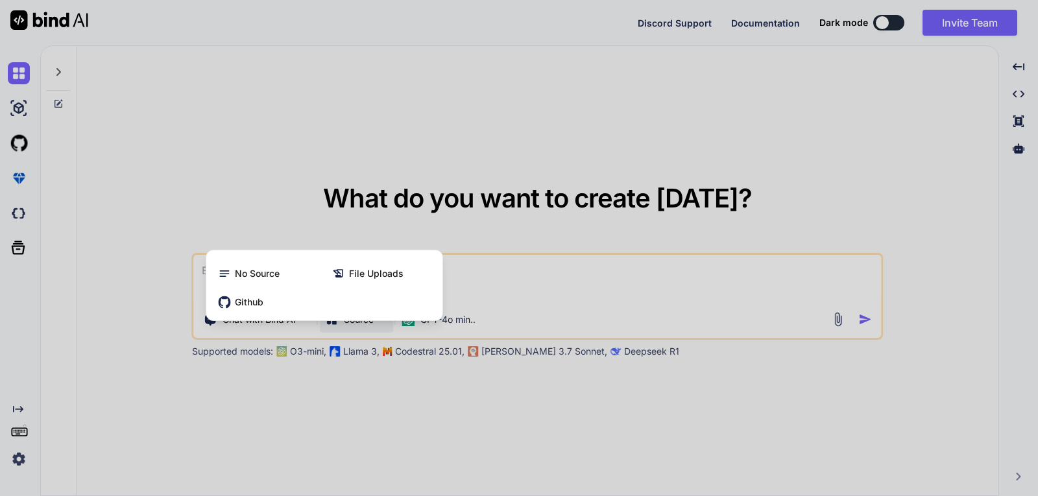
click at [931, 83] on div at bounding box center [519, 248] width 1038 height 496
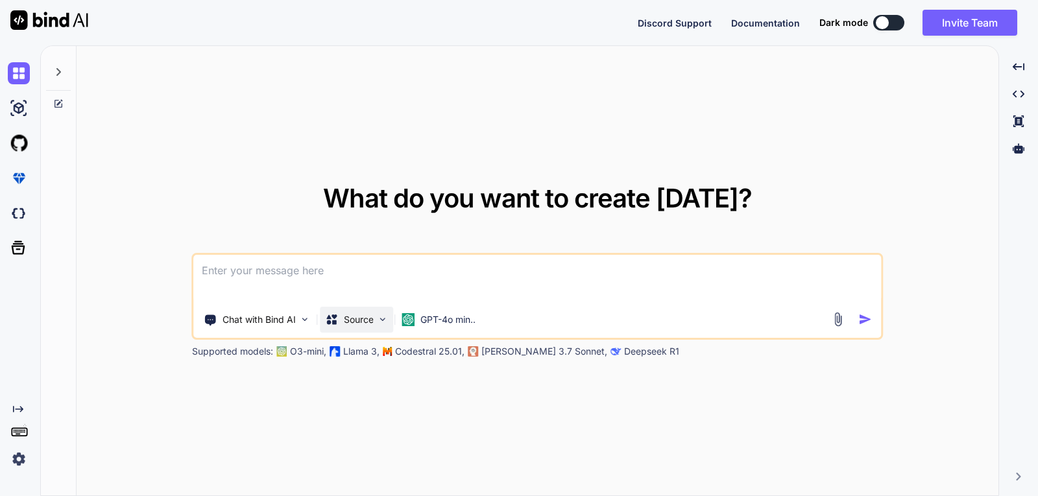
click at [342, 318] on div "Source" at bounding box center [350, 319] width 48 height 13
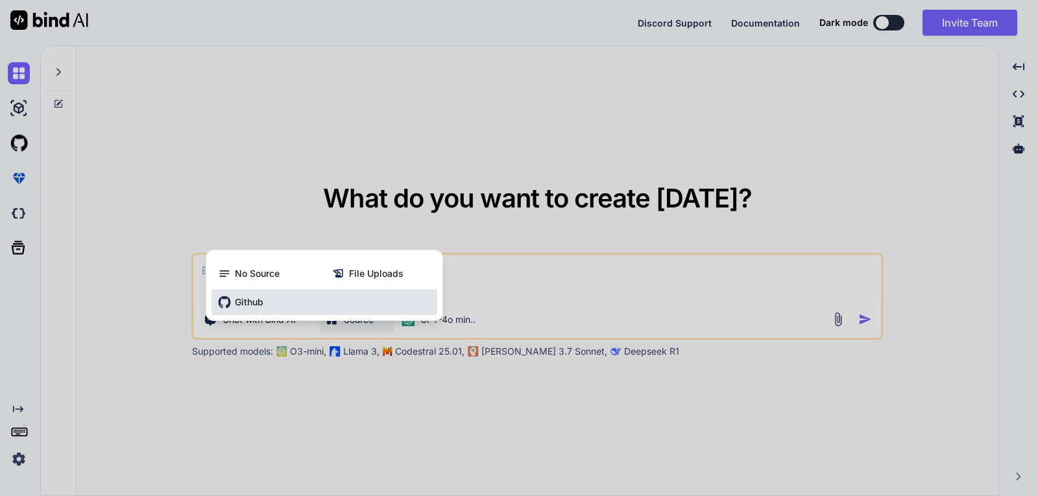
click at [265, 301] on div "Github" at bounding box center [324, 302] width 226 height 26
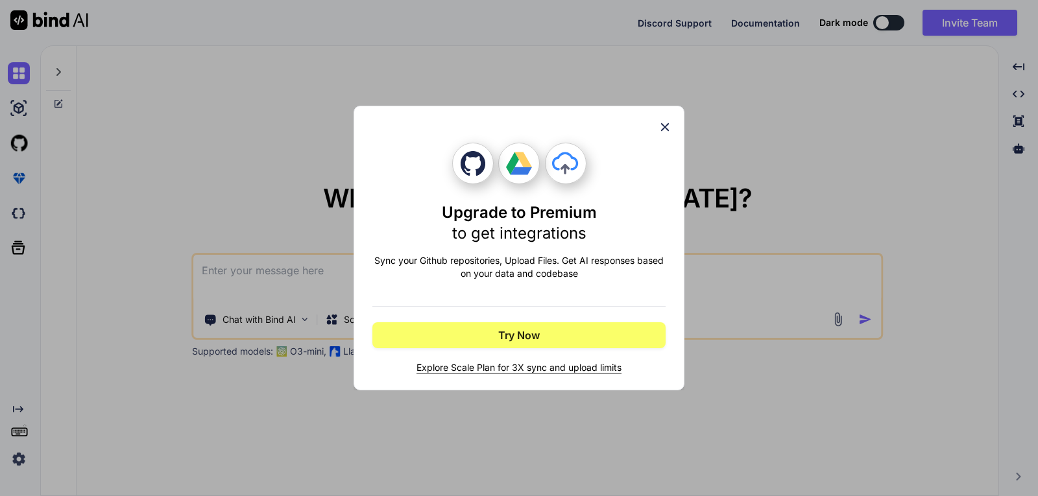
click at [658, 121] on icon at bounding box center [665, 127] width 14 height 14
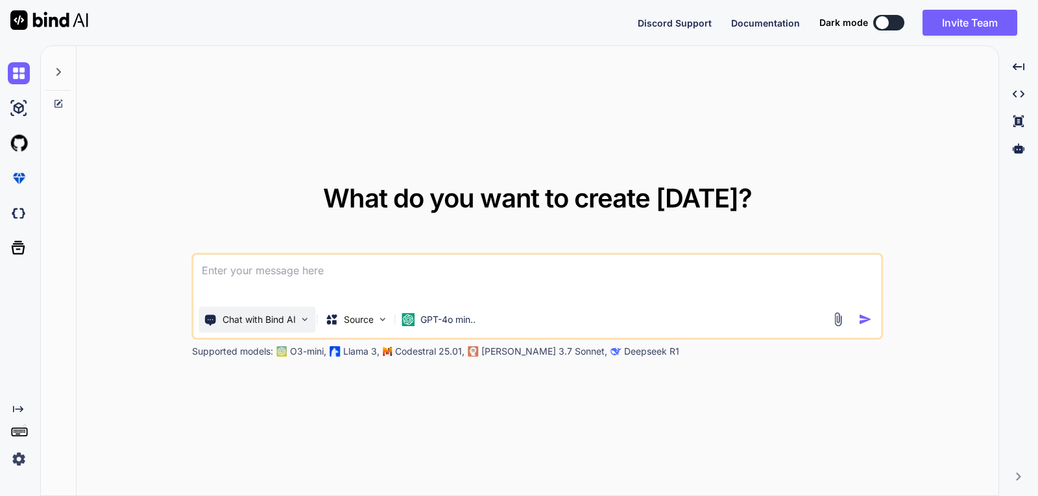
click at [265, 319] on p "Chat with Bind AI" at bounding box center [258, 319] width 73 height 13
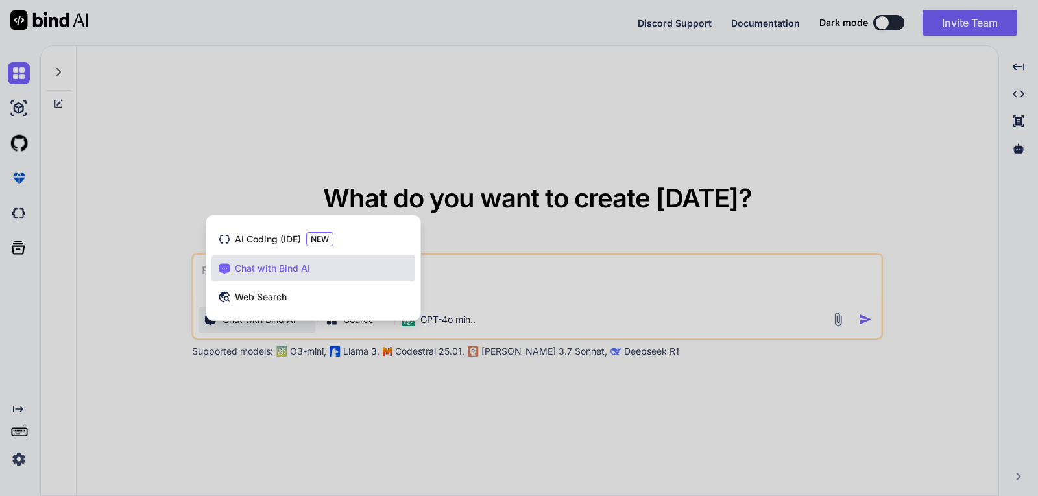
click at [468, 324] on div at bounding box center [519, 248] width 1038 height 496
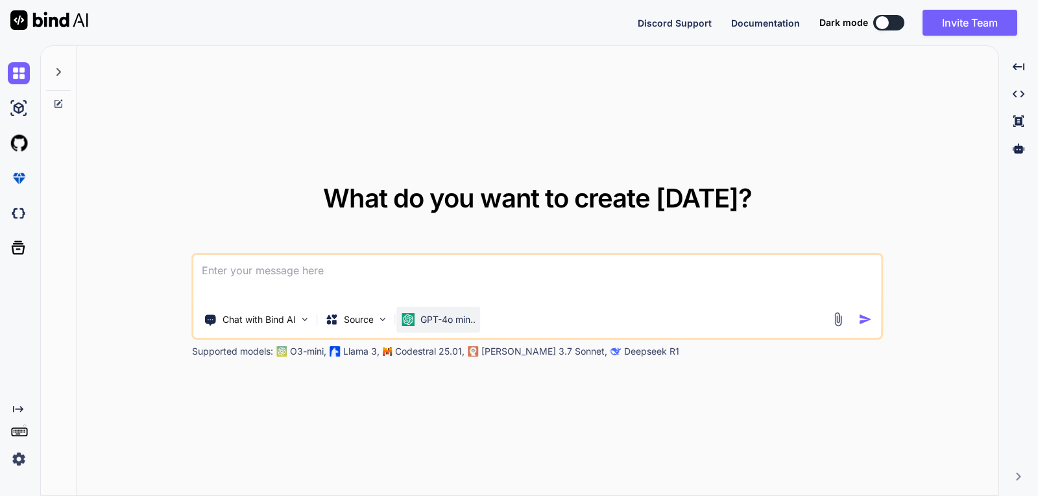
click at [447, 313] on p "GPT-4o min.." at bounding box center [447, 319] width 55 height 13
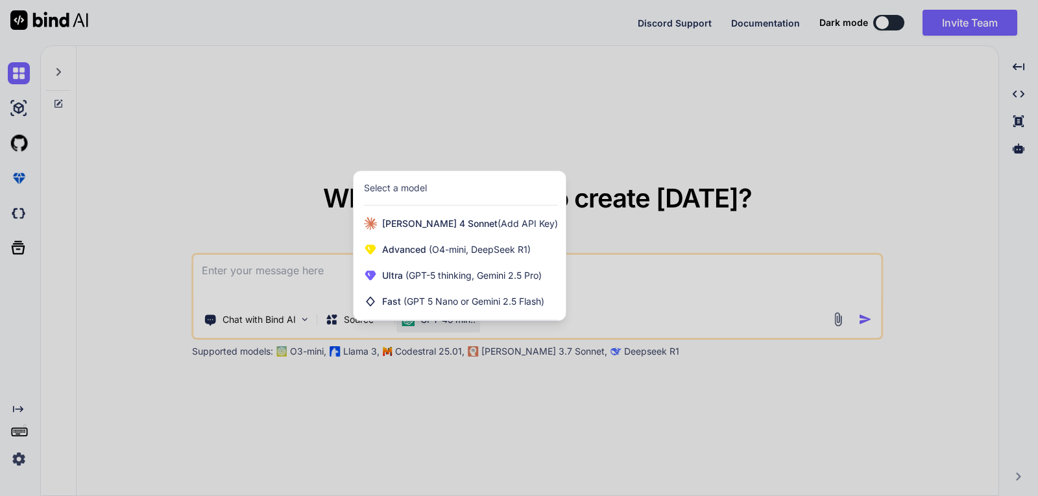
click at [311, 319] on div at bounding box center [519, 248] width 1038 height 496
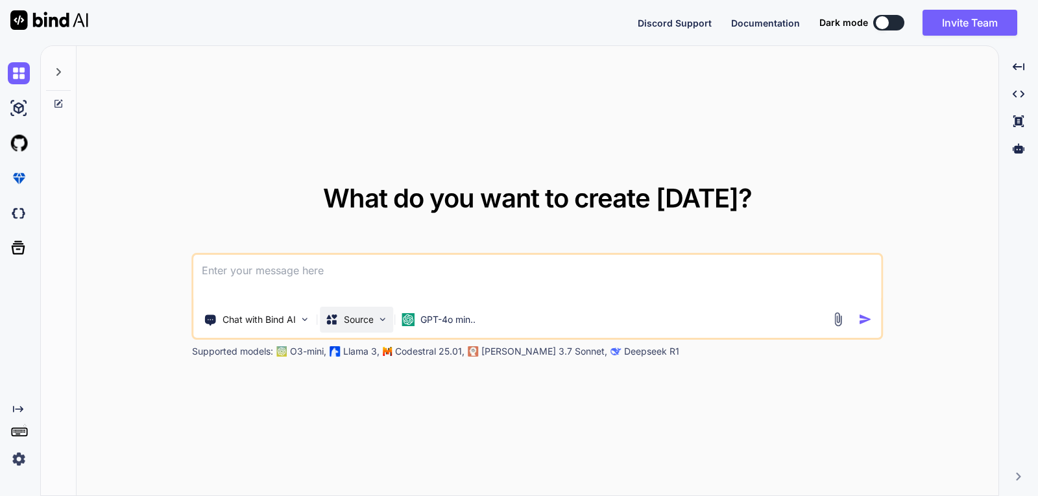
click at [340, 316] on div "Source" at bounding box center [350, 319] width 48 height 13
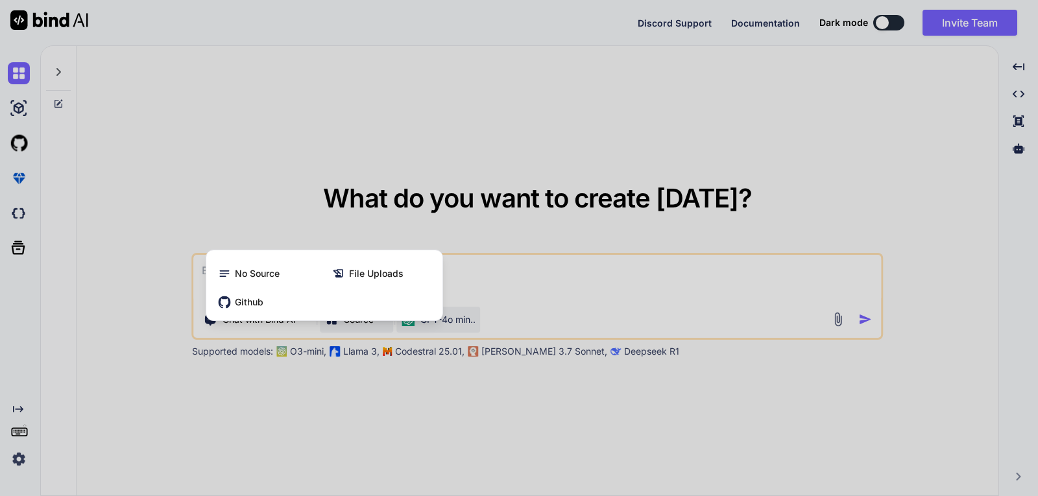
drag, startPoint x: 420, startPoint y: 327, endPoint x: 455, endPoint y: 315, distance: 37.5
click at [422, 327] on div at bounding box center [519, 248] width 1038 height 496
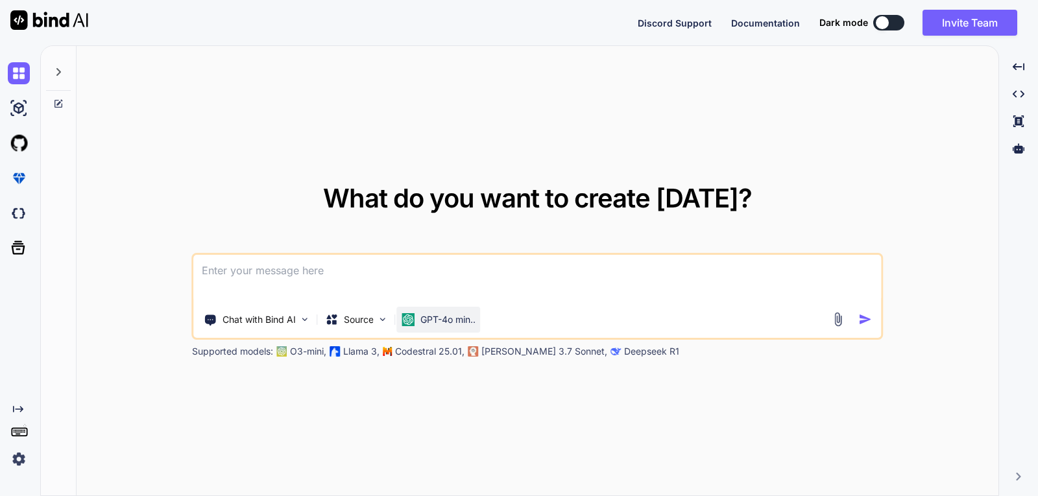
click at [455, 315] on p "GPT-4o min.." at bounding box center [447, 319] width 55 height 13
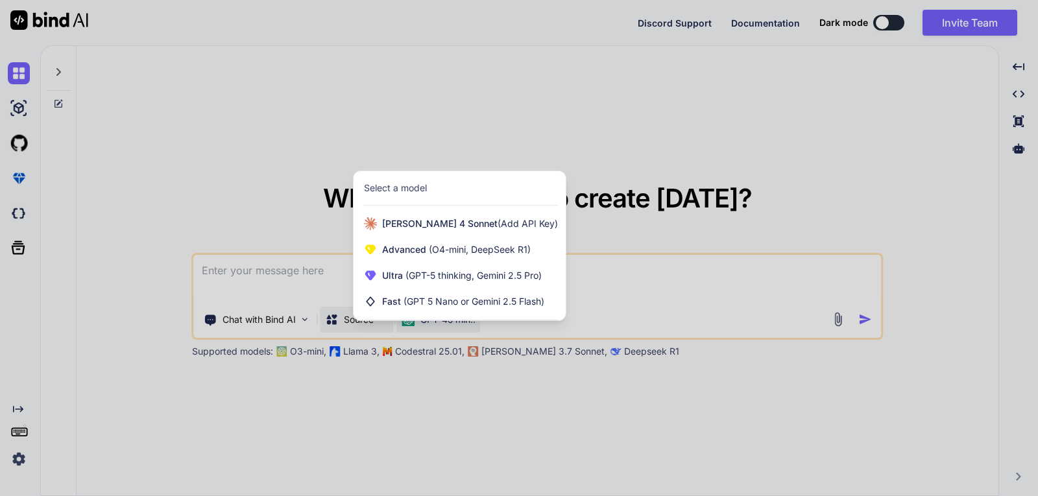
drag, startPoint x: 392, startPoint y: 353, endPoint x: 365, endPoint y: 319, distance: 43.5
click at [389, 353] on div at bounding box center [519, 248] width 1038 height 496
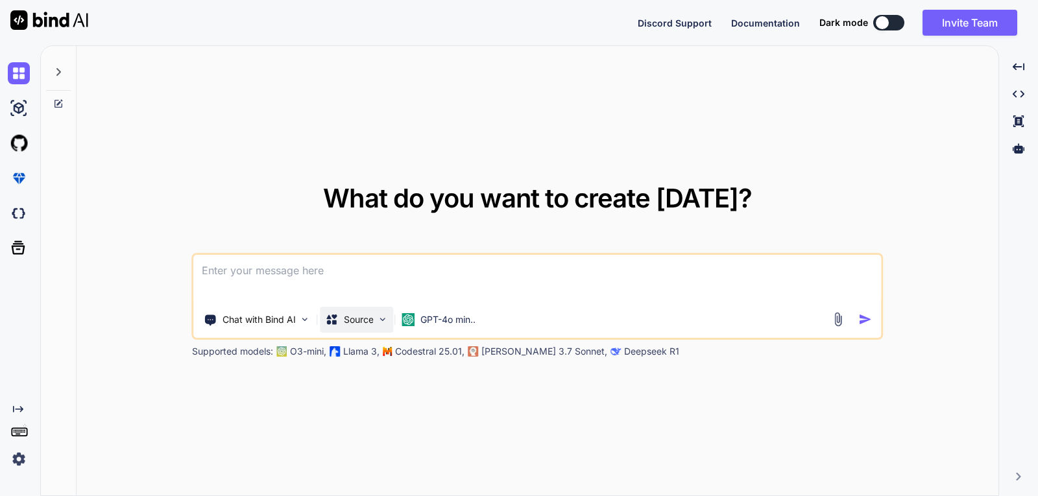
click at [361, 310] on div "Source" at bounding box center [356, 320] width 73 height 26
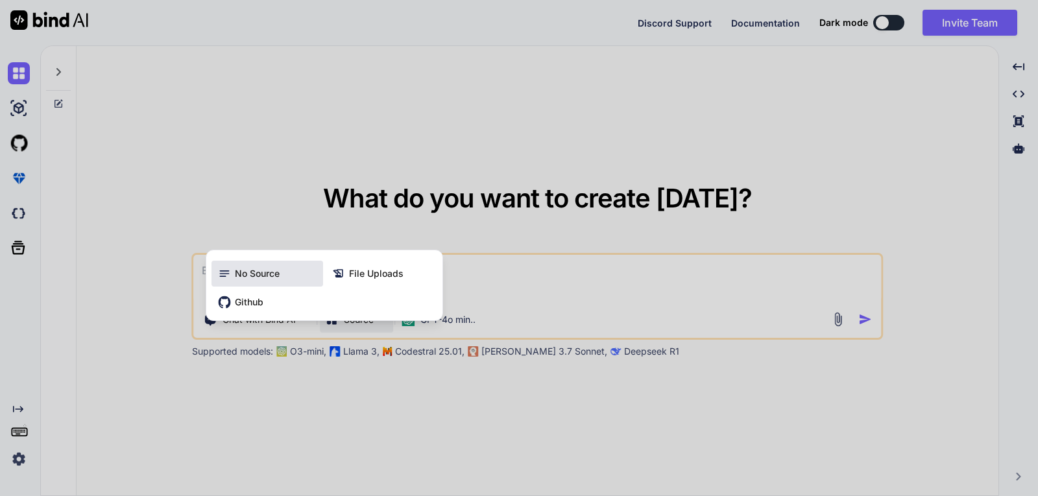
click at [282, 265] on div "No Source" at bounding box center [267, 274] width 112 height 26
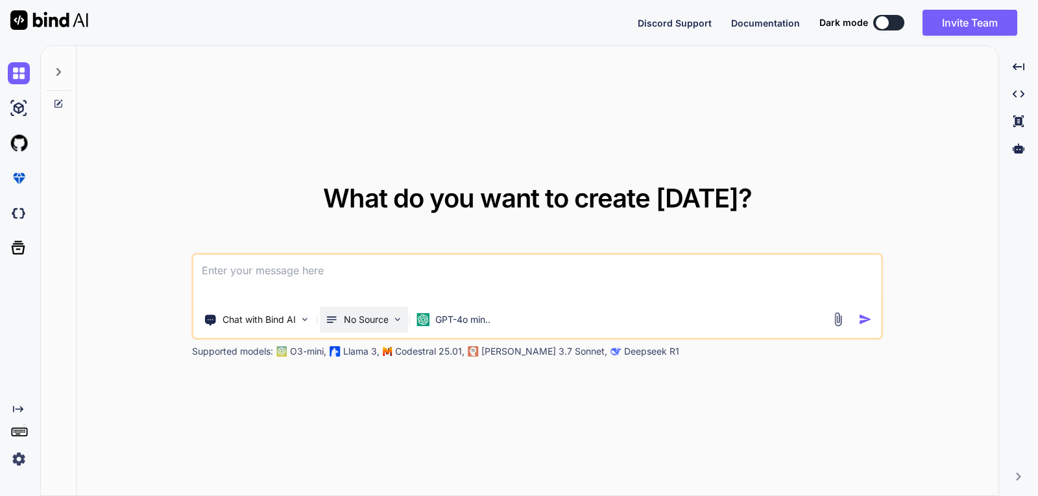
click at [357, 326] on p "No Source" at bounding box center [366, 319] width 45 height 13
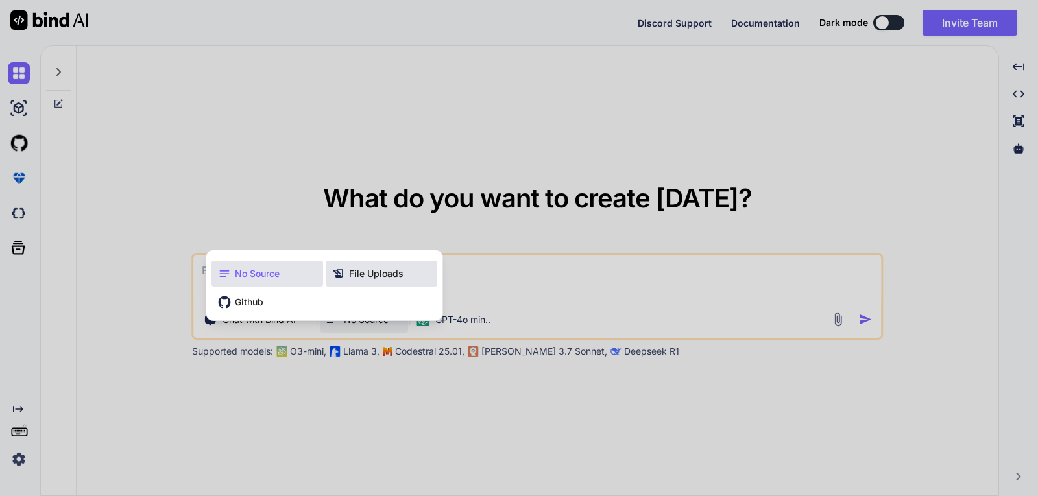
click at [367, 281] on div "File Uploads" at bounding box center [382, 274] width 112 height 26
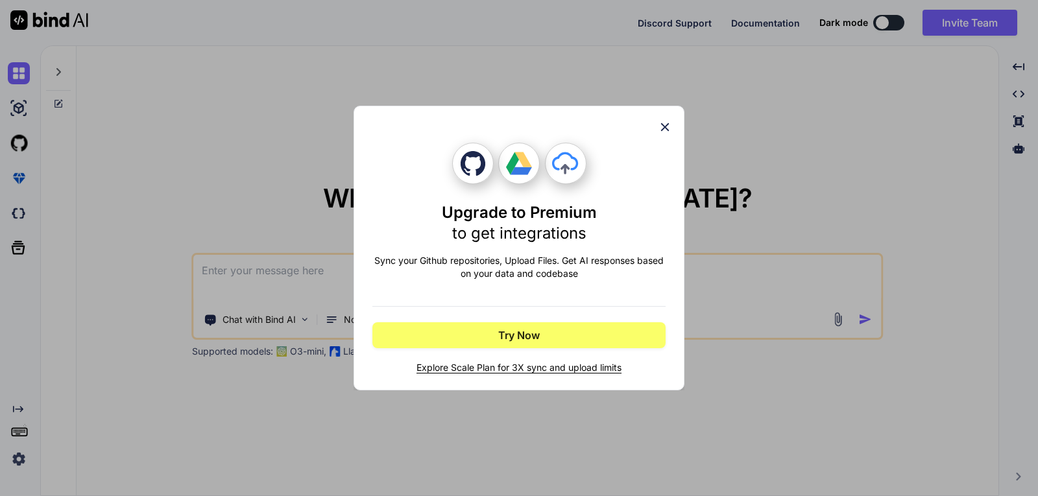
click at [669, 122] on icon at bounding box center [665, 127] width 14 height 14
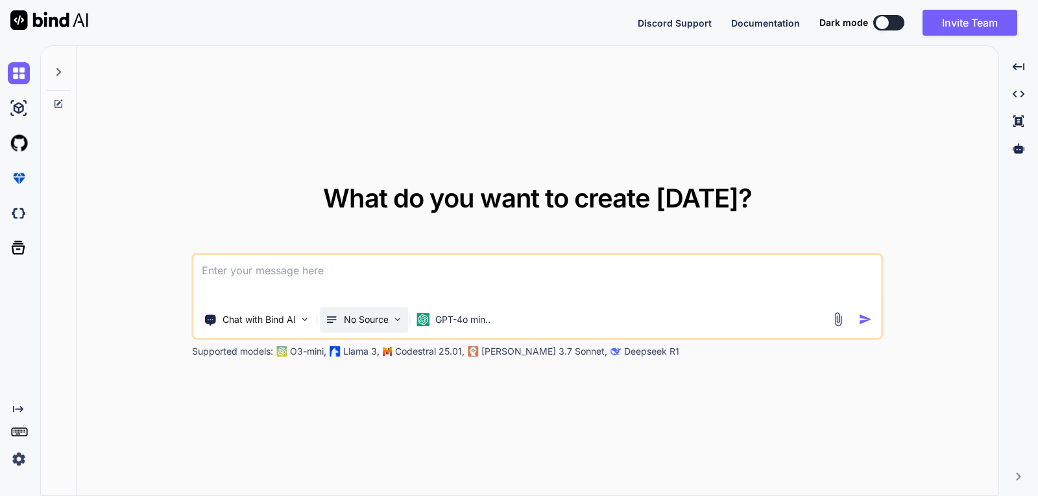
click at [329, 323] on icon at bounding box center [332, 319] width 13 height 13
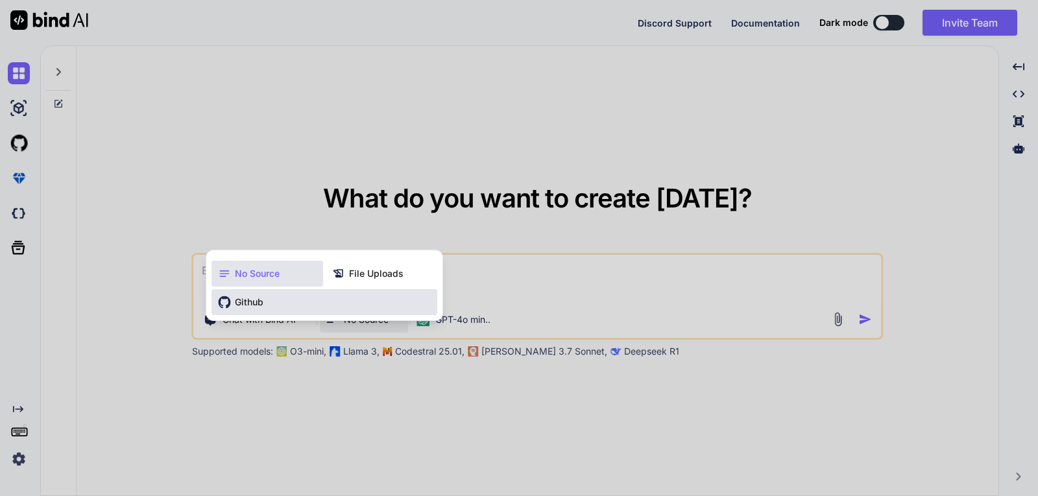
click at [277, 301] on div "Github" at bounding box center [324, 302] width 226 height 26
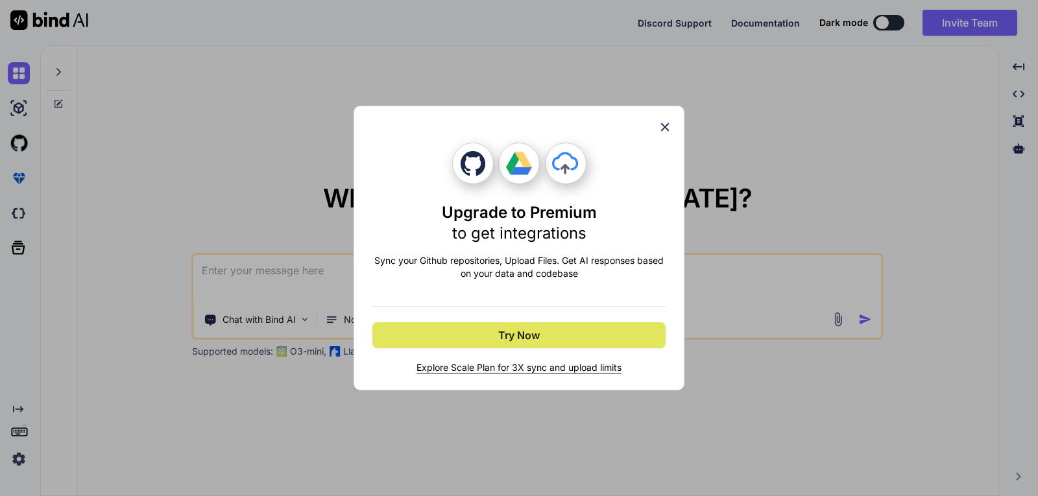
click at [473, 335] on button "Try Now" at bounding box center [518, 335] width 293 height 26
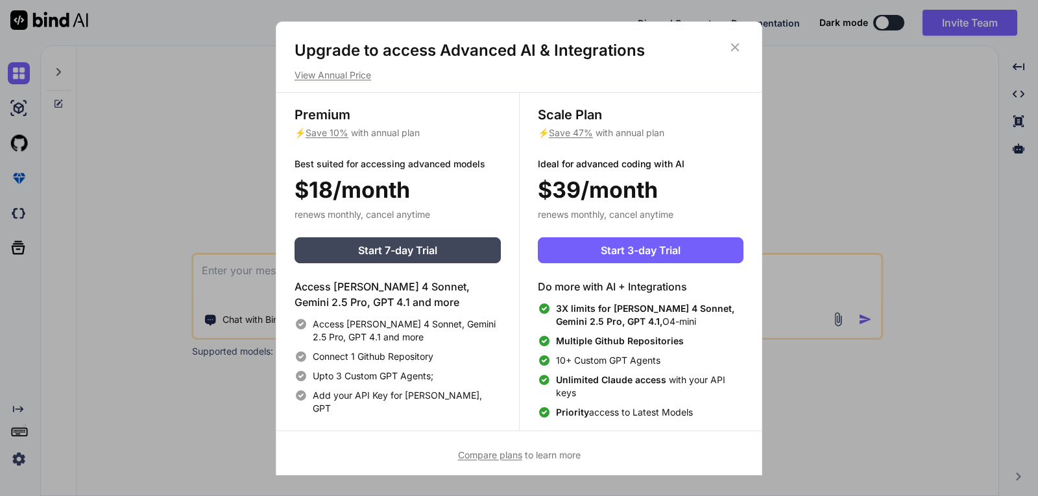
drag, startPoint x: 743, startPoint y: 43, endPoint x: 735, endPoint y: 44, distance: 7.9
click at [739, 44] on div "Upgrade to access Advanced AI & Integrations View Annual Price Premium ⚡ Save 1…" at bounding box center [518, 251] width 485 height 422
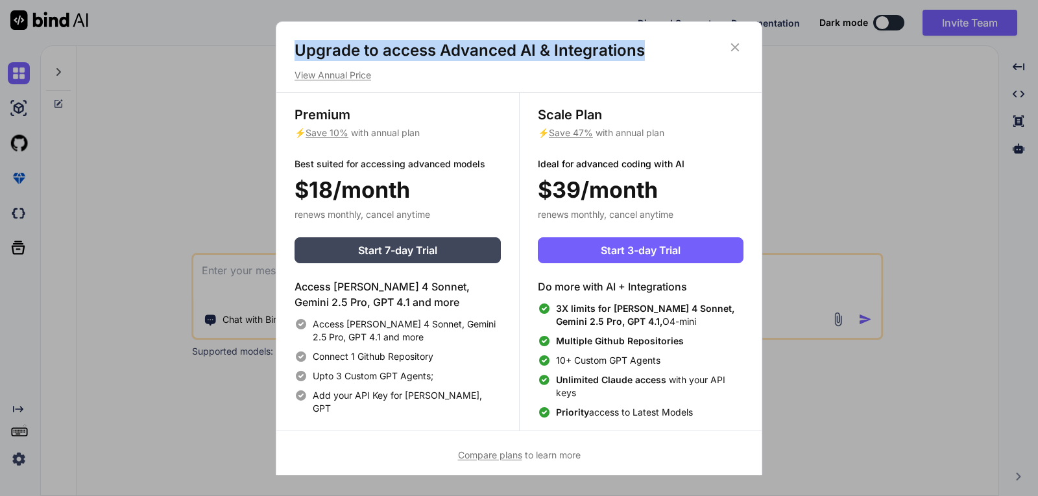
drag, startPoint x: 722, startPoint y: 43, endPoint x: 737, endPoint y: 45, distance: 15.8
click at [722, 42] on h1 "Upgrade to access Advanced AI & Integrations" at bounding box center [518, 50] width 449 height 21
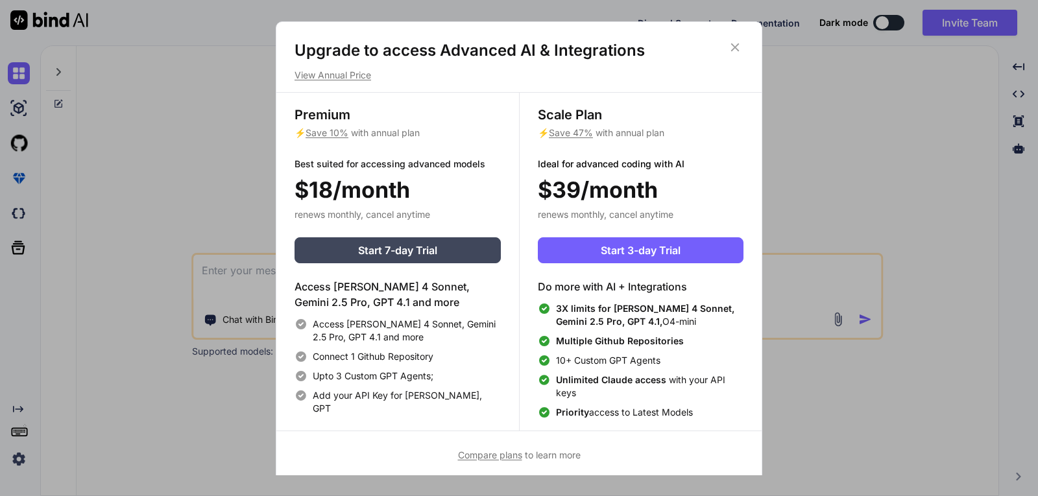
click at [737, 45] on icon at bounding box center [735, 47] width 14 height 14
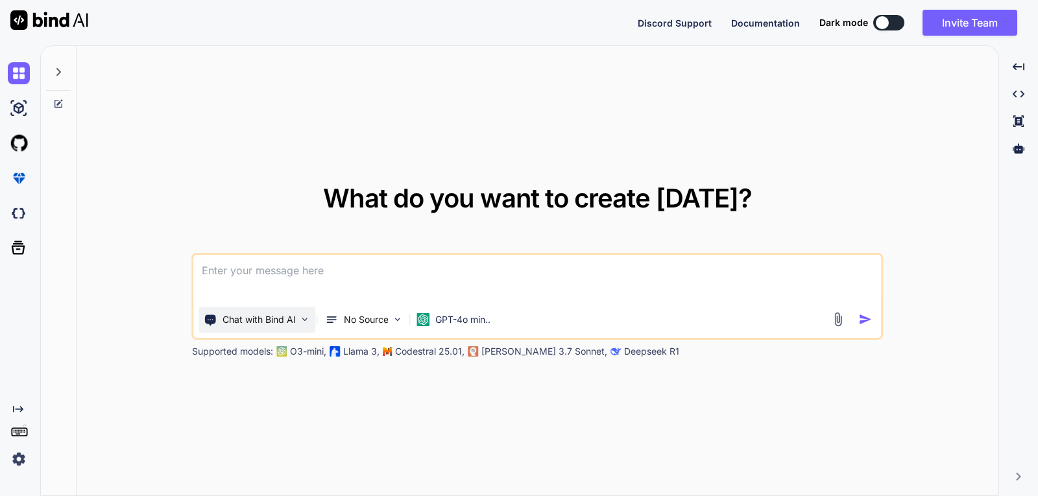
click at [269, 316] on p "Chat with Bind AI" at bounding box center [258, 319] width 73 height 13
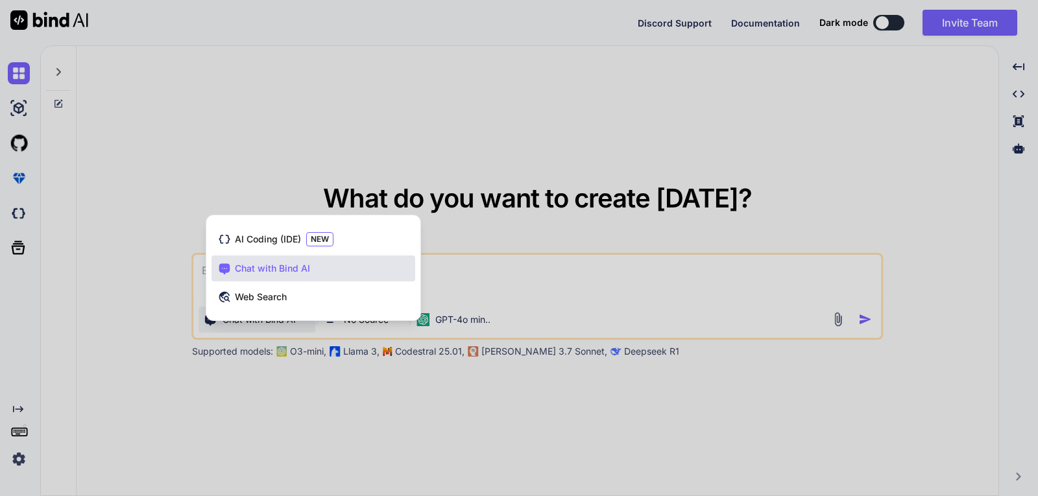
click at [350, 139] on div at bounding box center [519, 248] width 1038 height 496
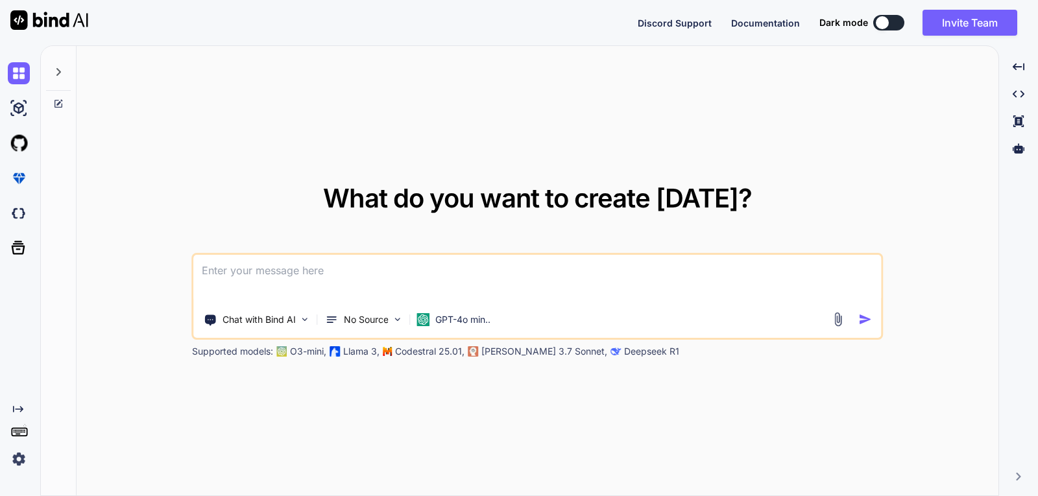
click at [932, 167] on div "What do you want to create today? Chat with Bind AI No Source GPT-4o min.. Supp…" at bounding box center [538, 271] width 922 height 451
click at [953, 220] on div "What do you want to create today? Chat with Bind AI No Source GPT-4o min.. Supp…" at bounding box center [538, 271] width 922 height 451
click at [357, 329] on div "No Source" at bounding box center [364, 320] width 88 height 26
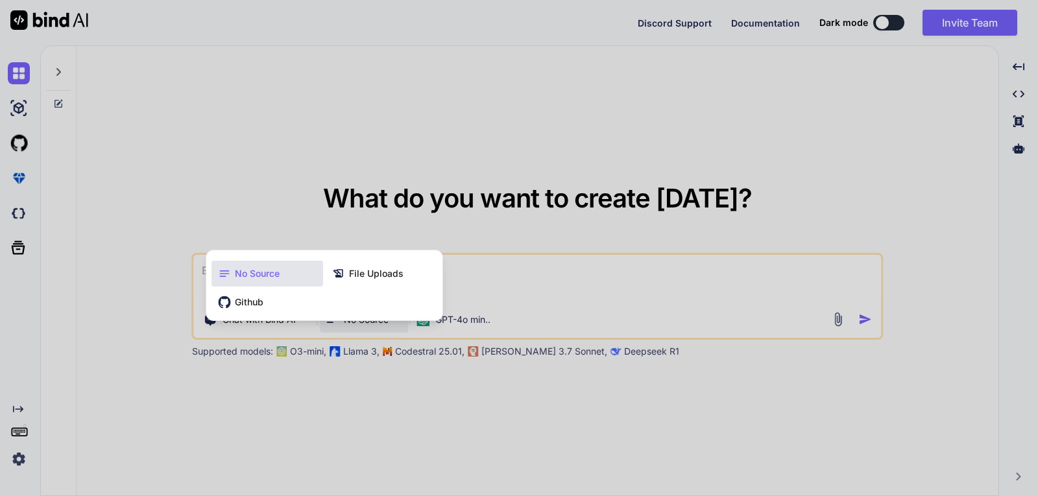
click at [353, 328] on div at bounding box center [519, 248] width 1038 height 496
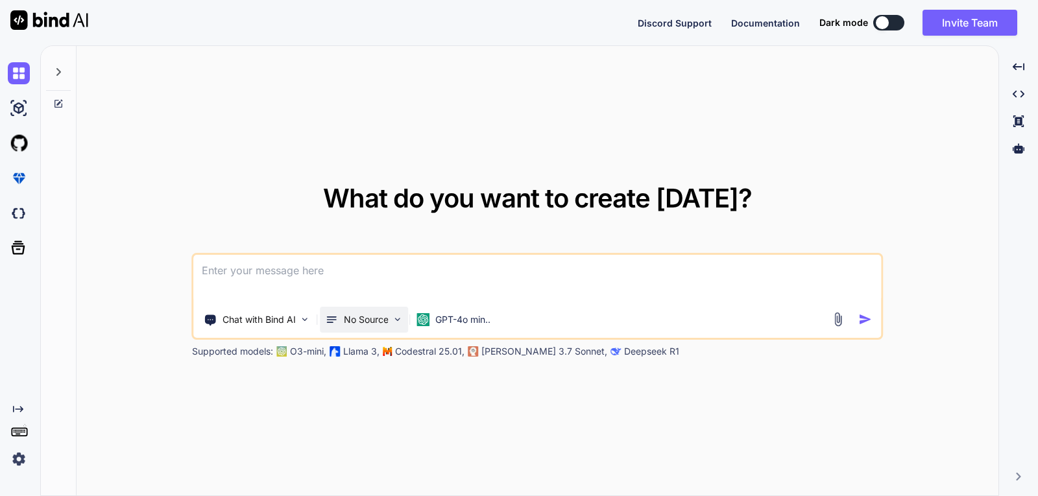
click at [369, 324] on p "No Source" at bounding box center [366, 319] width 45 height 13
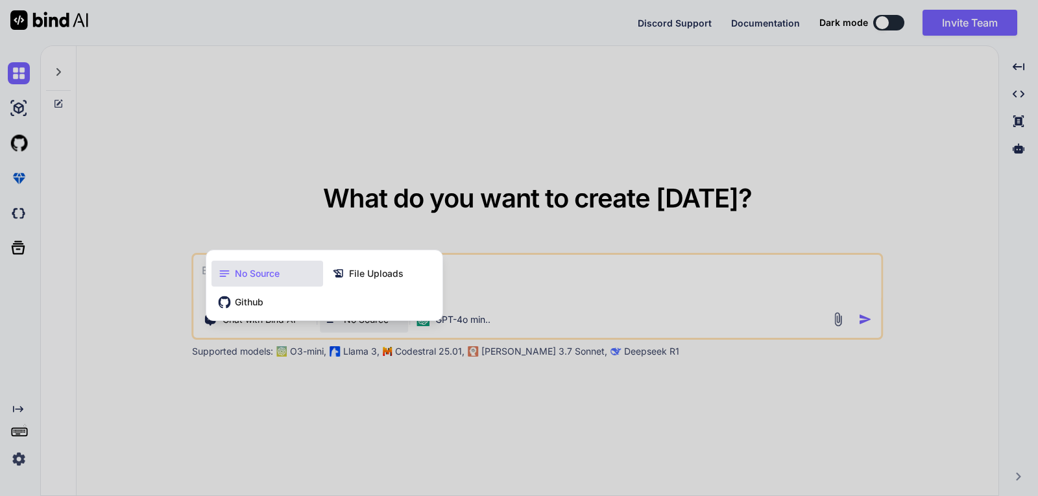
click at [486, 322] on div at bounding box center [519, 248] width 1038 height 496
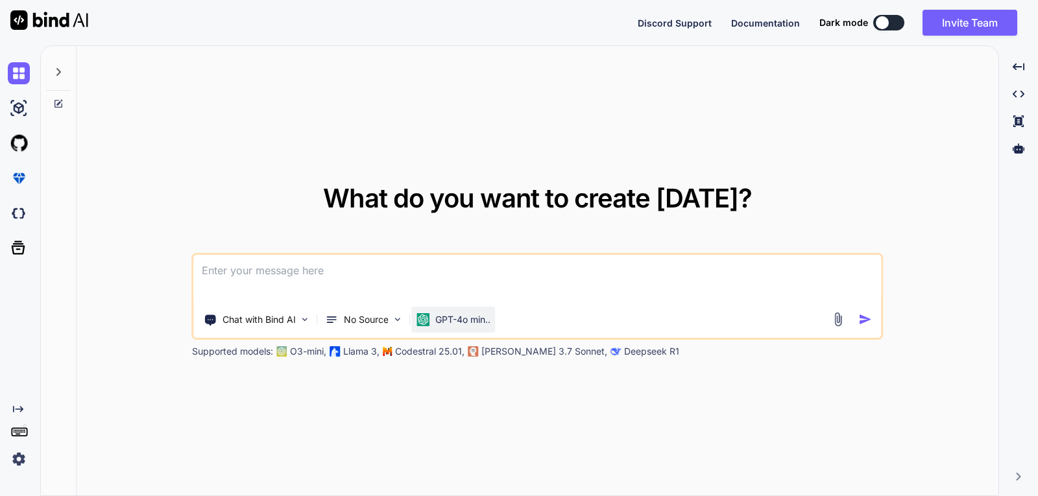
click at [468, 319] on p "GPT-4o min.." at bounding box center [462, 319] width 55 height 13
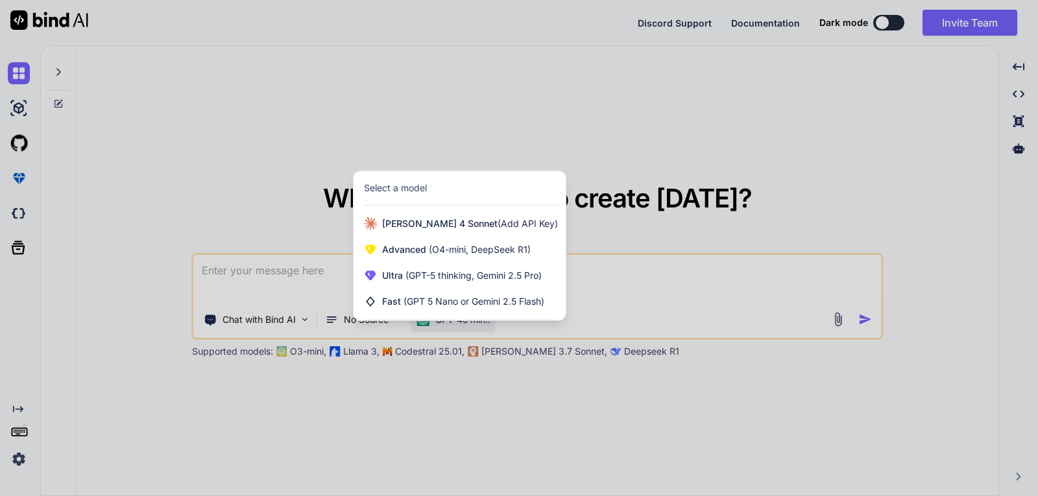
click at [934, 181] on div at bounding box center [519, 248] width 1038 height 496
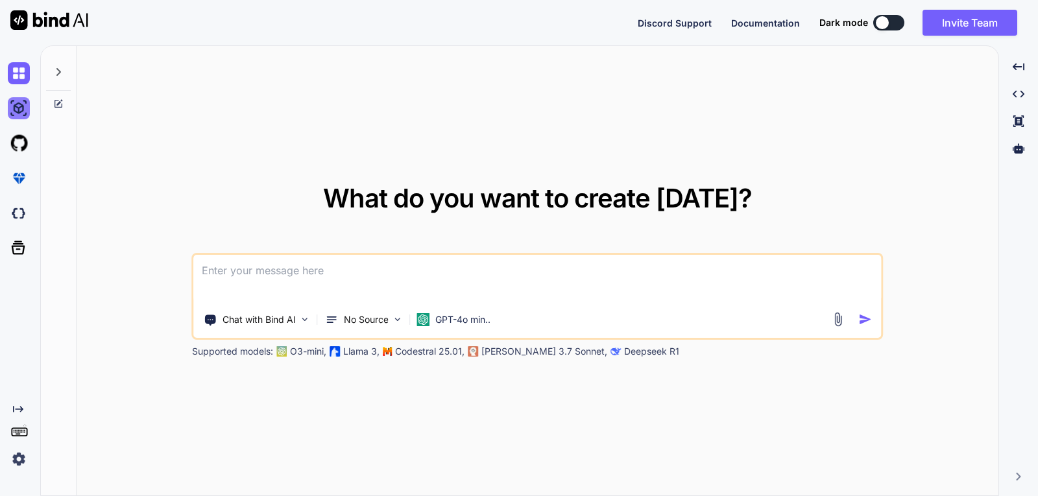
click at [15, 115] on img at bounding box center [19, 108] width 22 height 22
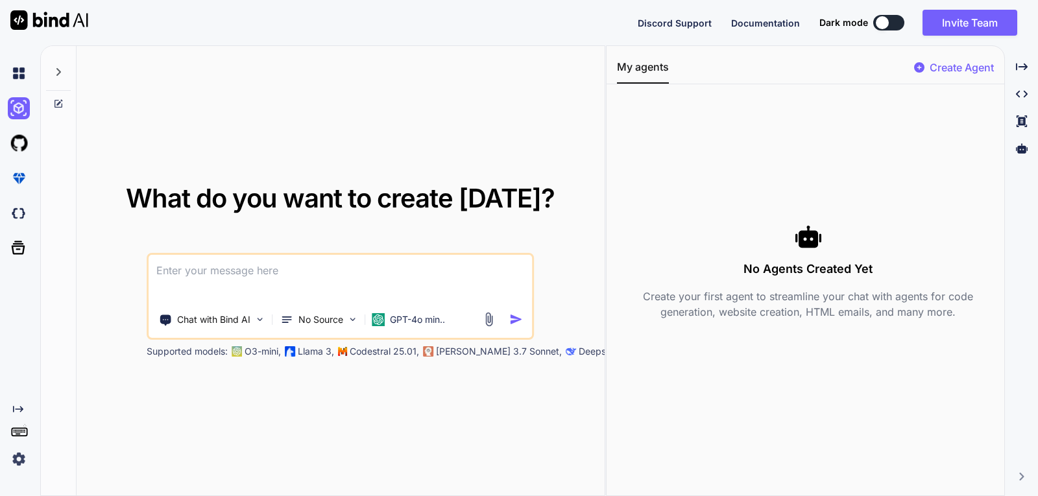
click at [18, 130] on div at bounding box center [21, 143] width 27 height 35
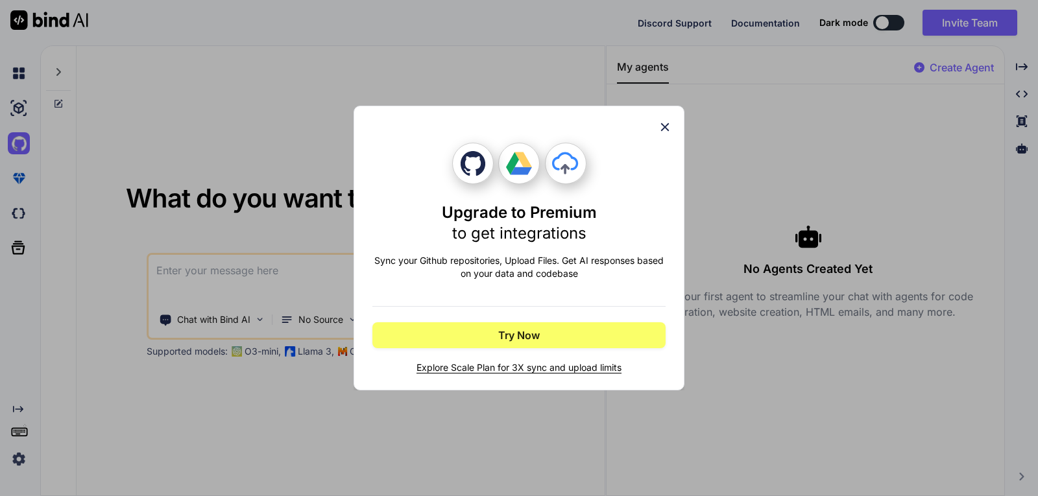
click at [16, 171] on div "Upgrade to Premium to get integrations Sync your Github repositories, Upload Fi…" at bounding box center [519, 248] width 1038 height 496
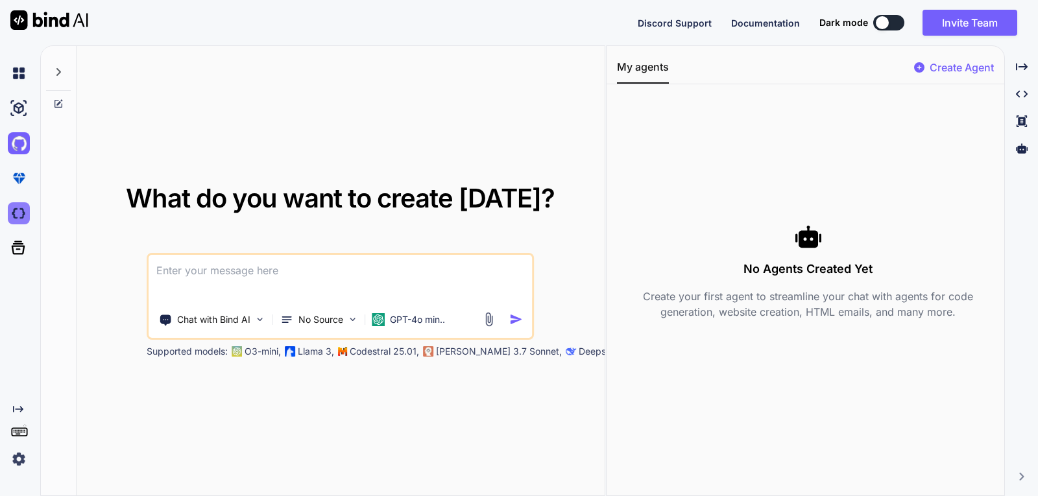
click at [15, 208] on img at bounding box center [19, 213] width 22 height 22
click at [19, 249] on icon at bounding box center [19, 248] width 14 height 14
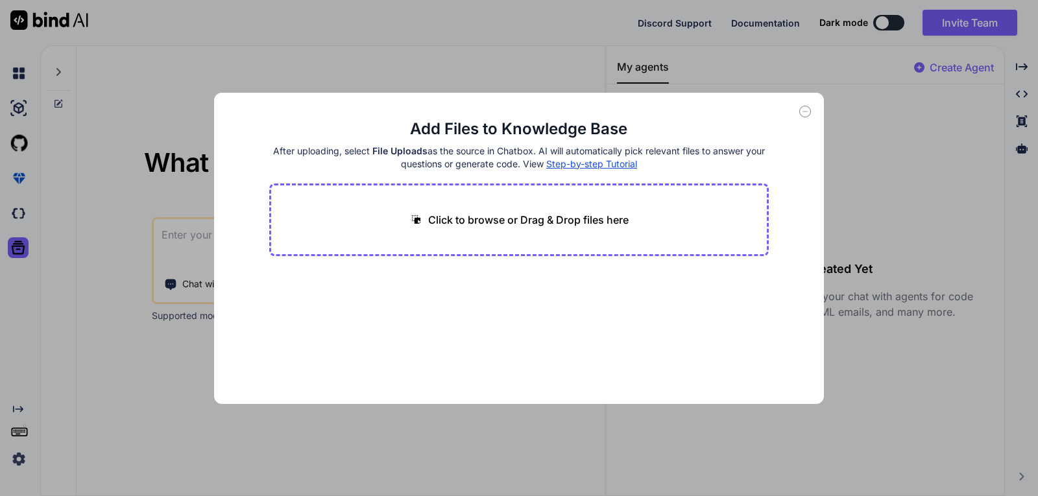
click at [805, 113] on icon at bounding box center [805, 112] width 12 height 12
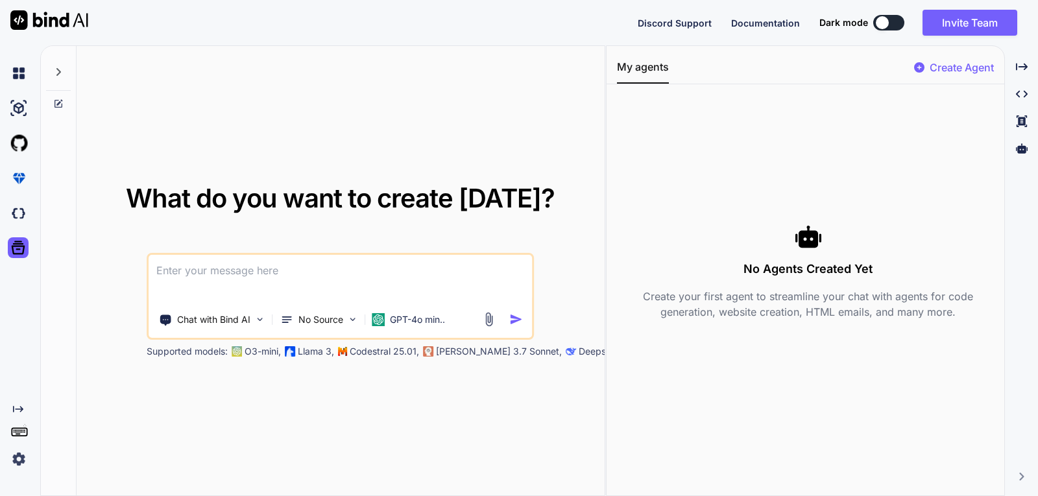
click at [11, 407] on icon "Created with Pixso." at bounding box center [16, 409] width 16 height 10
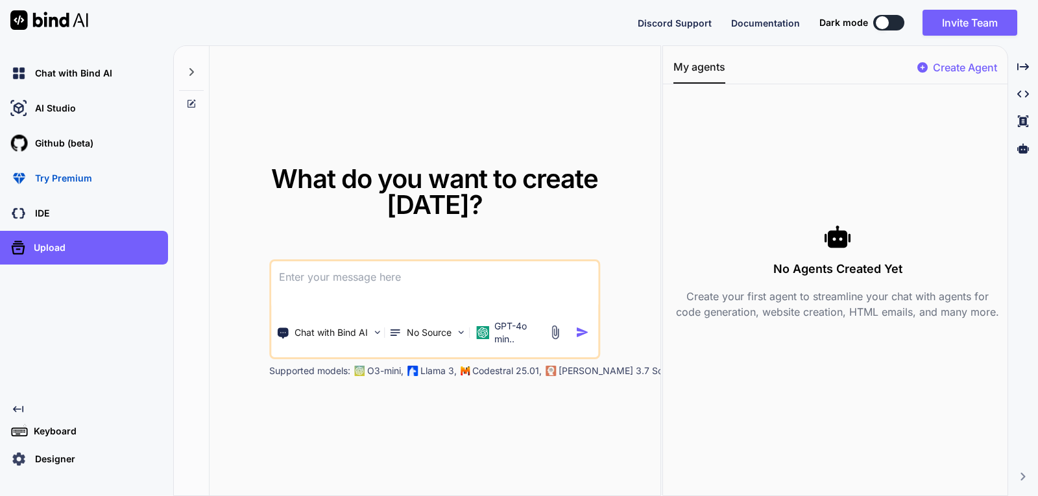
click at [44, 426] on p "Keyboard" at bounding box center [53, 431] width 48 height 13
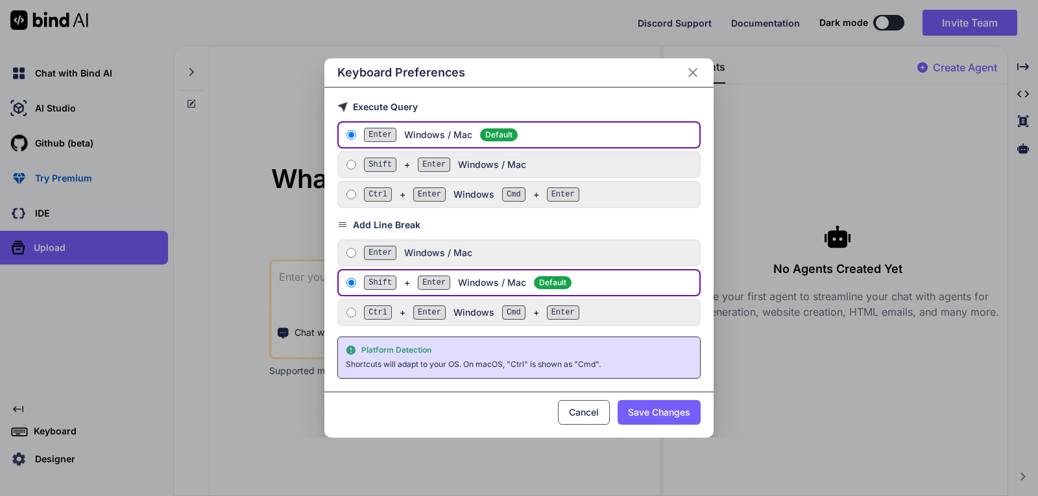
click at [64, 456] on div "Keyboard Preferences Execute Query Enter Windows / Mac Default Shift + Enter Wi…" at bounding box center [519, 248] width 1038 height 496
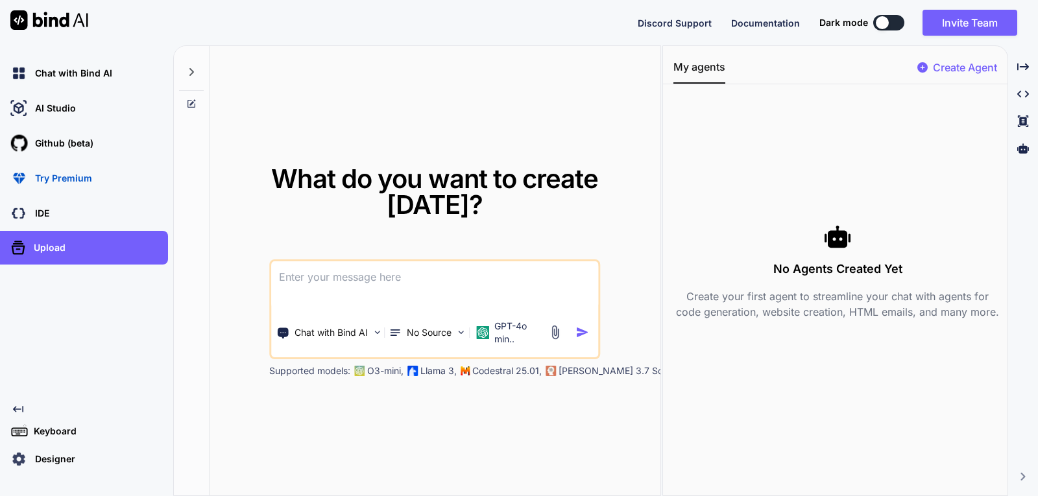
click at [64, 456] on p "Designer" at bounding box center [52, 459] width 45 height 13
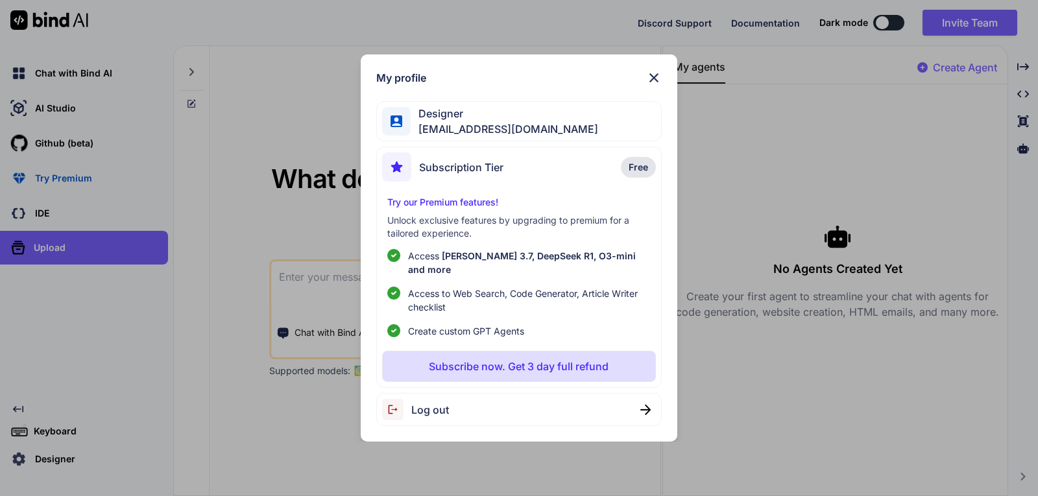
click at [409, 219] on div "Try our Premium features! Unlock exclusive features by upgrading to premium for…" at bounding box center [519, 267] width 274 height 142
click at [654, 82] on img at bounding box center [654, 78] width 16 height 16
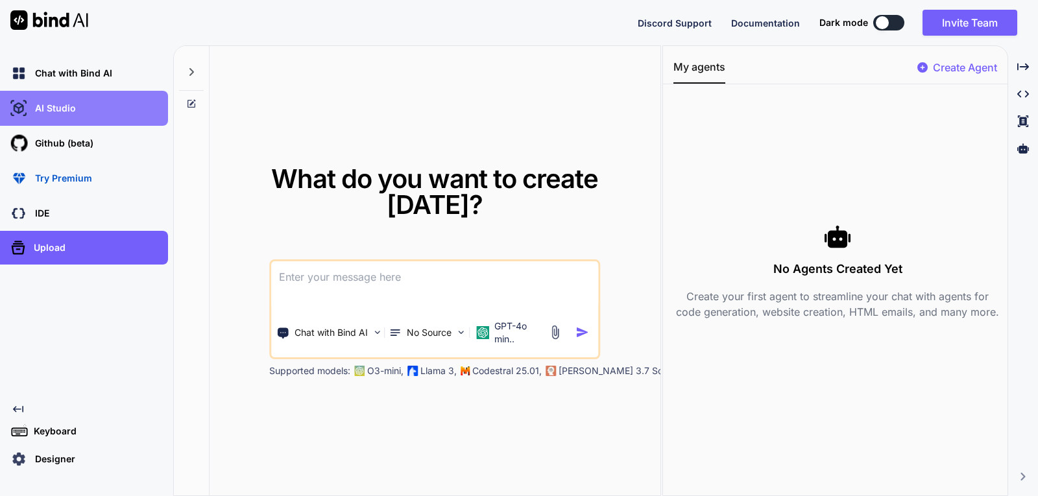
click at [106, 102] on div "AI Studio" at bounding box center [88, 108] width 160 height 22
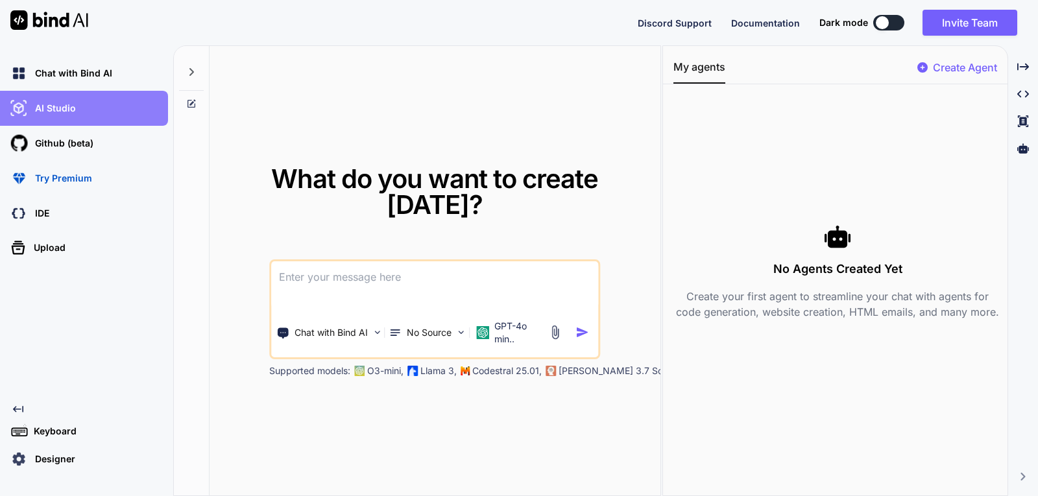
click at [58, 109] on p "AI Studio" at bounding box center [53, 108] width 46 height 13
click at [34, 99] on div "AI Studio" at bounding box center [88, 108] width 160 height 22
click at [60, 107] on p "AI Studio" at bounding box center [53, 108] width 46 height 13
click at [65, 105] on p "AI Studio" at bounding box center [53, 108] width 46 height 13
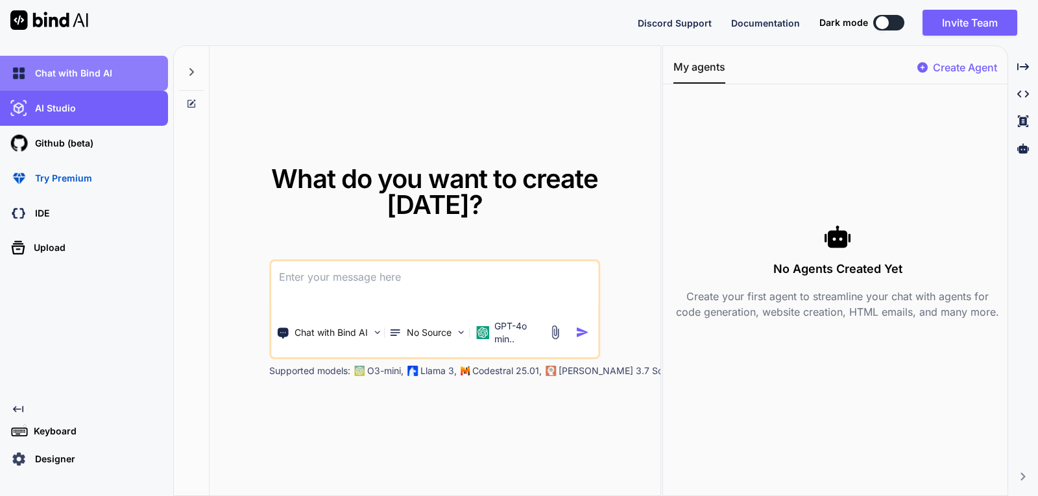
click at [69, 66] on div "Chat with Bind AI" at bounding box center [88, 73] width 160 height 22
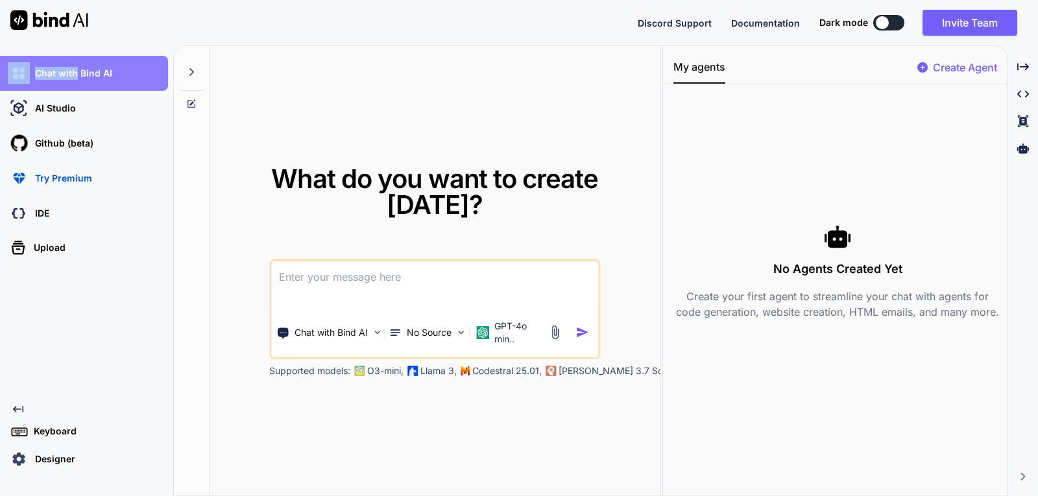
drag, startPoint x: 0, startPoint y: 62, endPoint x: 75, endPoint y: 67, distance: 75.4
click at [75, 67] on div "Chat with Bind AI" at bounding box center [84, 73] width 168 height 35
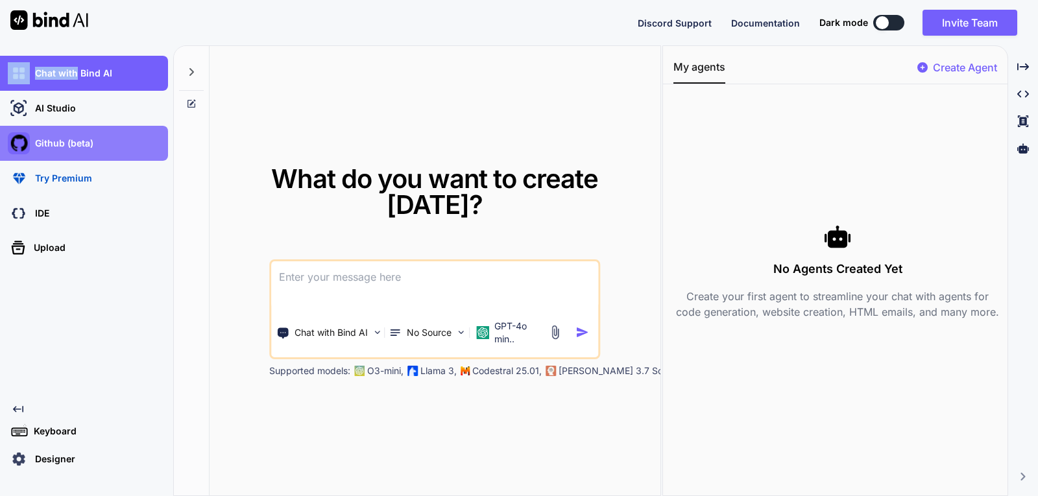
click at [8, 143] on img at bounding box center [19, 143] width 22 height 22
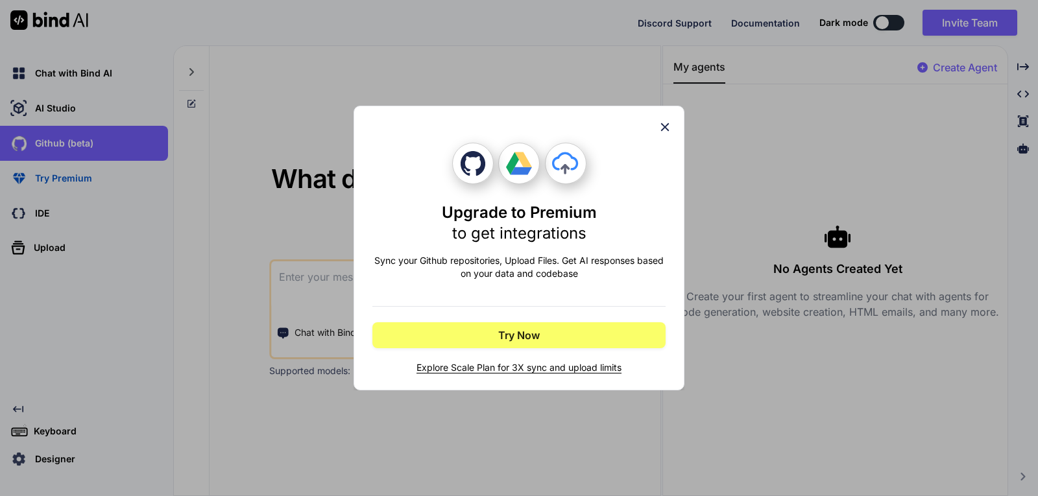
click at [34, 137] on div "Upgrade to Premium to get integrations Sync your Github repositories, Upload Fi…" at bounding box center [519, 248] width 1038 height 496
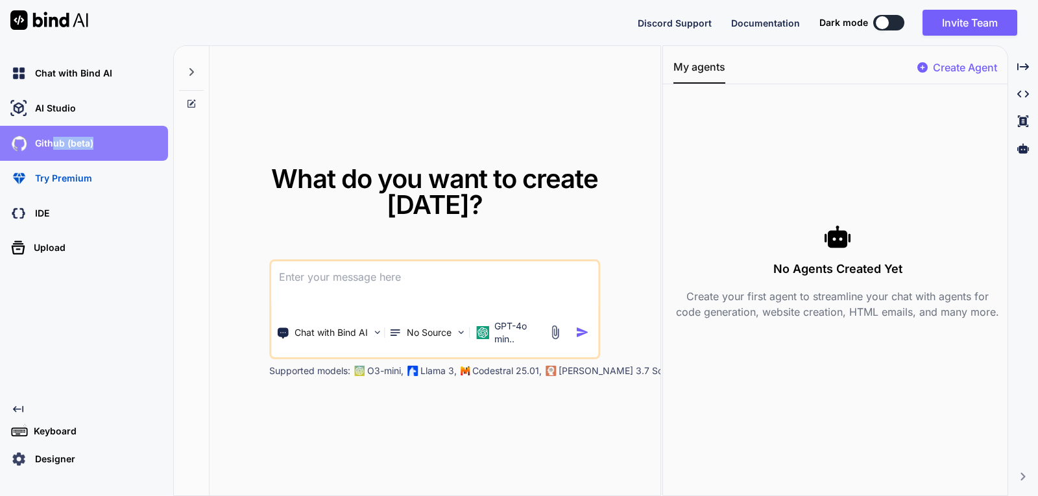
drag, startPoint x: 55, startPoint y: 136, endPoint x: 113, endPoint y: 147, distance: 59.5
click at [113, 147] on div "Github (beta)" at bounding box center [88, 143] width 160 height 22
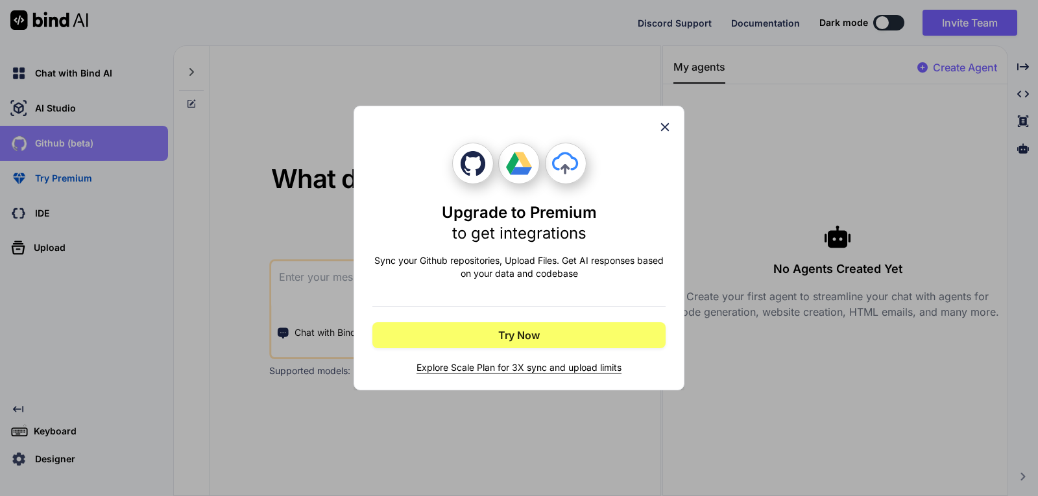
click at [113, 147] on div "Upgrade to Premium to get integrations Sync your Github repositories, Upload Fi…" at bounding box center [519, 248] width 1038 height 496
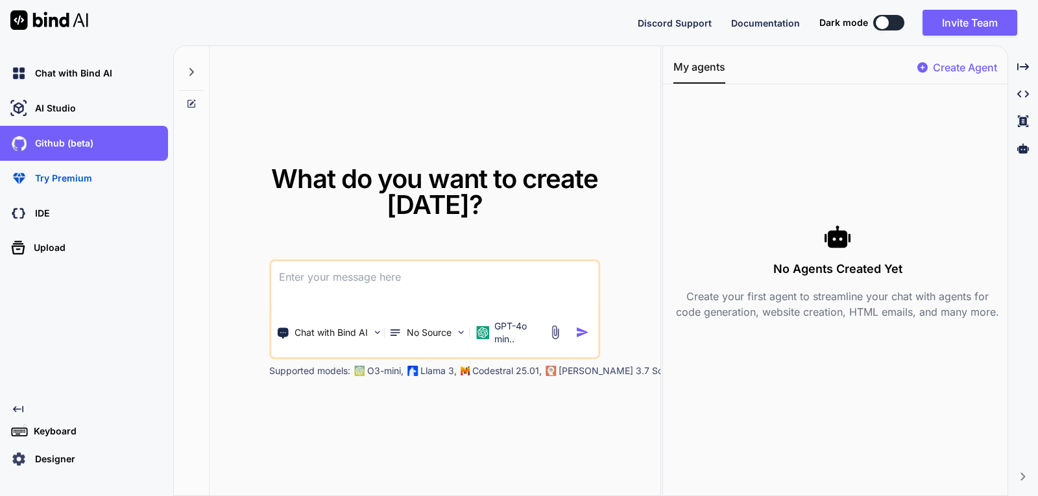
click at [248, 116] on div "What do you want to create today? Chat with Bind AI No Source GPT-4o min.. Supp…" at bounding box center [434, 271] width 451 height 451
click at [47, 67] on p "Chat with Bind AI" at bounding box center [71, 73] width 82 height 13
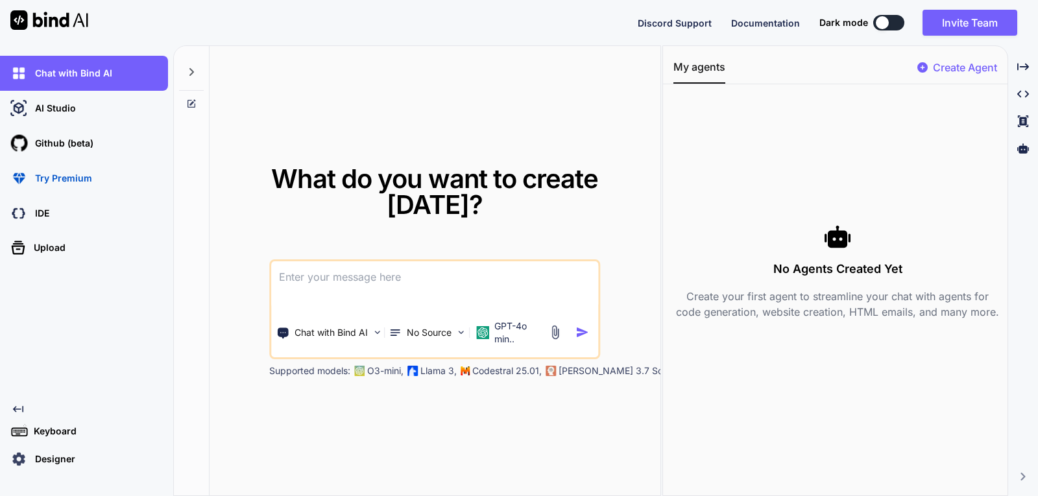
click at [189, 72] on icon at bounding box center [191, 72] width 10 height 10
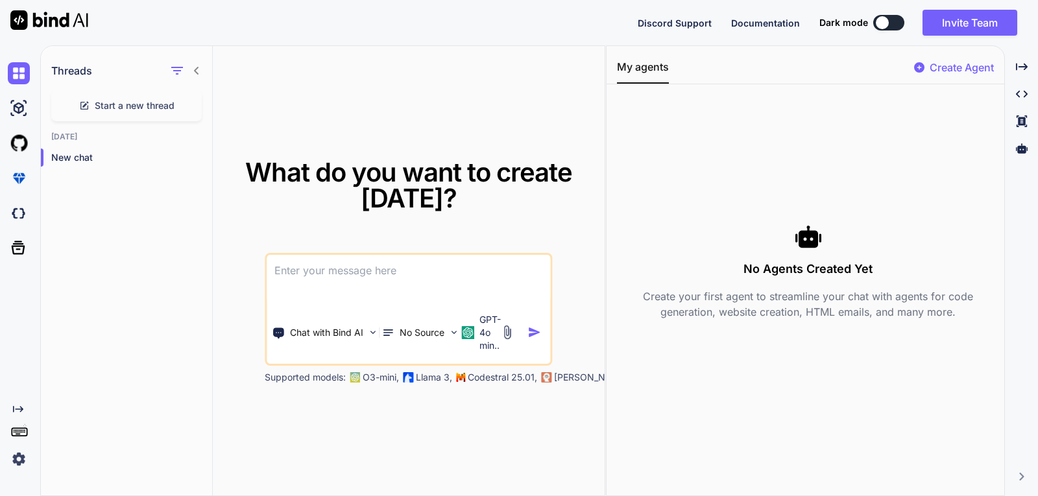
click at [197, 71] on icon at bounding box center [196, 71] width 10 height 10
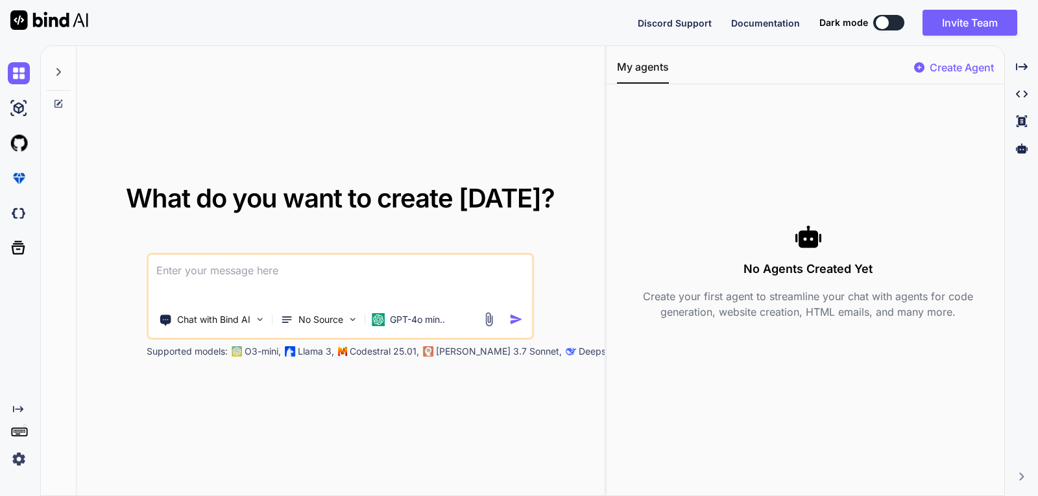
click at [252, 274] on textarea at bounding box center [340, 279] width 383 height 48
click at [18, 406] on icon "Created with Pixso." at bounding box center [18, 409] width 10 height 10
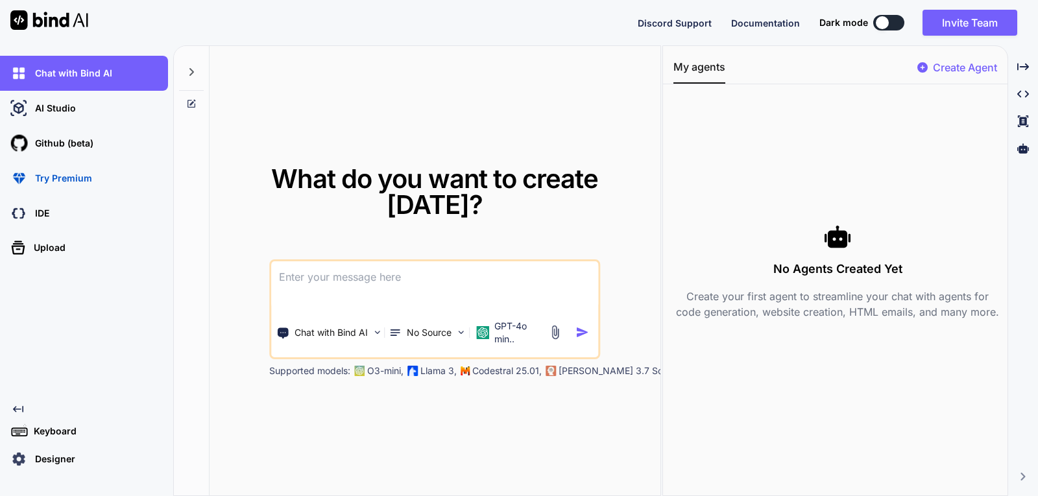
click at [16, 414] on icon "Created with Pixso." at bounding box center [18, 409] width 10 height 10
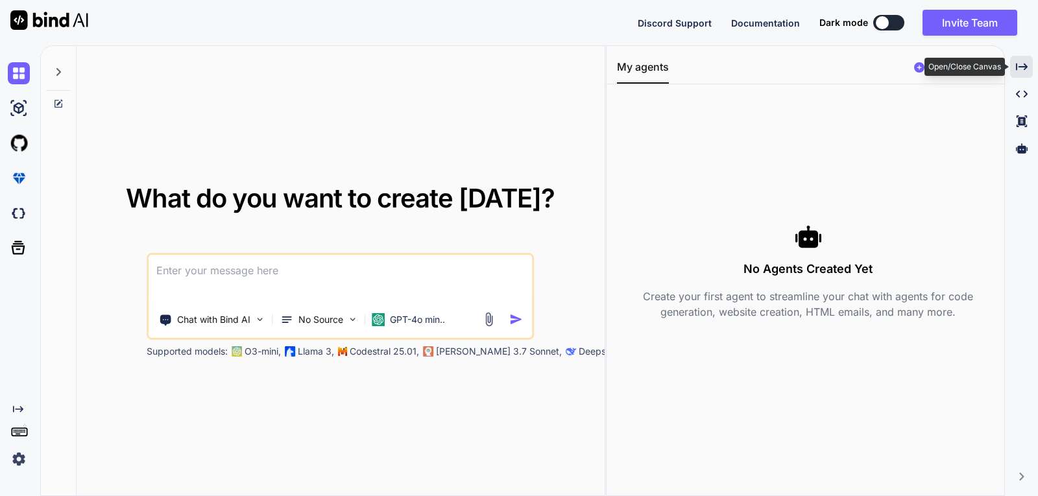
click at [1016, 63] on icon "Created with Pixso." at bounding box center [1022, 67] width 12 height 12
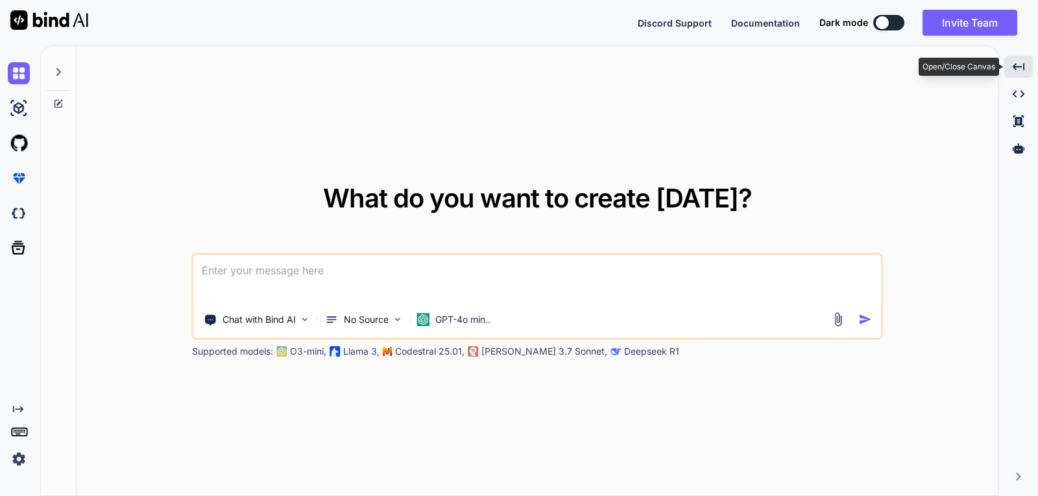
click at [1016, 63] on icon "Created with Pixso." at bounding box center [1018, 67] width 12 height 12
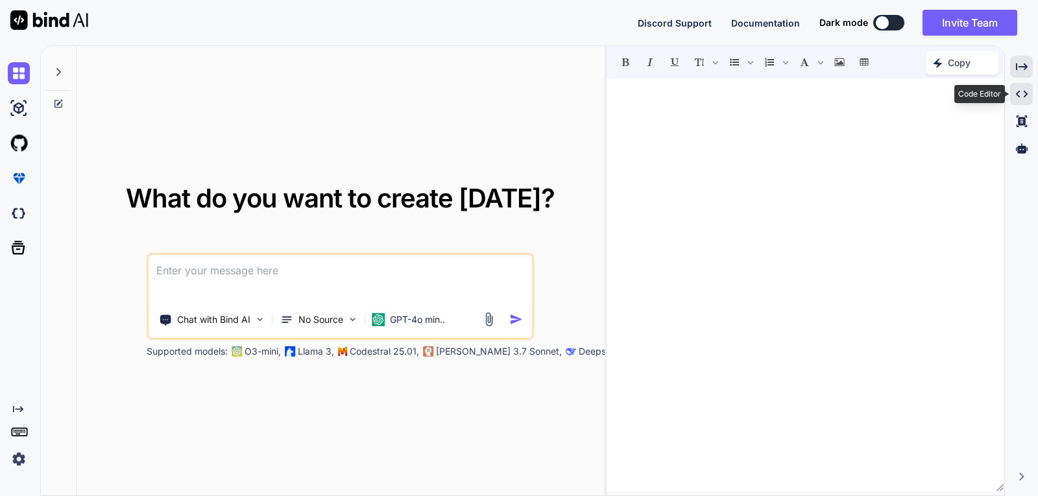
click at [1024, 97] on icon "Created with Pixso." at bounding box center [1022, 94] width 12 height 12
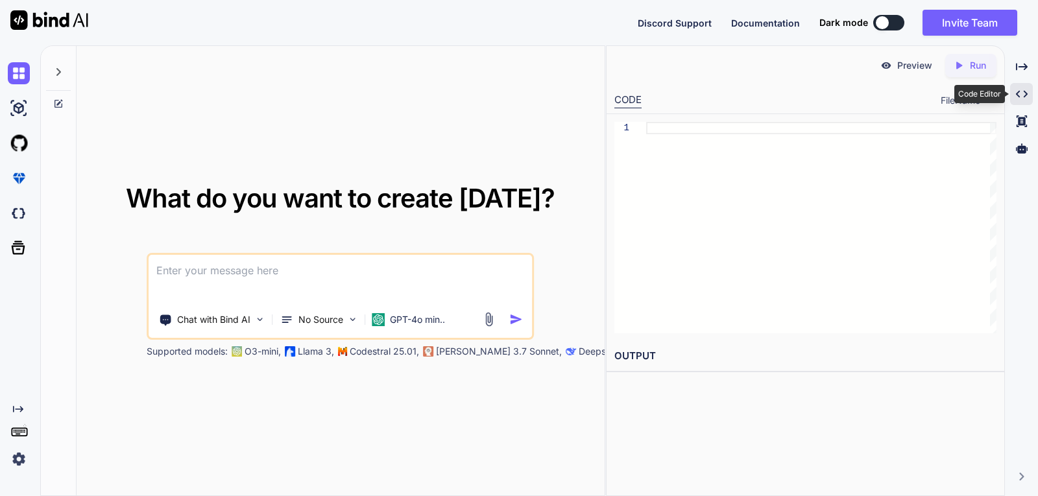
click at [1022, 91] on icon "Created with Pixso." at bounding box center [1022, 94] width 12 height 12
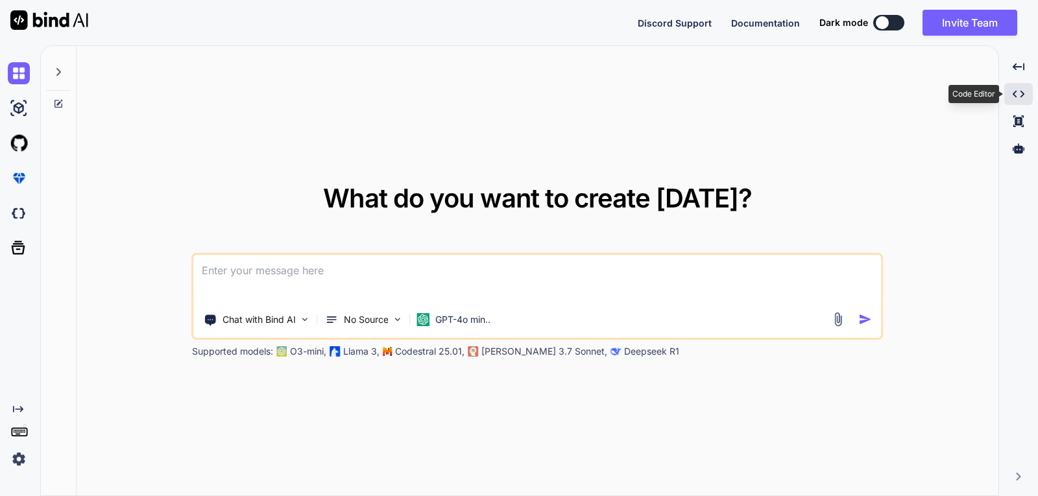
click at [1022, 91] on icon "Created with Pixso." at bounding box center [1018, 94] width 12 height 12
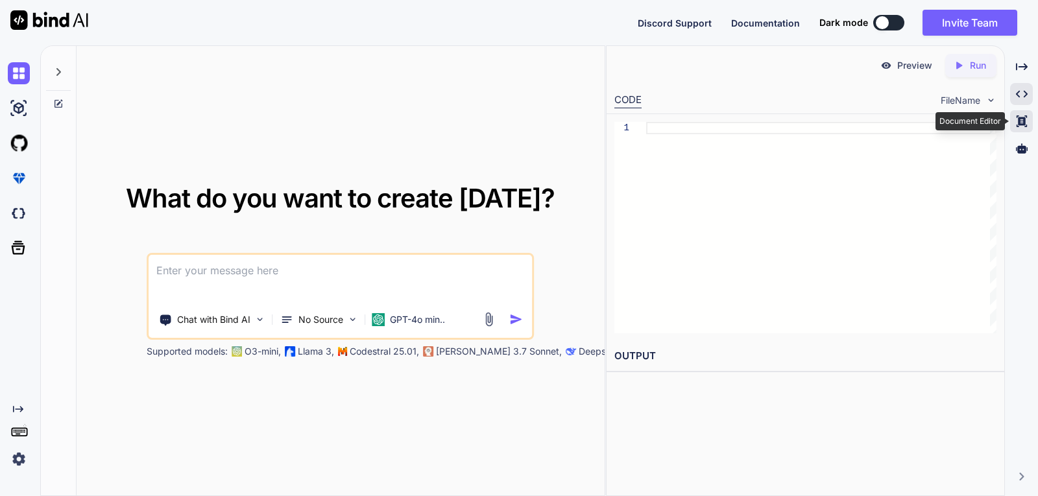
click at [1027, 126] on icon "Created with Pixso." at bounding box center [1022, 121] width 12 height 12
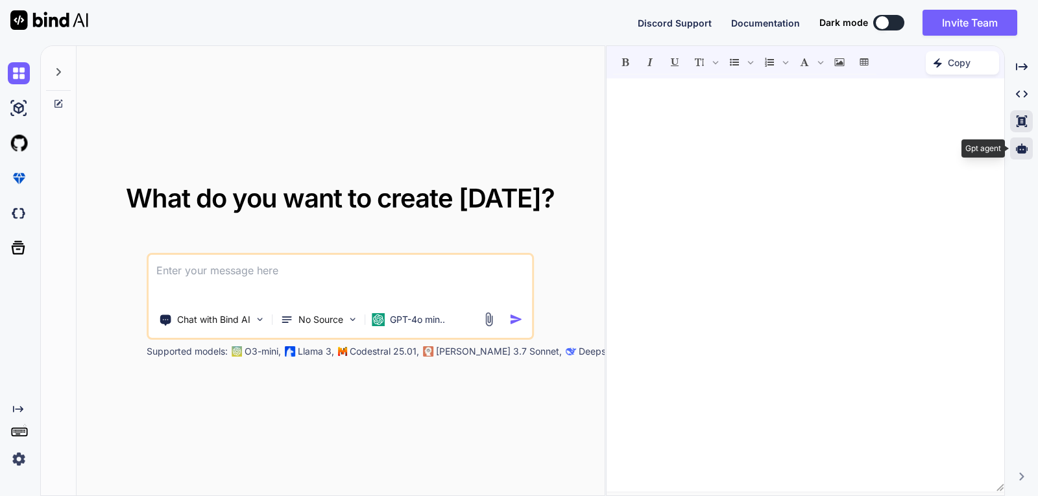
click at [1018, 147] on icon at bounding box center [1022, 148] width 12 height 10
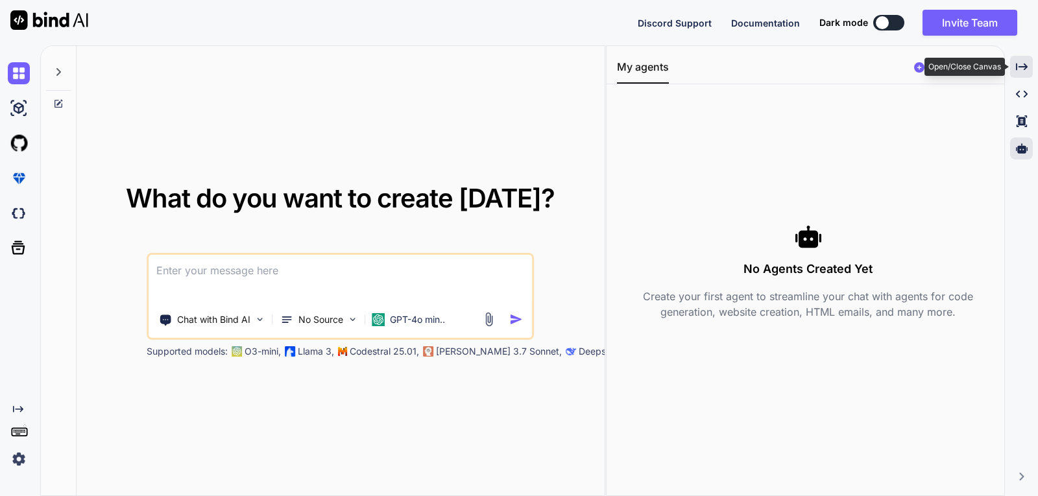
click at [1021, 66] on icon "Created with Pixso." at bounding box center [1022, 67] width 12 height 12
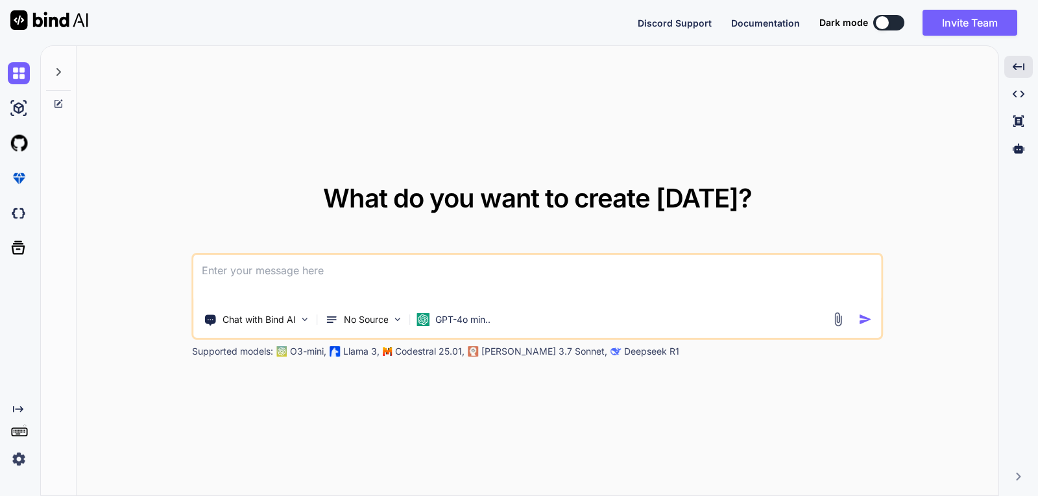
click at [63, 103] on icon at bounding box center [58, 104] width 10 height 10
click at [61, 103] on icon at bounding box center [58, 104] width 10 height 10
click at [57, 77] on div at bounding box center [58, 68] width 25 height 45
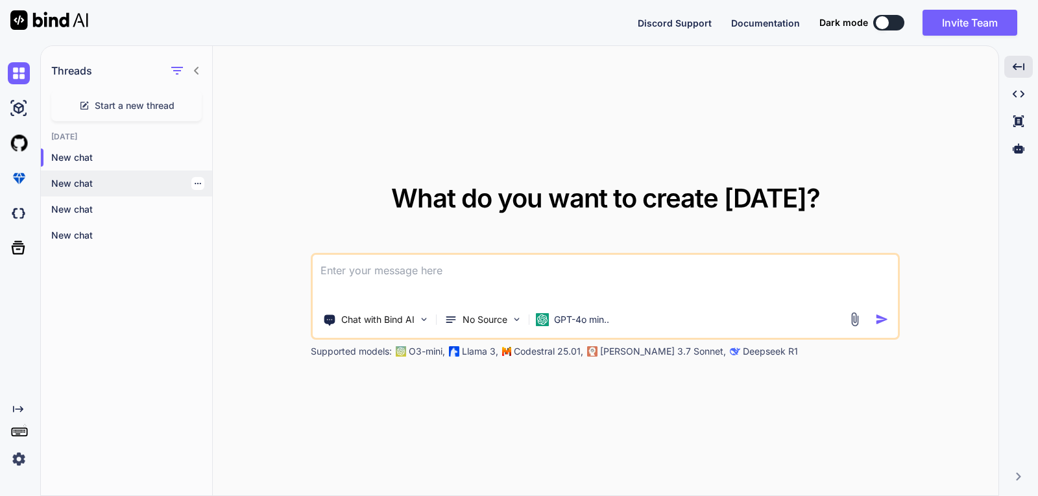
click at [56, 171] on div "New chat" at bounding box center [126, 184] width 171 height 26
click at [62, 197] on div "New chat" at bounding box center [126, 210] width 171 height 26
click at [60, 212] on p "New chat" at bounding box center [131, 209] width 161 height 13
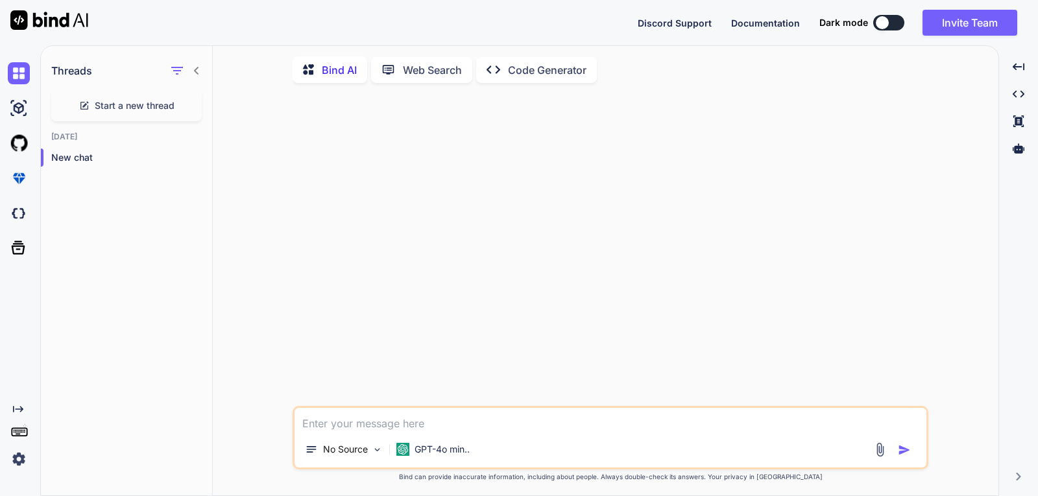
click at [200, 68] on icon at bounding box center [196, 71] width 10 height 10
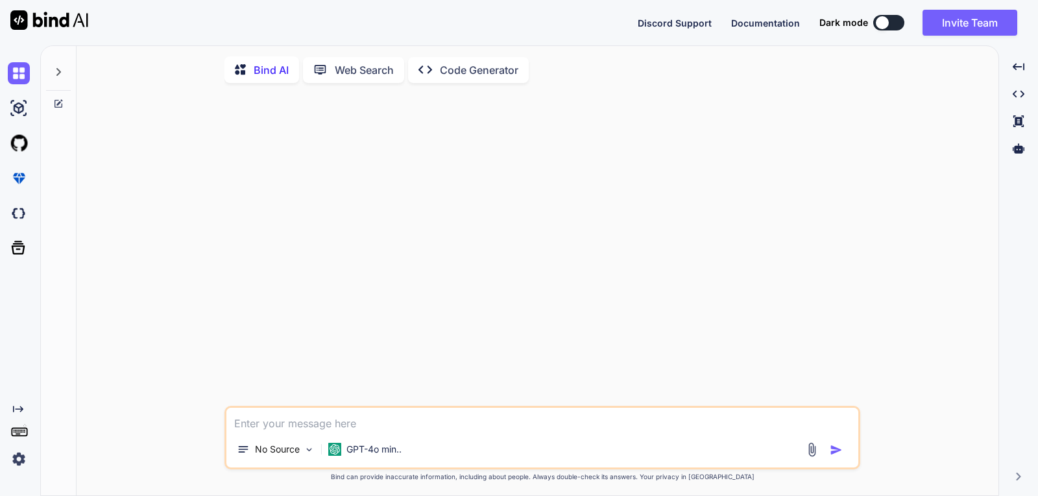
click at [53, 19] on img at bounding box center [49, 19] width 78 height 19
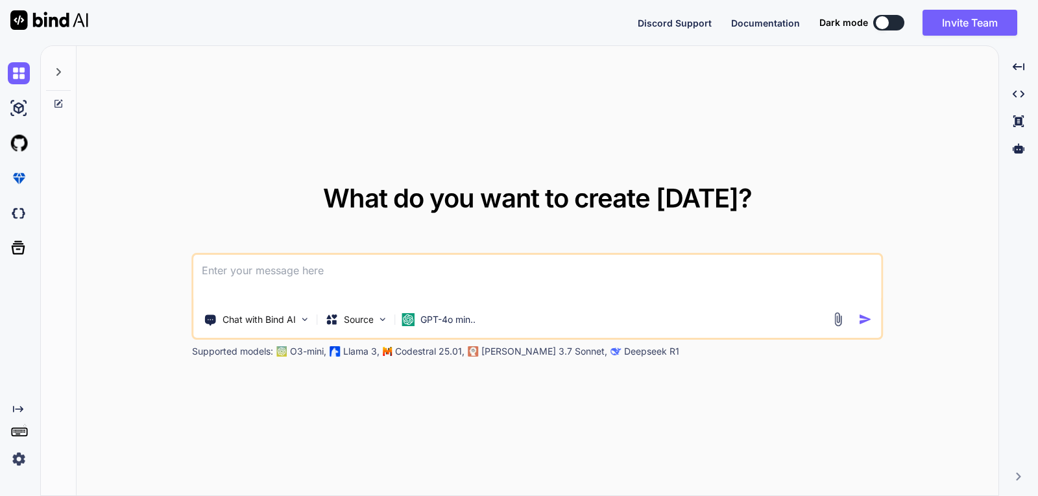
click at [334, 77] on div "What do you want to create today? Chat with Bind AI Source GPT-4o min.. Support…" at bounding box center [538, 271] width 922 height 451
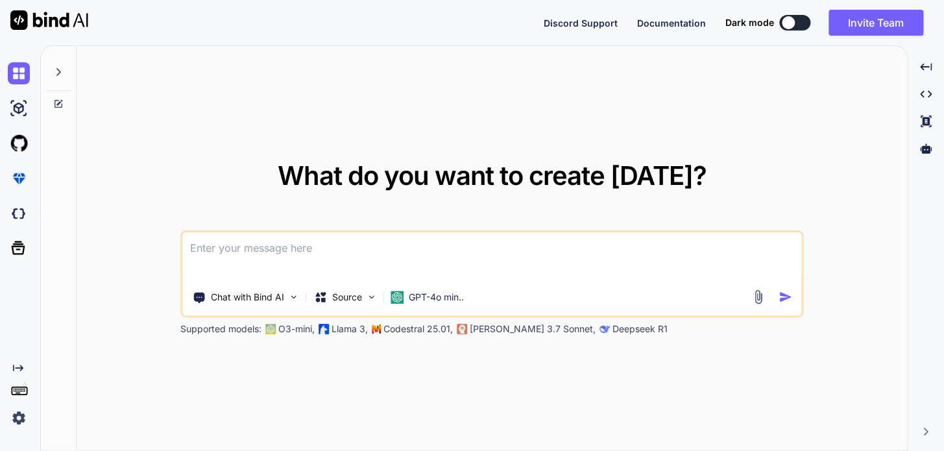
click at [796, 27] on button at bounding box center [794, 23] width 31 height 16
click at [796, 22] on button at bounding box center [794, 23] width 31 height 16
click at [789, 21] on div at bounding box center [787, 22] width 13 height 13
click at [794, 24] on button at bounding box center [794, 23] width 31 height 16
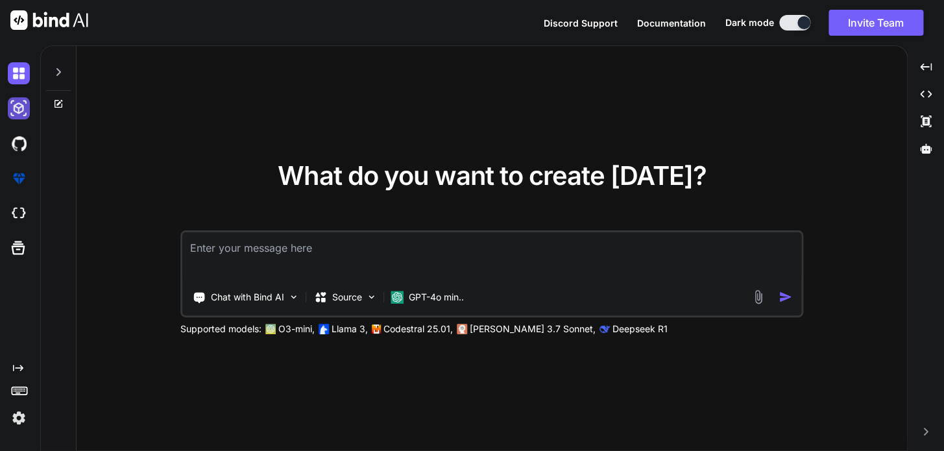
click at [10, 108] on img at bounding box center [19, 108] width 22 height 22
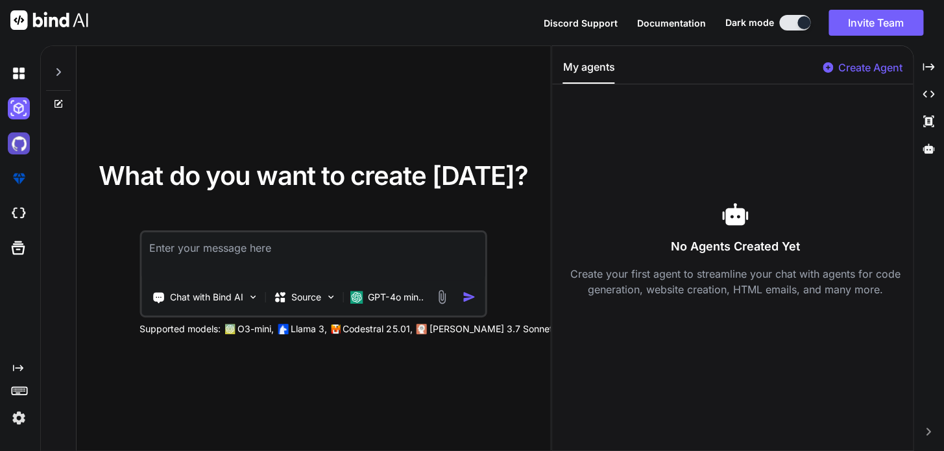
click at [11, 147] on img at bounding box center [19, 143] width 22 height 22
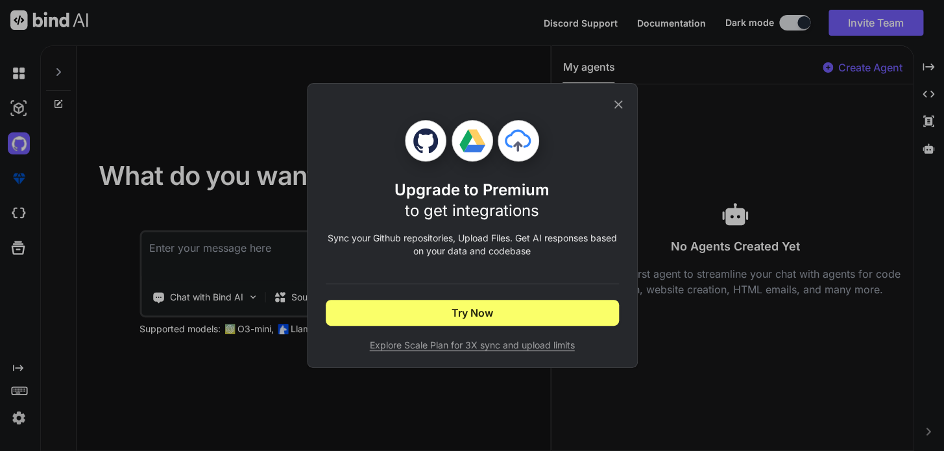
click at [11, 190] on div "Upgrade to Premium to get integrations Sync your Github repositories, Upload Fi…" at bounding box center [472, 225] width 944 height 451
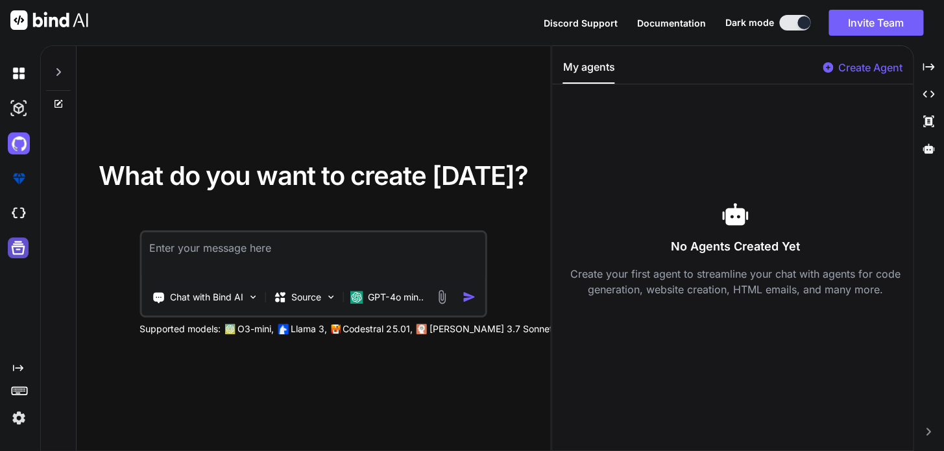
click at [18, 237] on div at bounding box center [18, 247] width 21 height 21
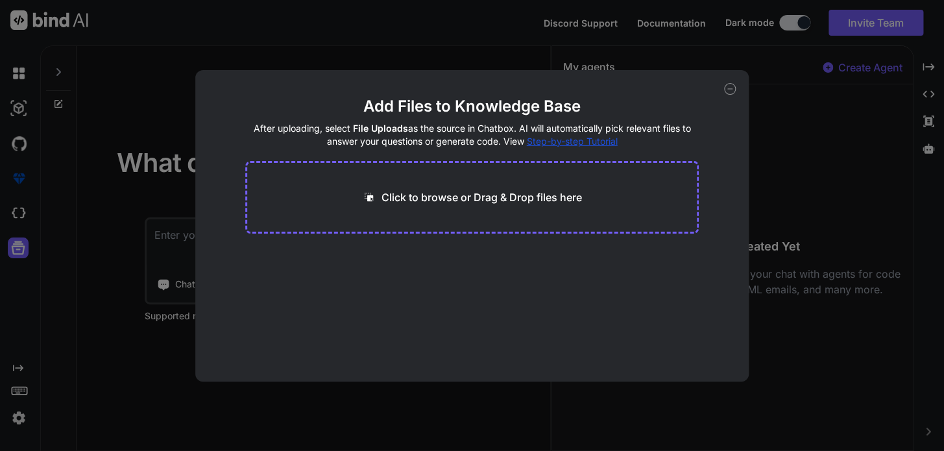
click at [772, 150] on div "Add Files to Knowledge Base After uploading, select File Uploads as the source …" at bounding box center [472, 225] width 944 height 451
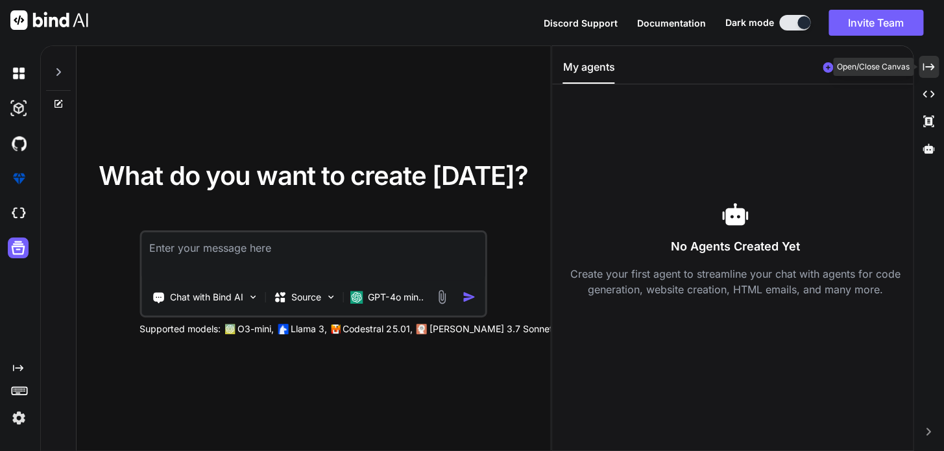
click at [930, 66] on icon "Created with Pixso." at bounding box center [928, 67] width 12 height 12
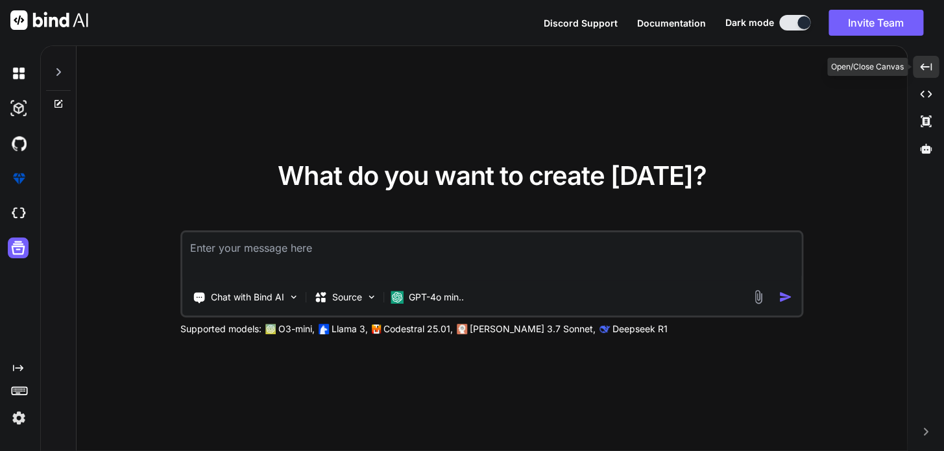
click at [930, 66] on icon at bounding box center [926, 66] width 12 height 7
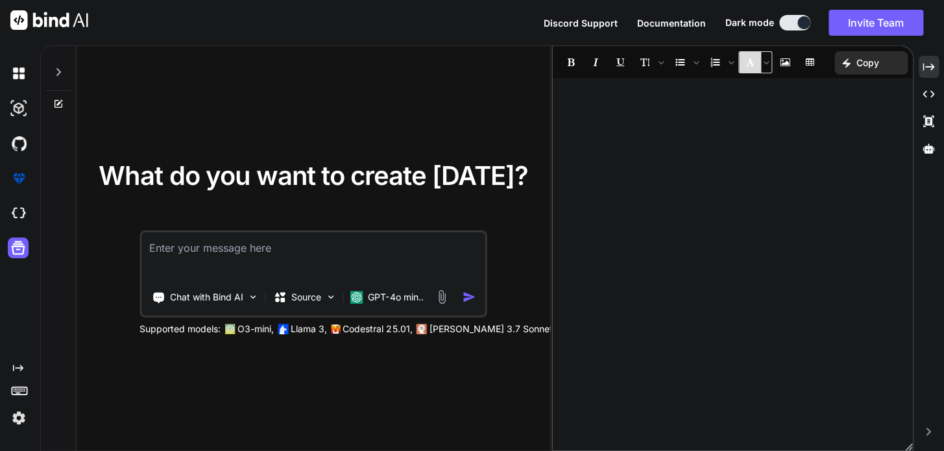
click at [739, 66] on button "Font family" at bounding box center [750, 62] width 22 height 22
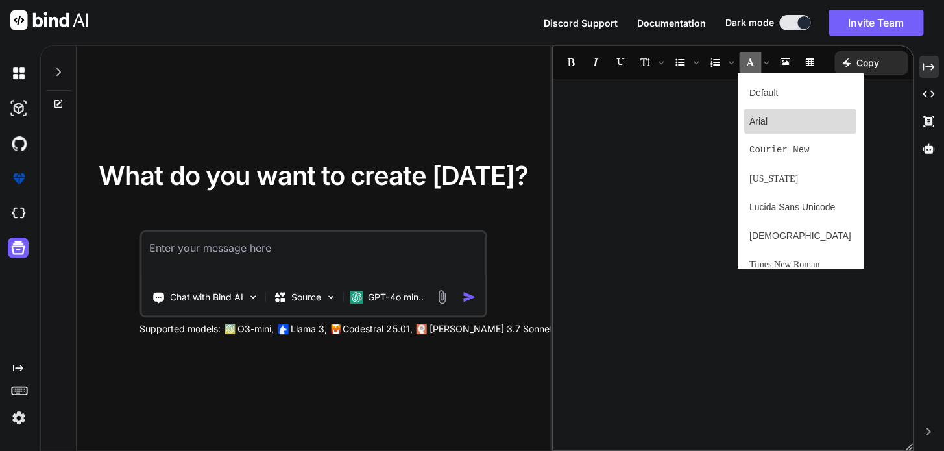
click at [766, 117] on span "Arial" at bounding box center [758, 122] width 18 height 14
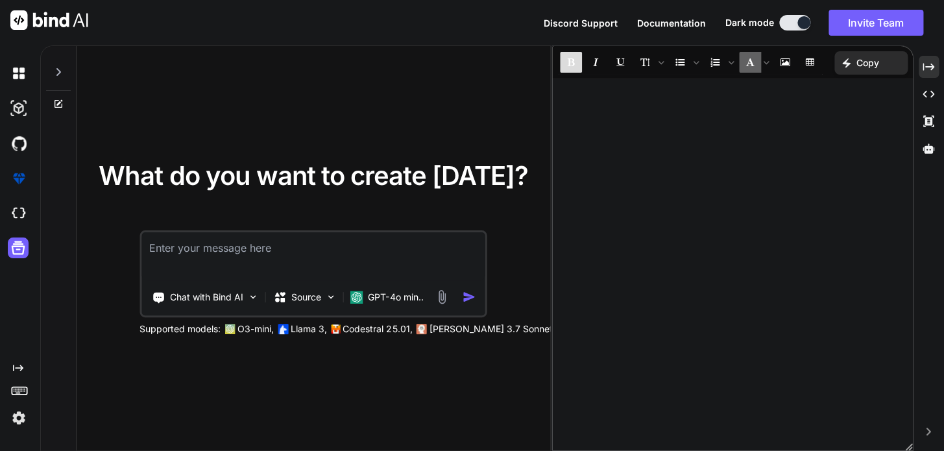
click at [573, 63] on icon "Bold" at bounding box center [570, 62] width 7 height 8
click at [583, 112] on div "﻿ ﻿ ﻿﻿" at bounding box center [732, 264] width 360 height 359
click at [925, 121] on icon at bounding box center [928, 121] width 10 height 12
click at [925, 116] on icon at bounding box center [928, 121] width 10 height 12
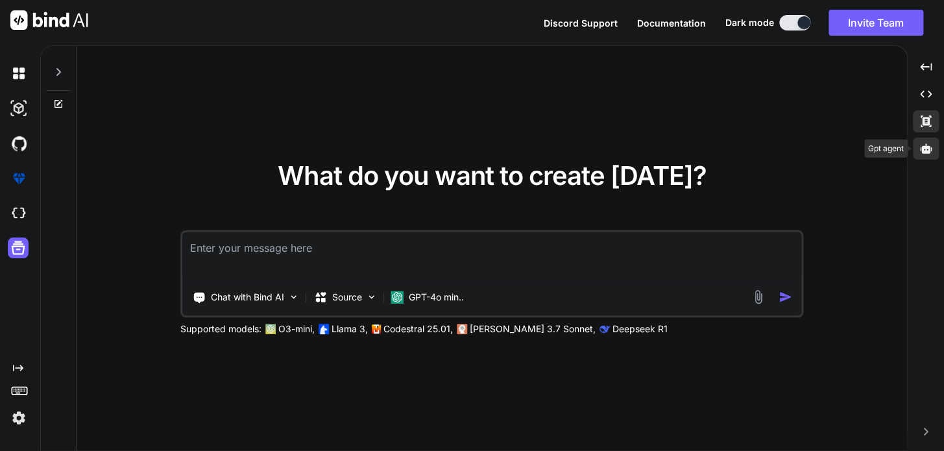
click at [925, 153] on icon at bounding box center [926, 148] width 12 height 10
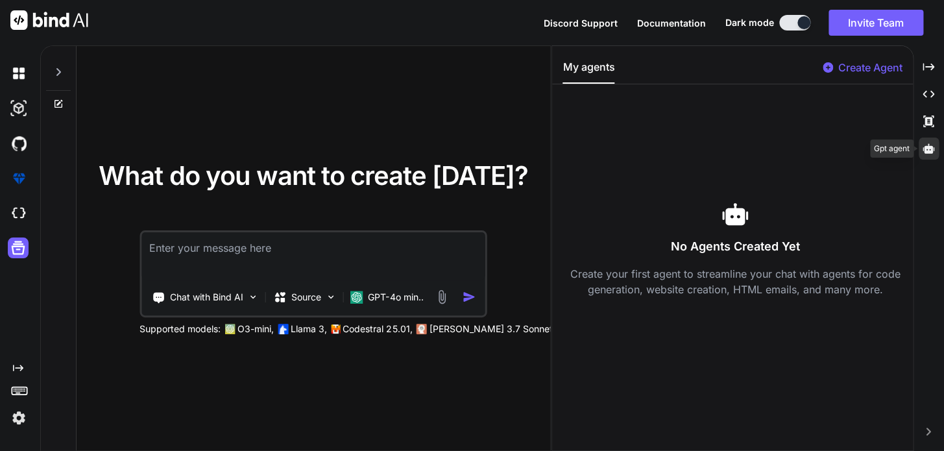
click at [927, 140] on div at bounding box center [928, 148] width 20 height 22
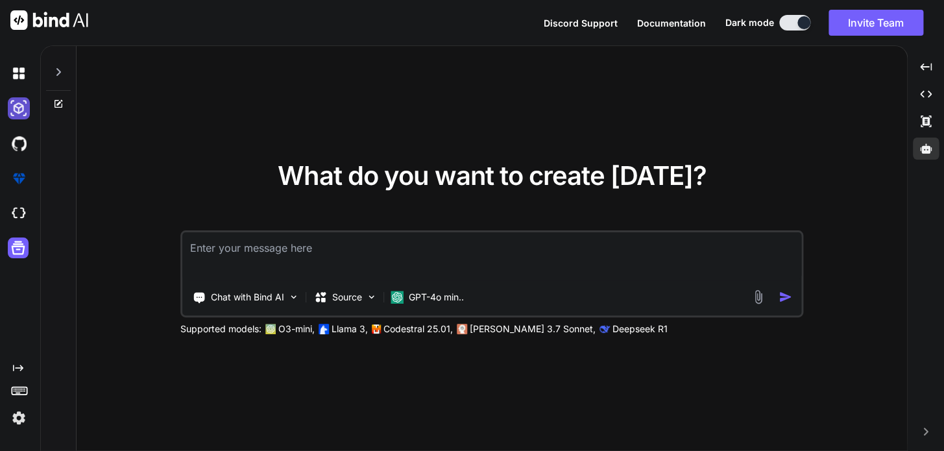
click at [17, 106] on img at bounding box center [19, 108] width 22 height 22
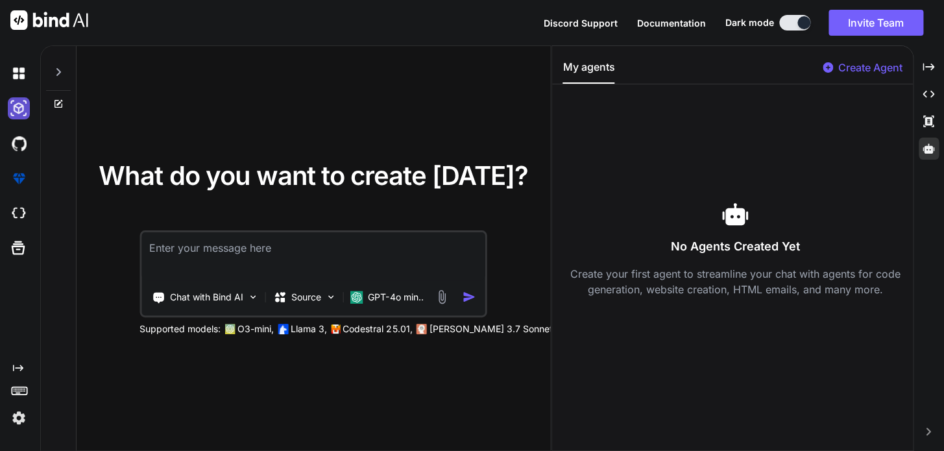
click at [19, 110] on img at bounding box center [19, 108] width 22 height 22
click at [797, 22] on div at bounding box center [803, 22] width 13 height 13
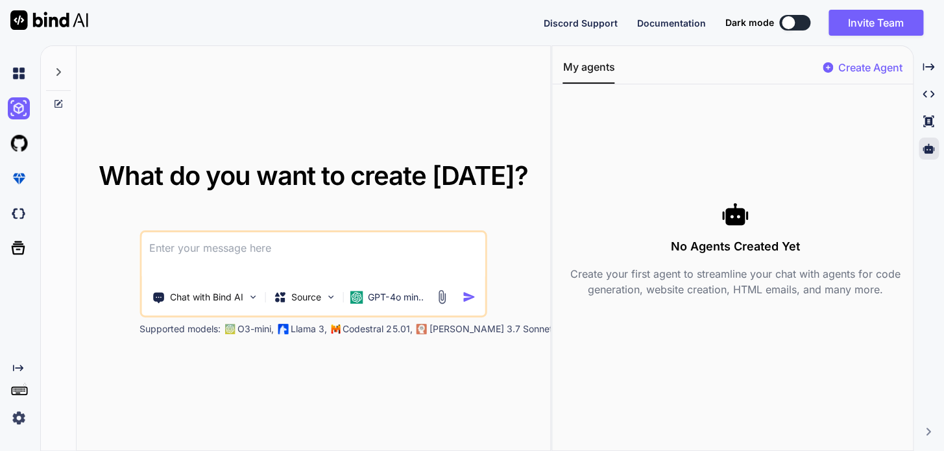
click at [796, 22] on button at bounding box center [794, 23] width 31 height 16
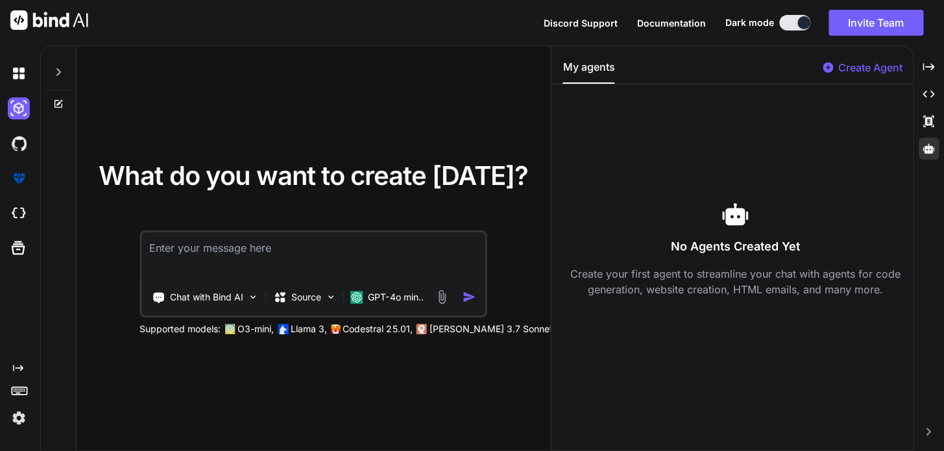
click at [797, 22] on div at bounding box center [803, 22] width 13 height 13
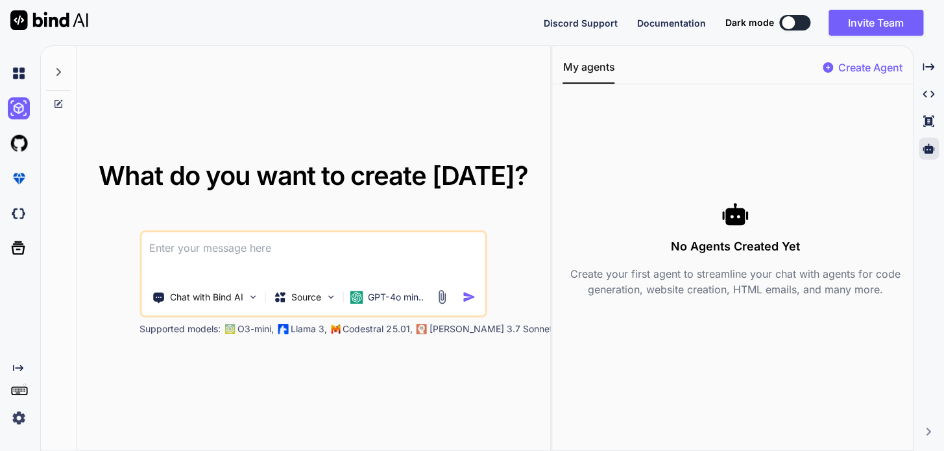
click at [242, 85] on div "What do you want to create [DATE]? Chat with Bind AI Source GPT-4o min.. Suppor…" at bounding box center [313, 248] width 473 height 405
click at [926, 64] on icon "Created with Pixso." at bounding box center [928, 67] width 12 height 12
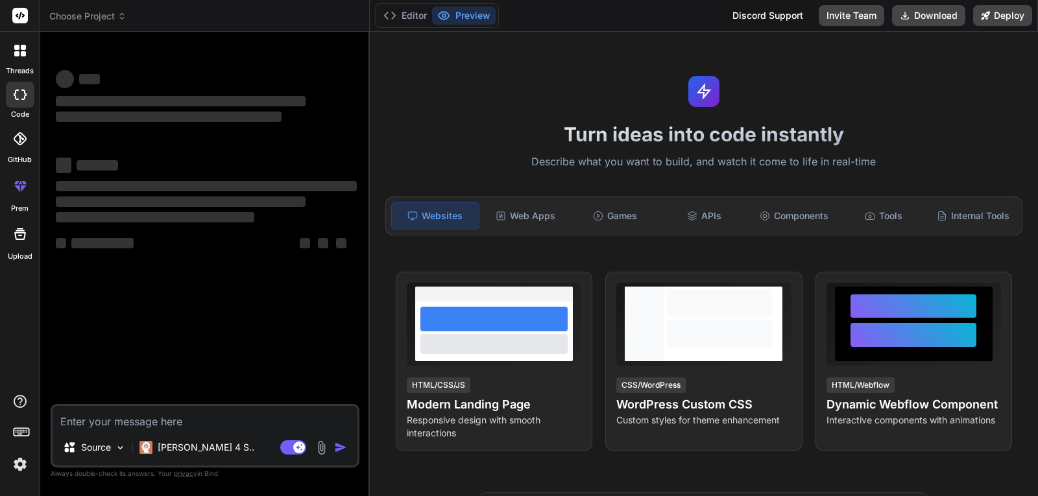
type textarea "x"
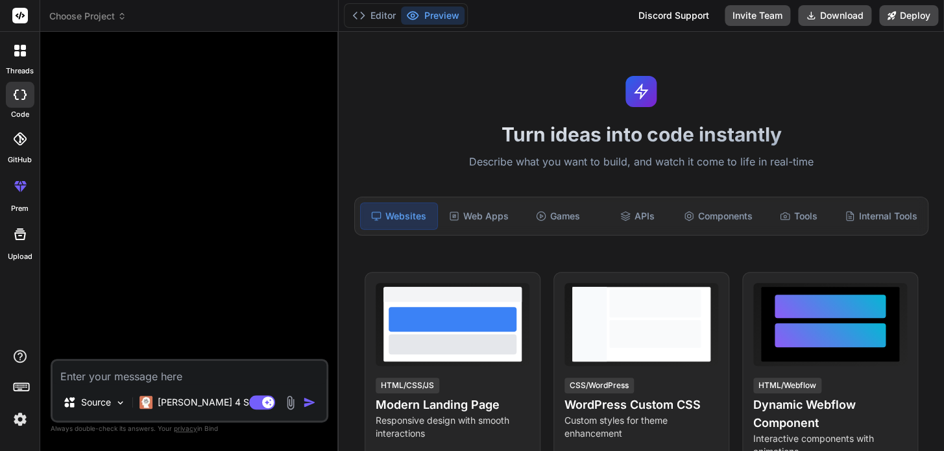
scroll to position [389, 0]
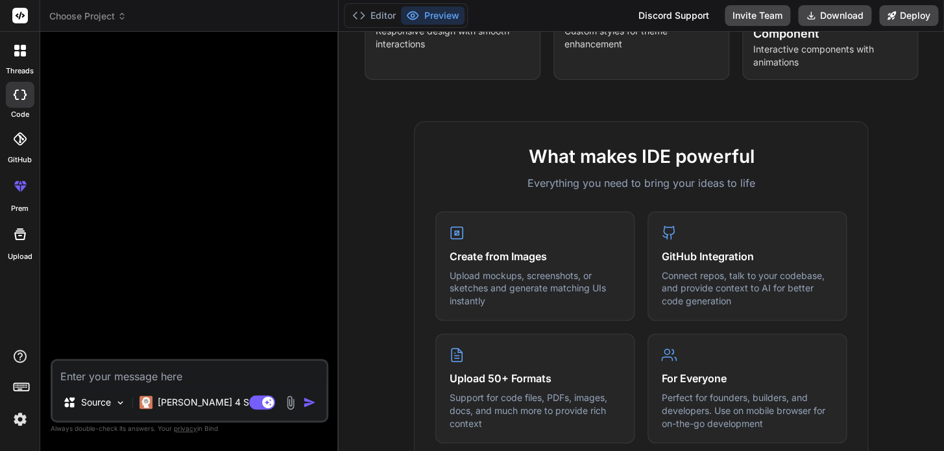
click at [23, 52] on icon at bounding box center [23, 53] width 5 height 5
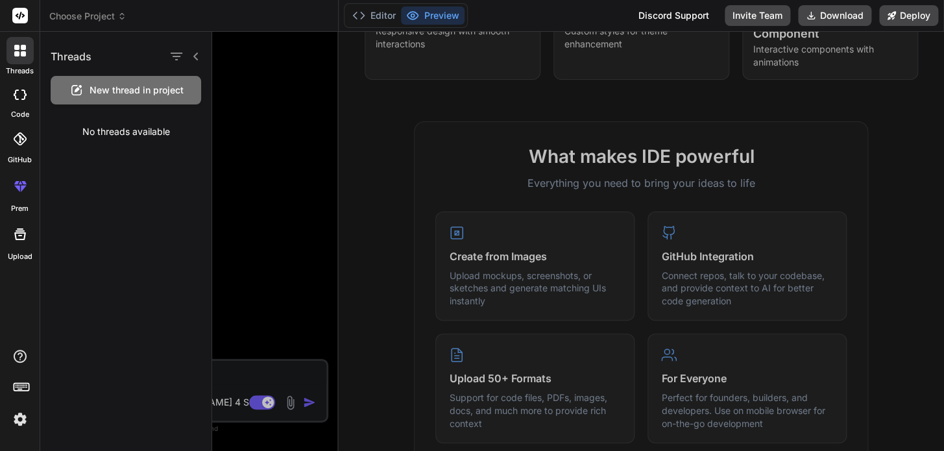
click at [22, 23] on rect at bounding box center [20, 16] width 16 height 16
click at [19, 20] on rect at bounding box center [20, 16] width 16 height 16
click at [278, 109] on div at bounding box center [578, 241] width 732 height 419
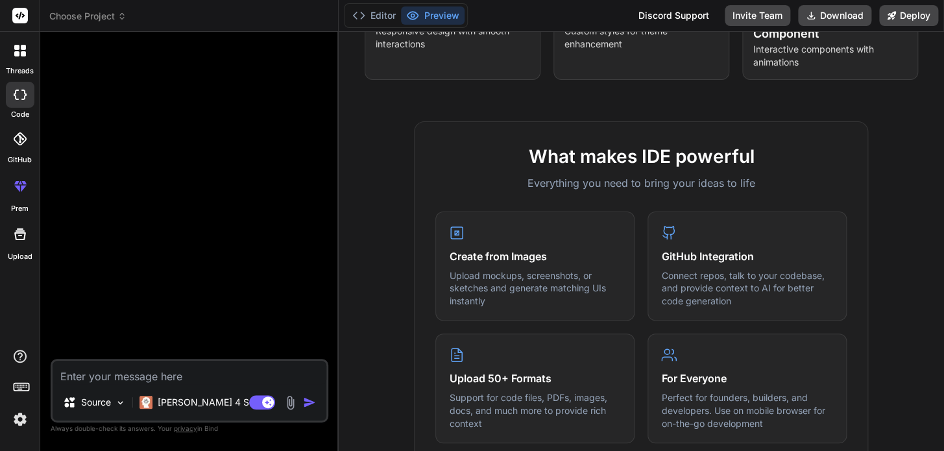
click at [19, 14] on rect at bounding box center [20, 16] width 16 height 16
click at [21, 101] on div at bounding box center [20, 95] width 29 height 26
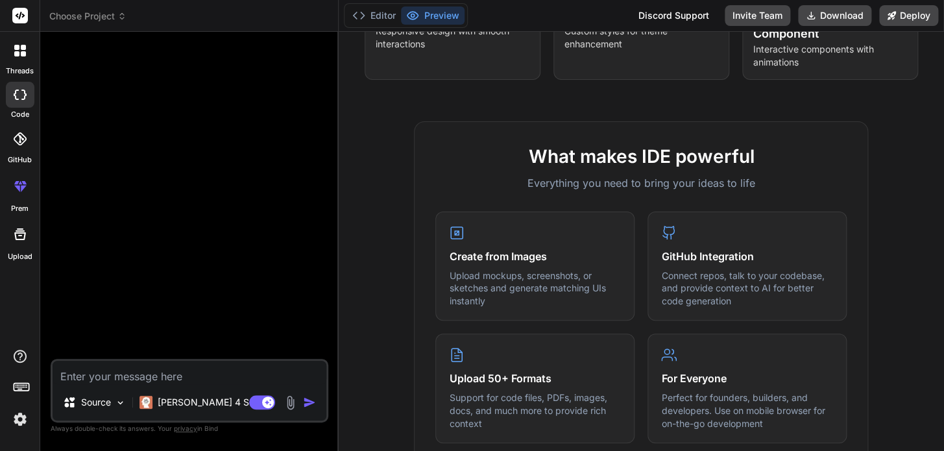
click at [26, 102] on div at bounding box center [20, 95] width 29 height 26
type textarea "x"
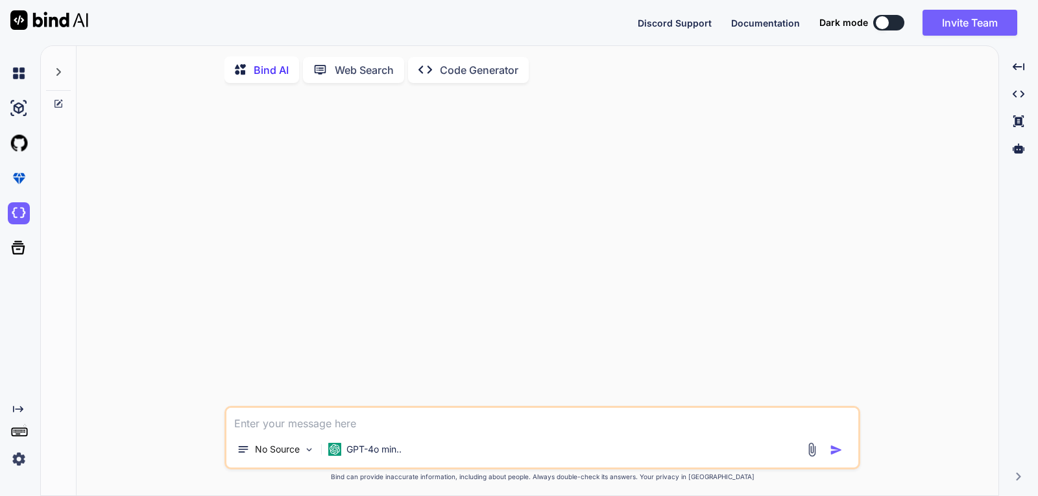
click at [564, 252] on div at bounding box center [543, 249] width 633 height 313
click at [619, 243] on div at bounding box center [543, 249] width 633 height 313
click at [348, 134] on div at bounding box center [543, 249] width 633 height 313
click at [436, 166] on div at bounding box center [543, 249] width 633 height 313
click at [399, 425] on textarea at bounding box center [542, 419] width 632 height 23
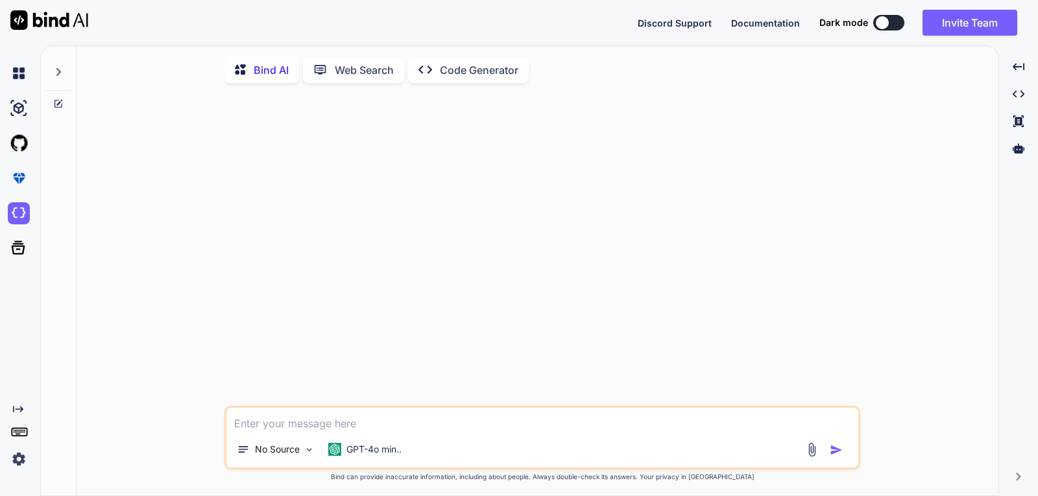
click at [267, 60] on div "Bind AI" at bounding box center [261, 69] width 75 height 27
click at [267, 67] on p "Bind AI" at bounding box center [271, 70] width 35 height 16
click at [514, 231] on div at bounding box center [543, 249] width 633 height 313
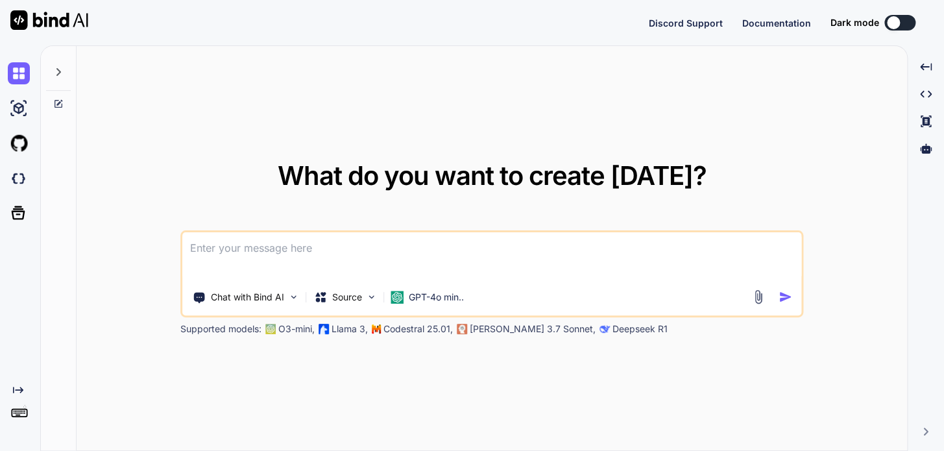
type textarea "x"
click at [793, 23] on span "Documentation" at bounding box center [776, 23] width 69 height 11
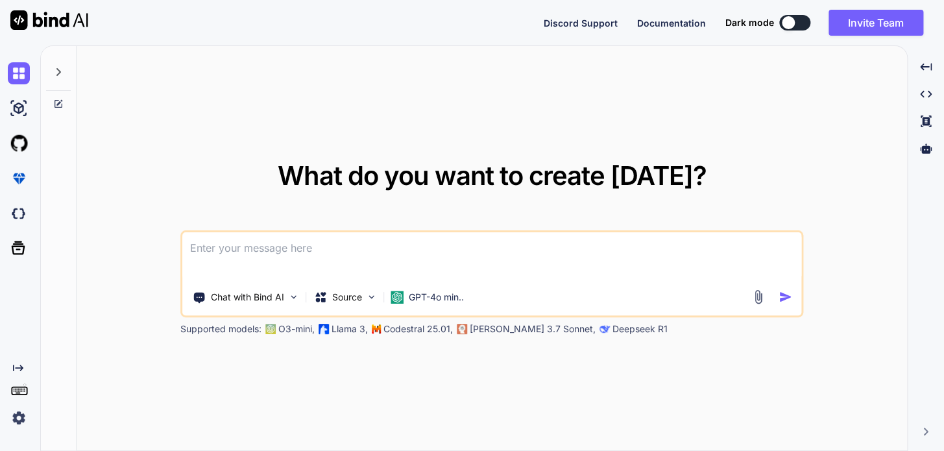
click at [577, 24] on span "Discord Support" at bounding box center [580, 23] width 74 height 11
click at [581, 25] on span "Discord Support" at bounding box center [580, 23] width 74 height 11
click at [691, 115] on div "What do you want to create [DATE]? Chat with Bind AI Source GPT-4o min.. Suppor…" at bounding box center [492, 248] width 830 height 405
